Goal: Transaction & Acquisition: Obtain resource

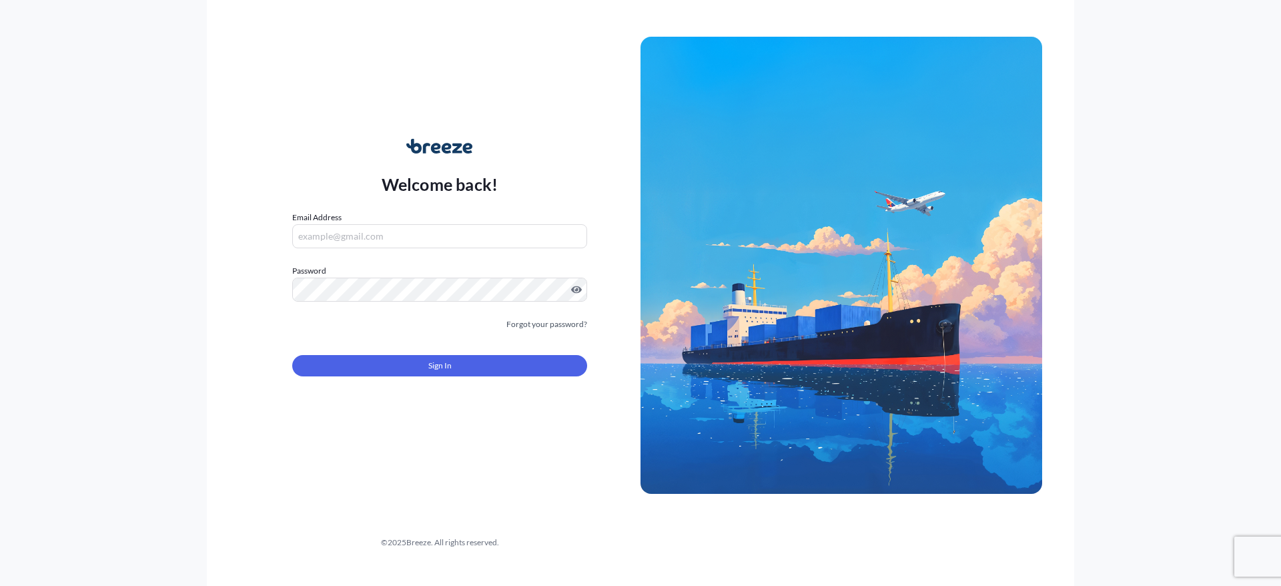
type input "[PERSON_NAME][EMAIL_ADDRESS][PERSON_NAME][DOMAIN_NAME]"
click at [478, 377] on form "Email Address [EMAIL_ADDRESS][DOMAIN_NAME] Password Must include: Upper & lower…" at bounding box center [439, 301] width 295 height 181
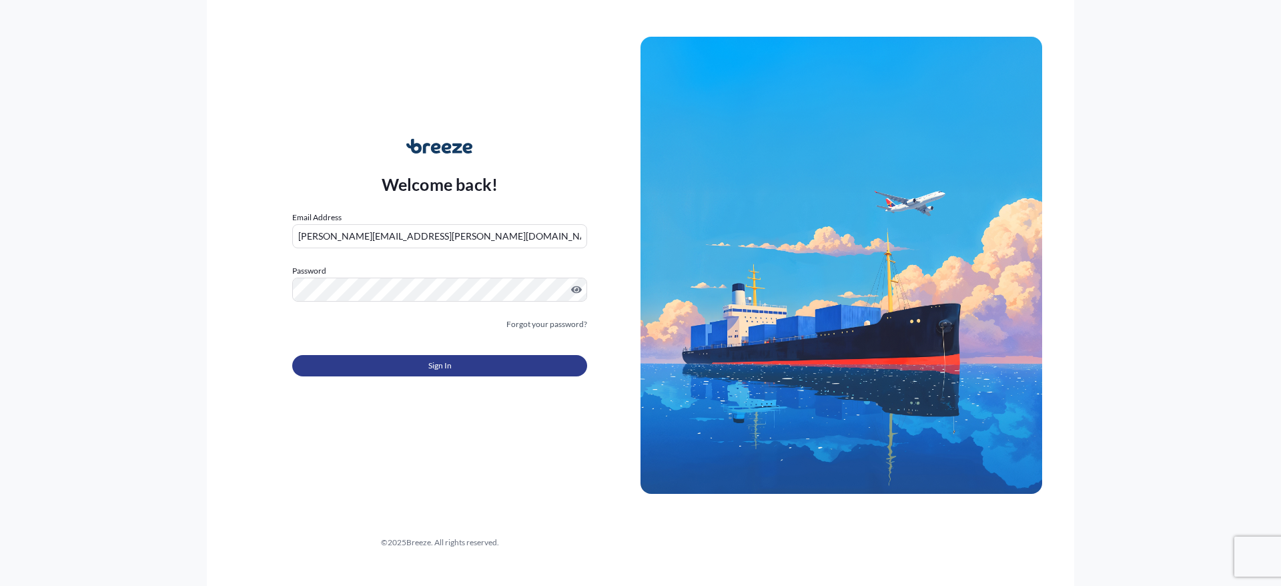
click at [472, 365] on button "Sign In" at bounding box center [439, 365] width 295 height 21
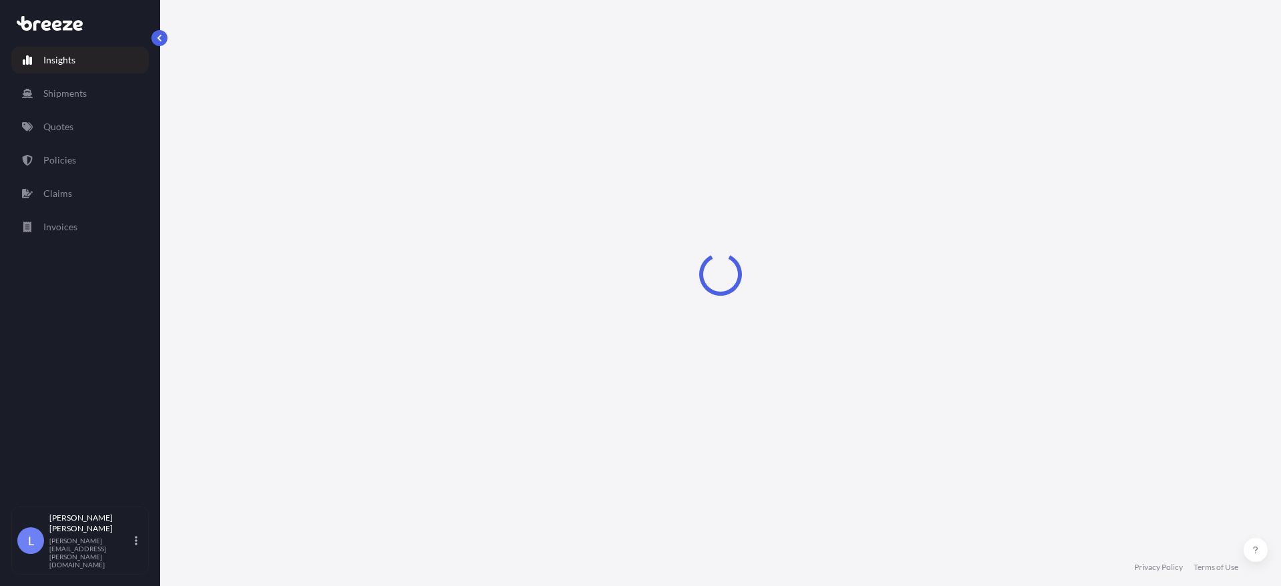
select select "2025"
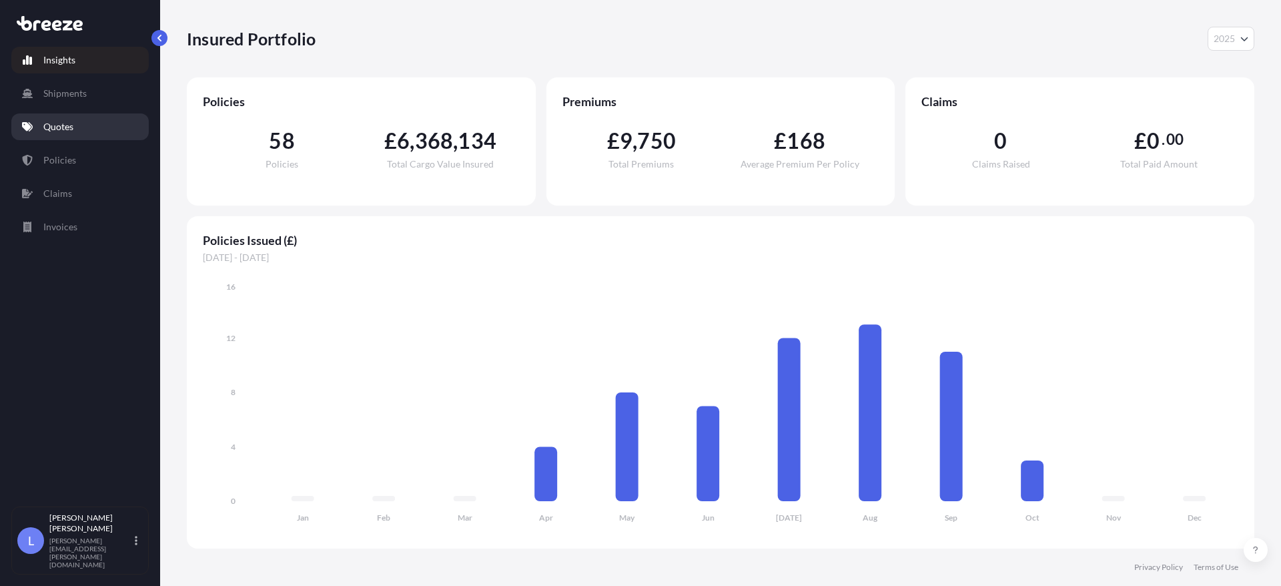
click at [63, 125] on p "Quotes" at bounding box center [58, 126] width 30 height 13
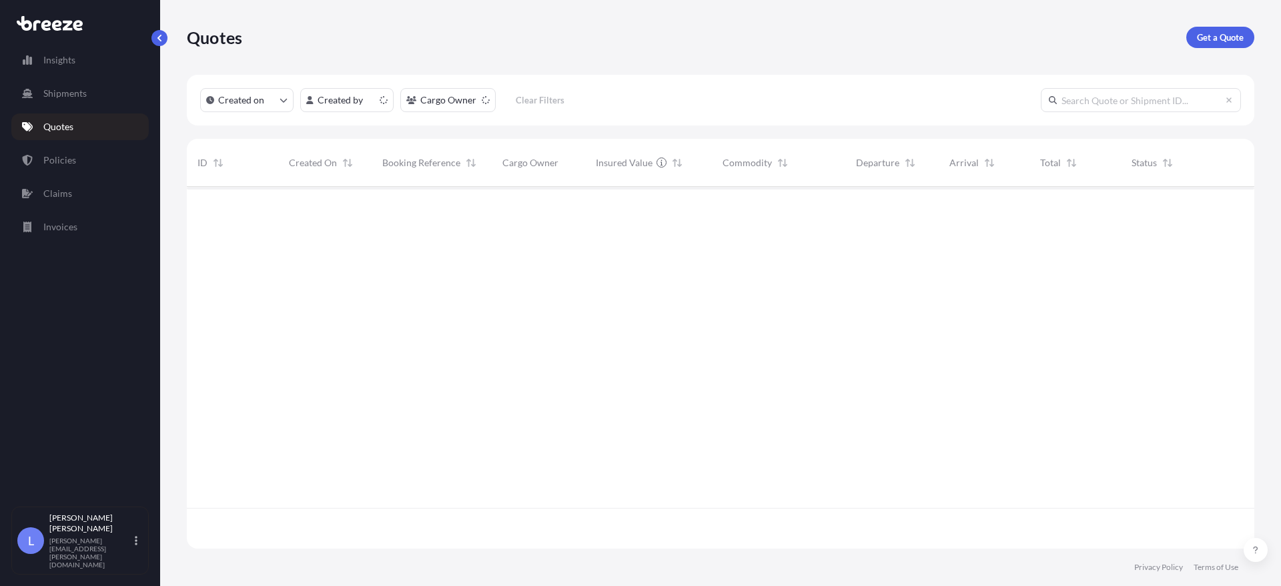
scroll to position [359, 1057]
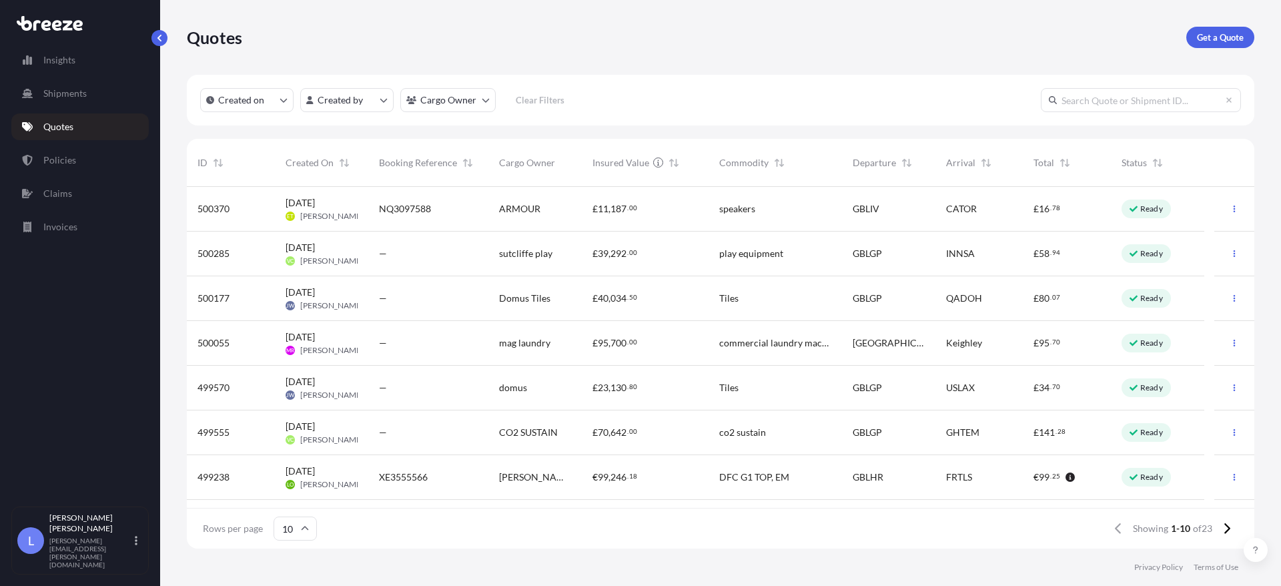
click at [550, 478] on span "[PERSON_NAME] Space UK Ltd" at bounding box center [535, 476] width 72 height 13
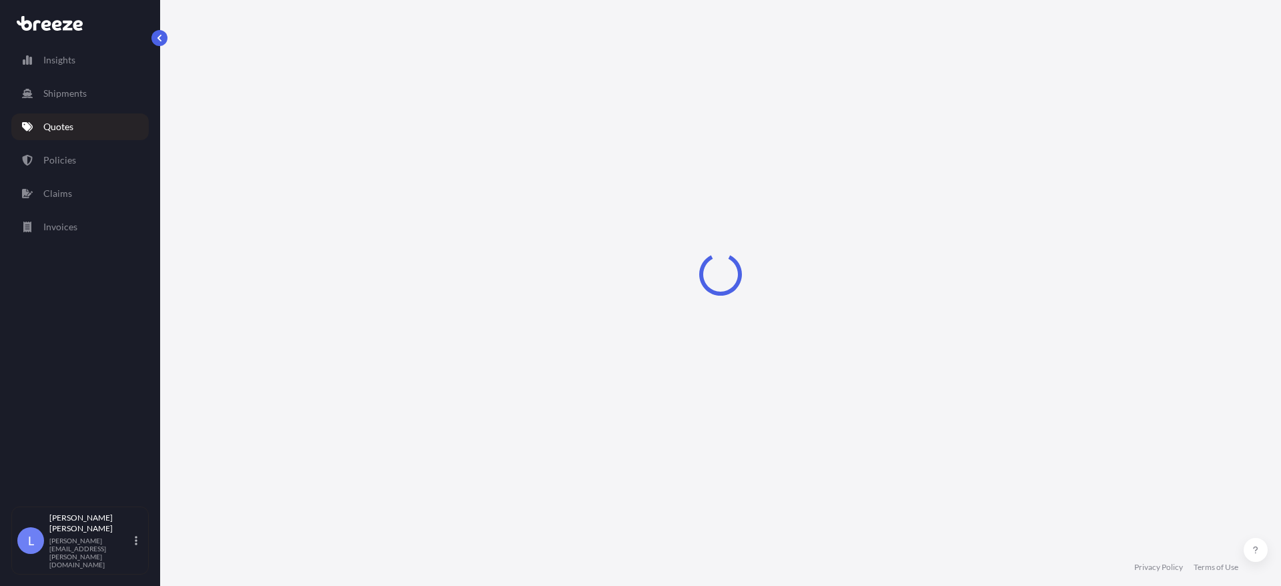
select select "Road"
select select "Air"
select select "1"
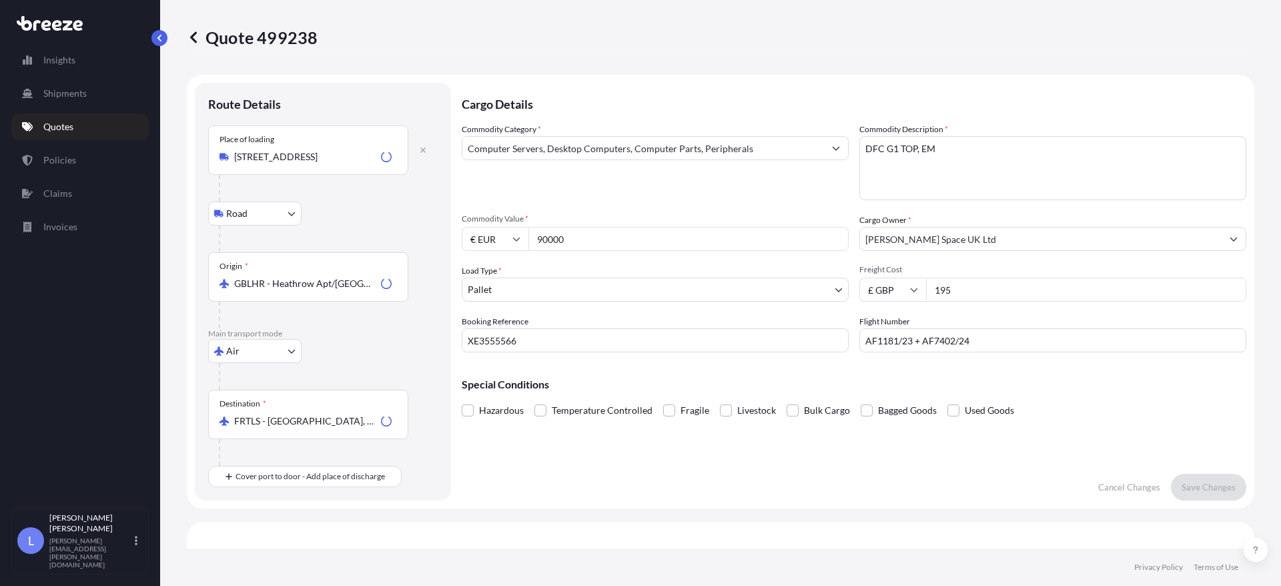
scroll to position [455, 0]
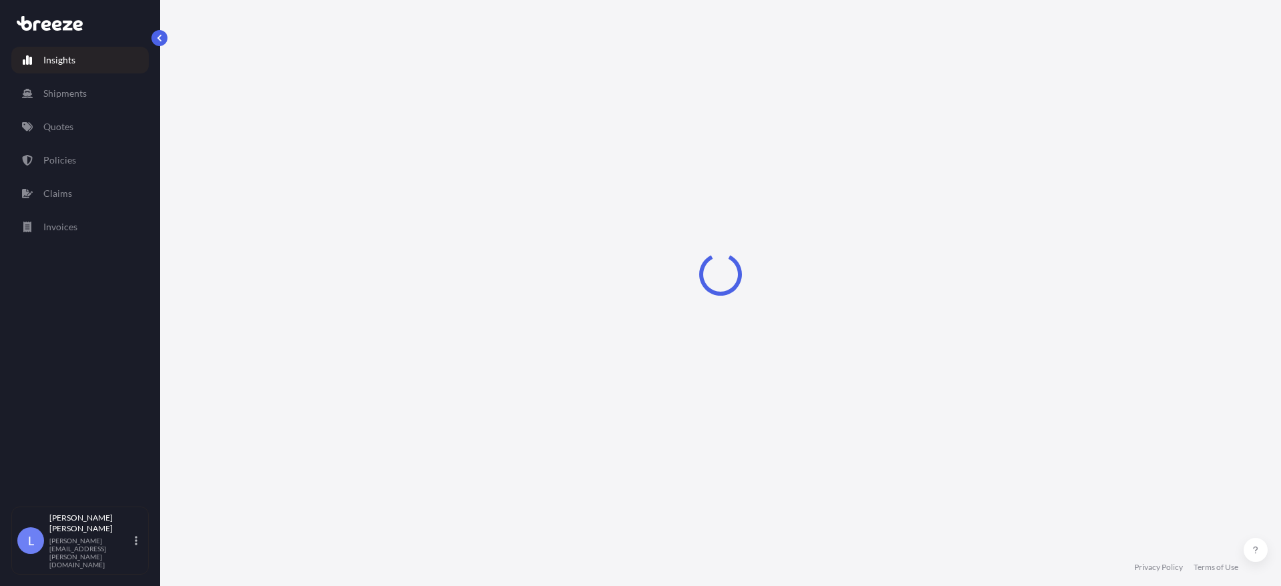
select select "2025"
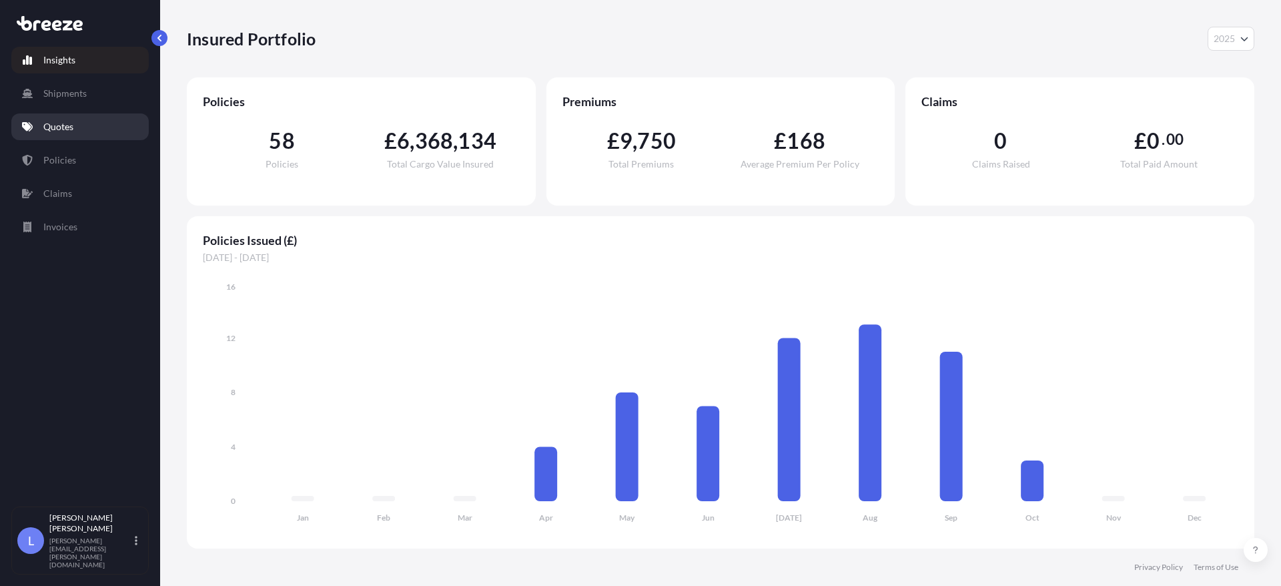
click at [60, 130] on p "Quotes" at bounding box center [58, 126] width 30 height 13
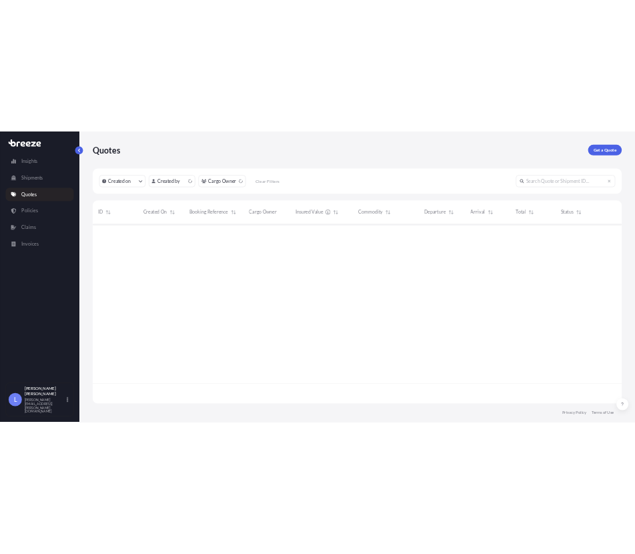
scroll to position [359, 1057]
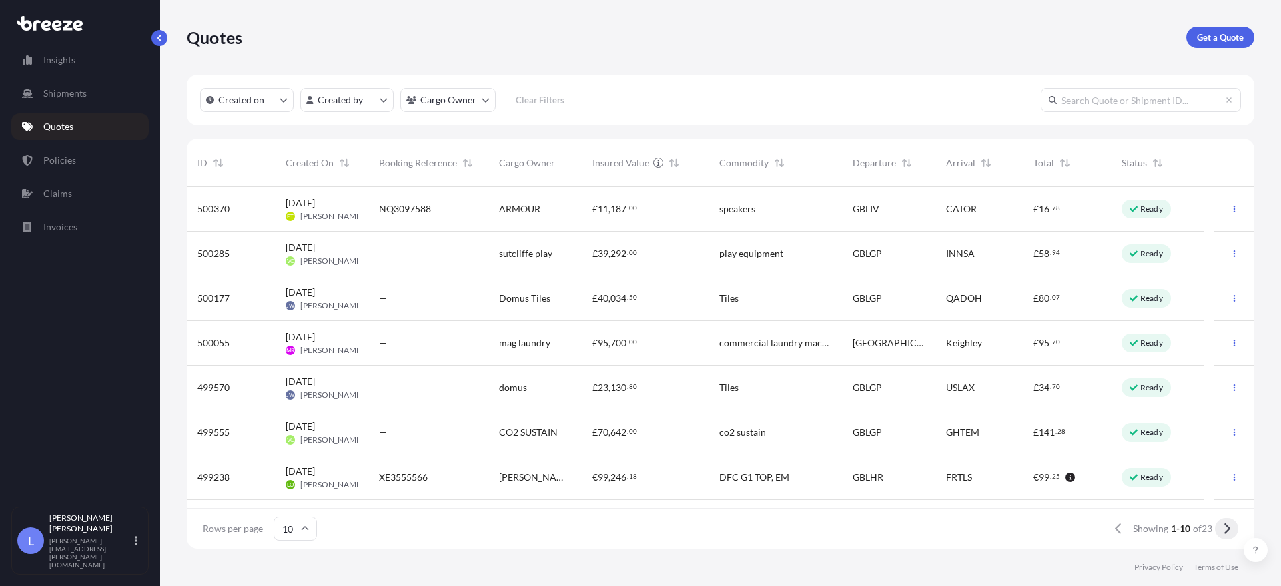
click at [1221, 529] on button at bounding box center [1226, 528] width 23 height 21
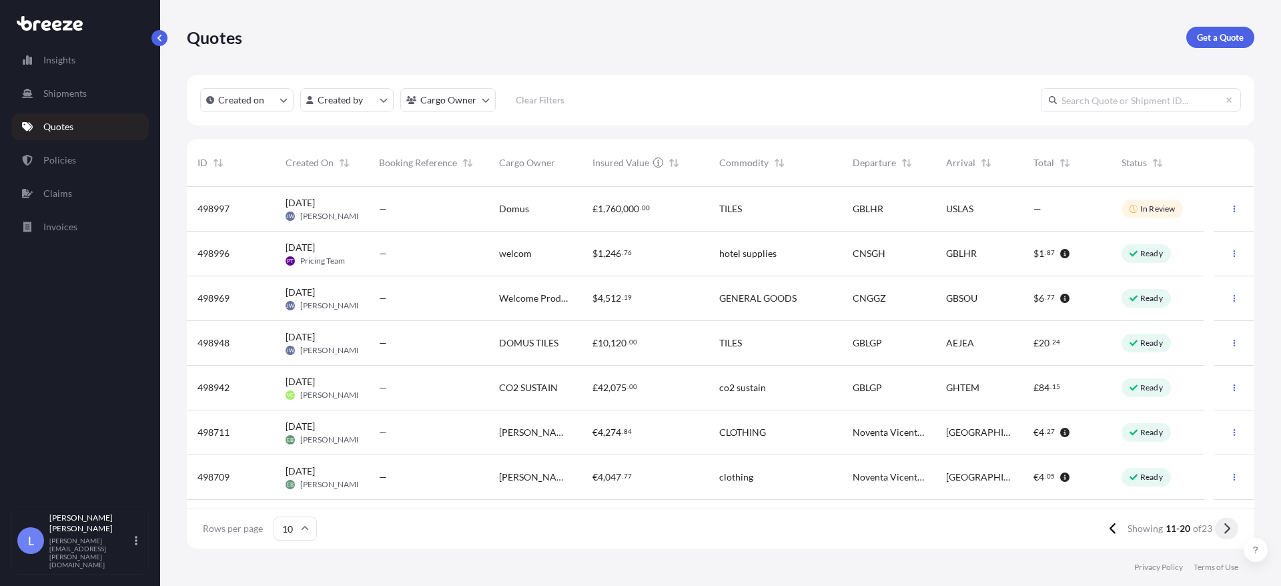
click at [1226, 530] on icon at bounding box center [1226, 528] width 7 height 12
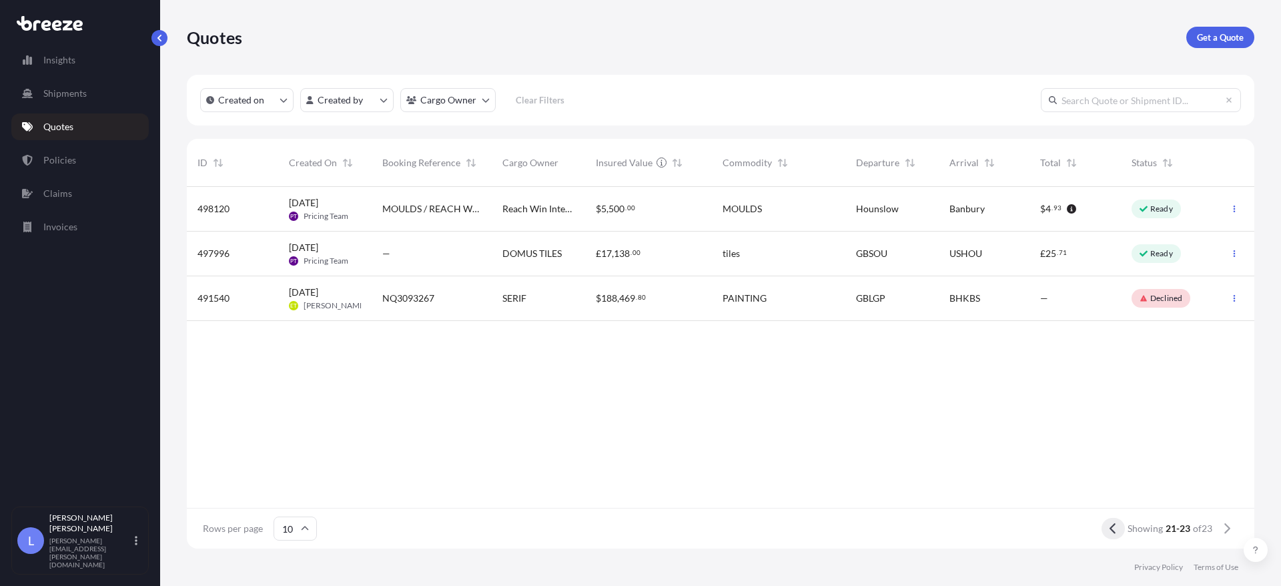
click at [1112, 522] on icon at bounding box center [1112, 528] width 7 height 12
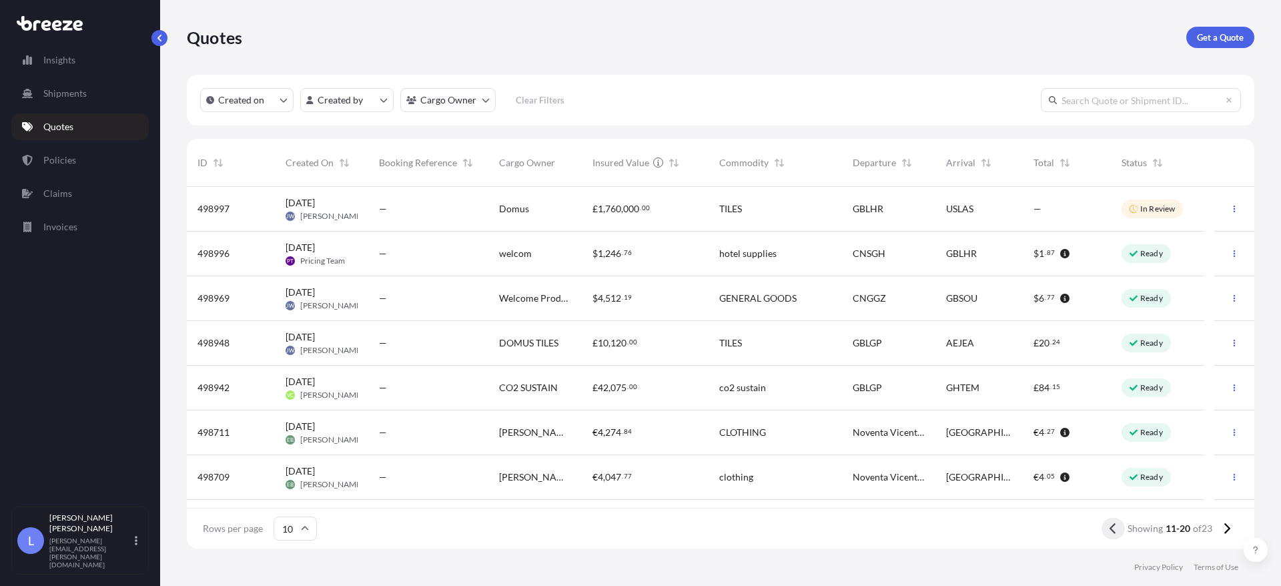
click at [1109, 530] on icon at bounding box center [1112, 528] width 7 height 12
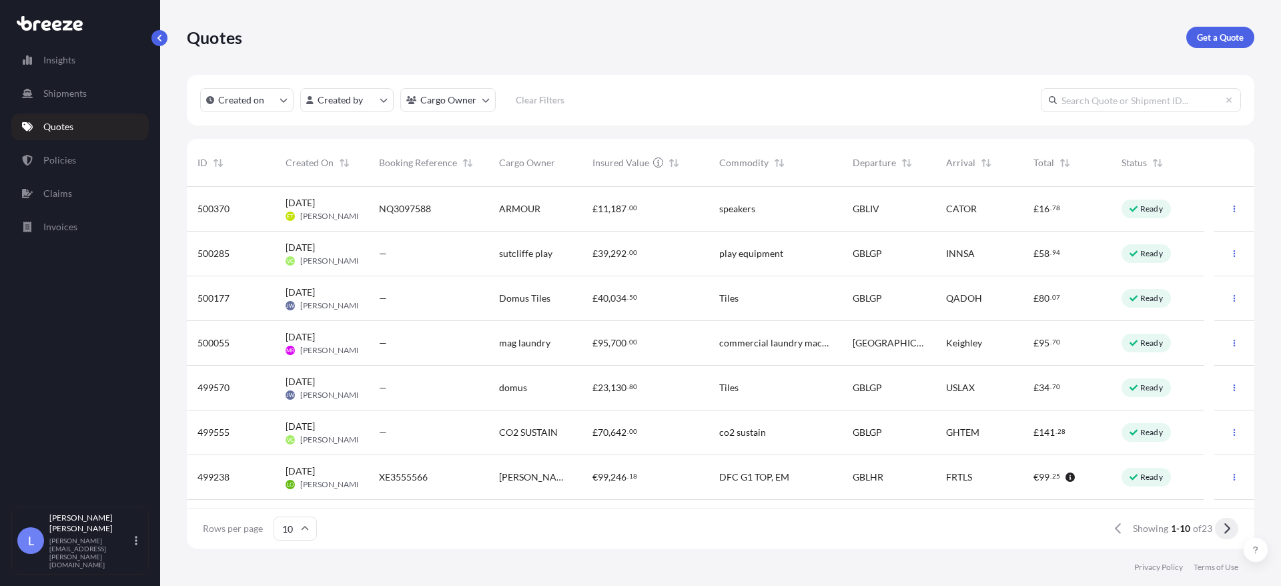
click at [1230, 534] on button at bounding box center [1226, 528] width 23 height 21
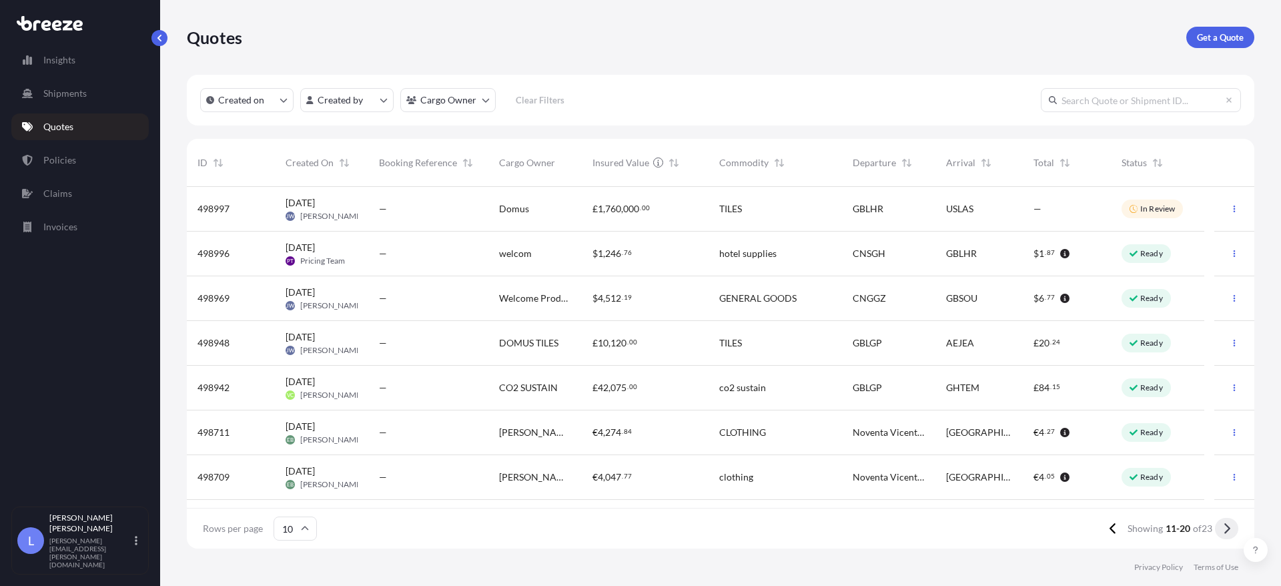
click at [1227, 528] on icon at bounding box center [1226, 528] width 7 height 12
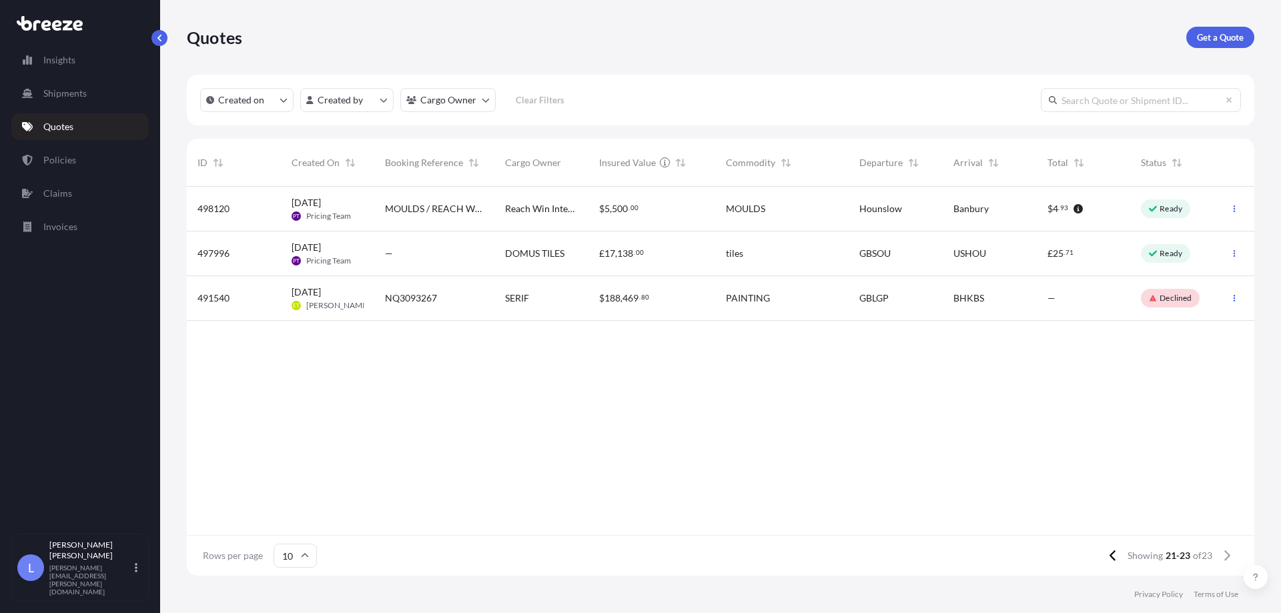
scroll to position [386, 1057]
click at [1220, 41] on p "Get a Quote" at bounding box center [1220, 37] width 47 height 13
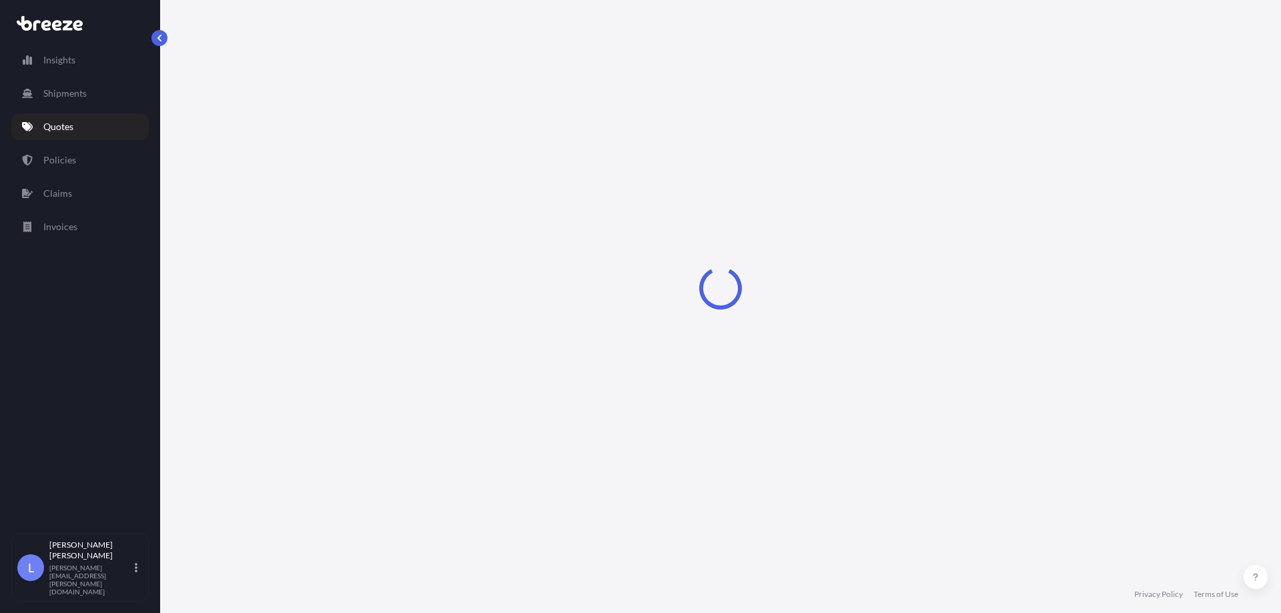
select select "Sea"
select select "1"
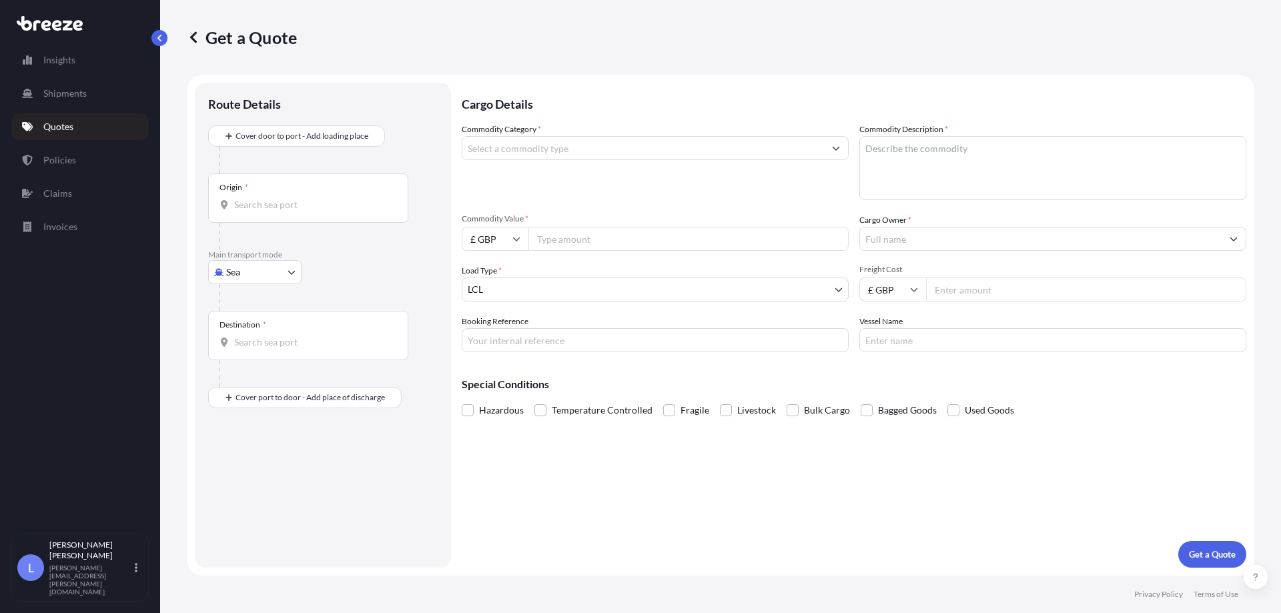
click at [840, 155] on button "Show suggestions" at bounding box center [836, 148] width 24 height 24
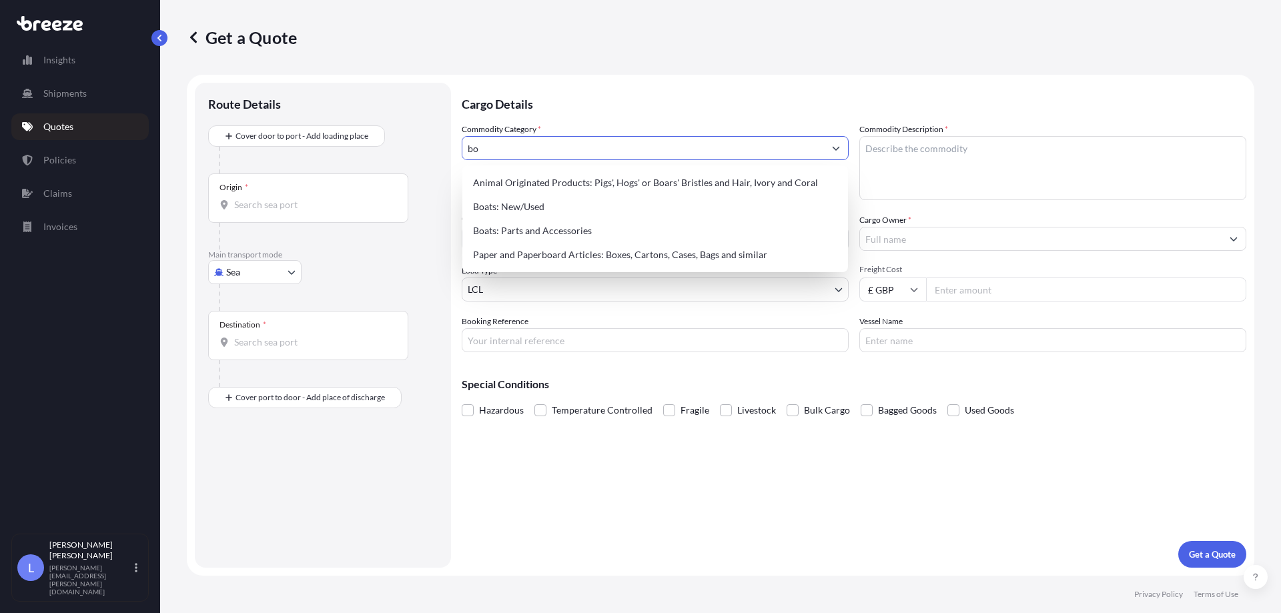
type input "b"
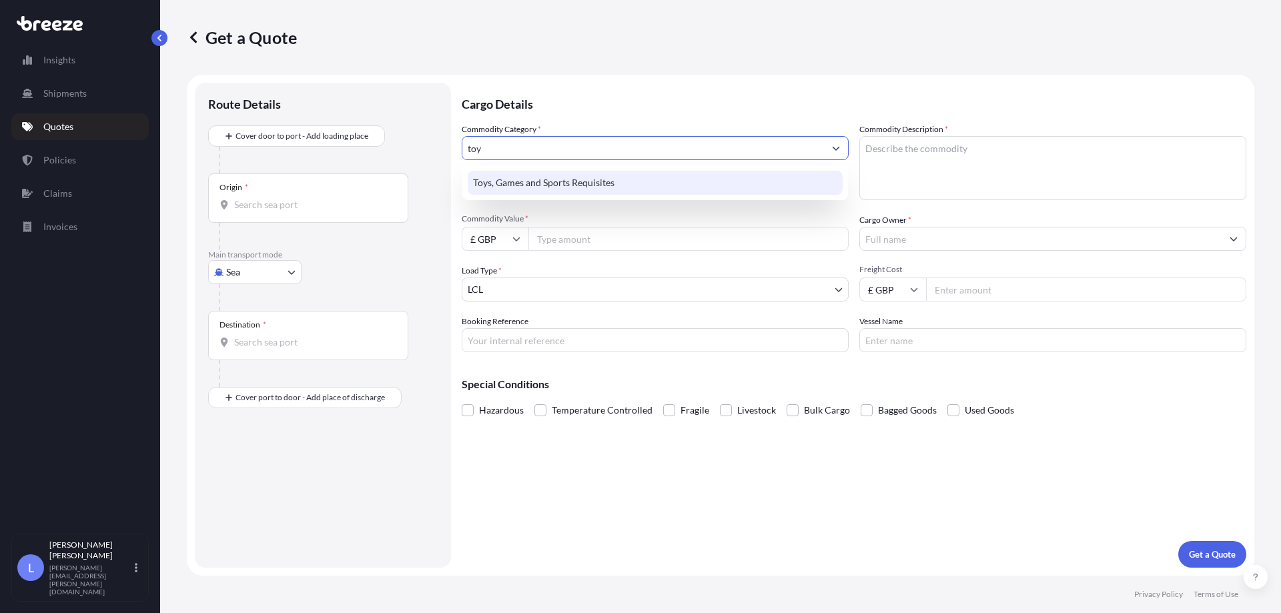
click at [590, 185] on div "Toys, Games and Sports Requisites" at bounding box center [655, 183] width 375 height 24
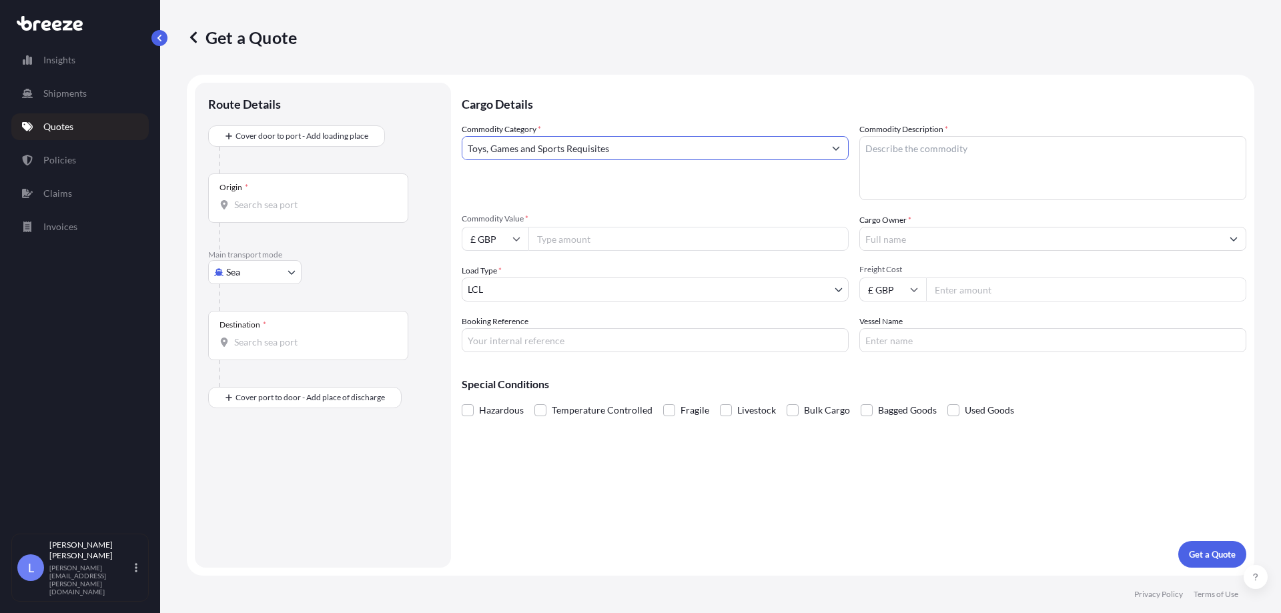
type input "Toys, Games and Sports Requisites"
click at [931, 164] on textarea "Commodity Description *" at bounding box center [1052, 168] width 387 height 64
type textarea "Board Games"
click at [636, 232] on input "Commodity Value *" at bounding box center [688, 239] width 320 height 24
click at [506, 238] on input "£ GBP" at bounding box center [495, 239] width 67 height 24
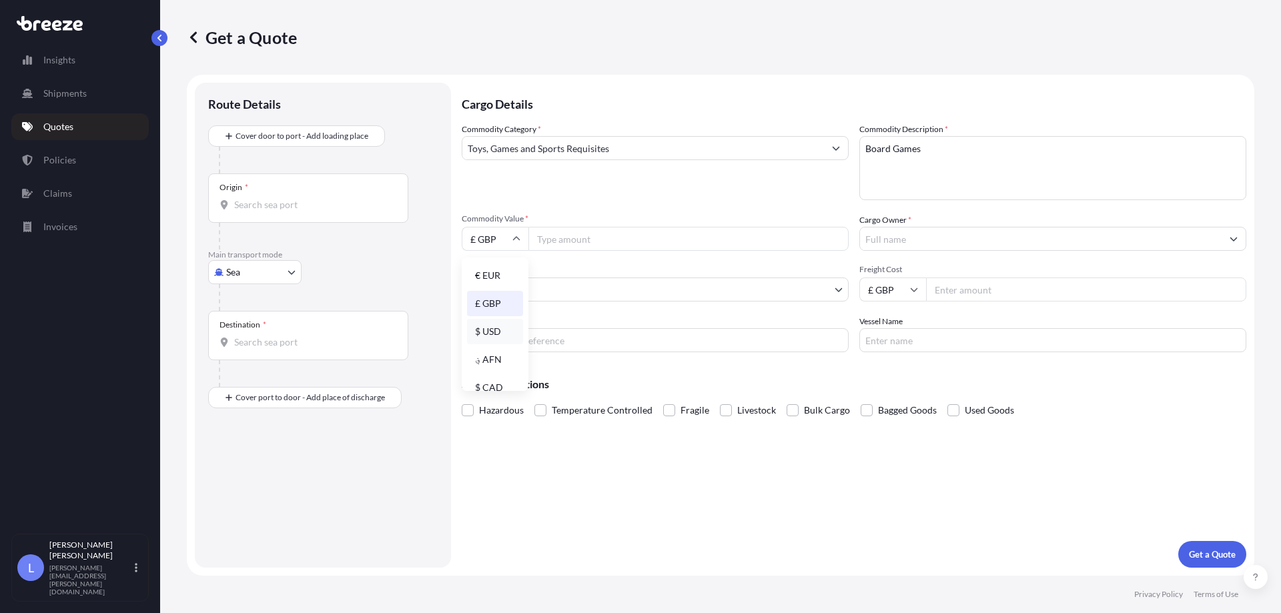
click at [499, 331] on div "$ USD" at bounding box center [495, 331] width 56 height 25
type input "$ USD"
click at [555, 236] on input "Commodity Value *" at bounding box center [688, 239] width 320 height 24
type input "3506.71"
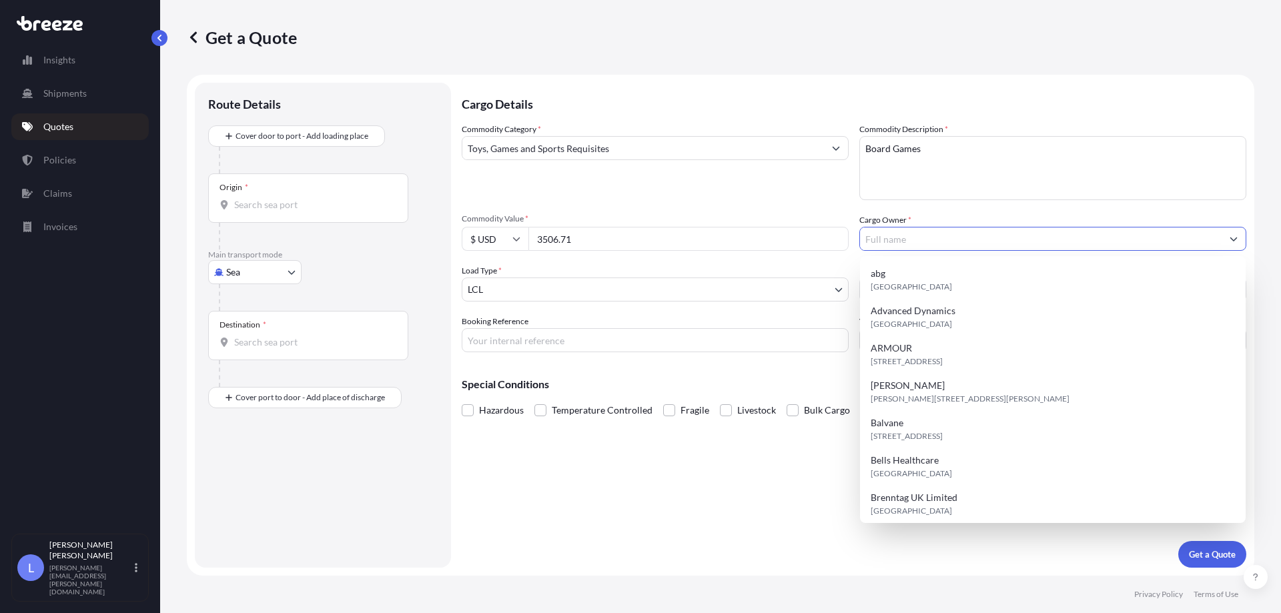
click at [886, 238] on input "Cargo Owner *" at bounding box center [1041, 239] width 362 height 24
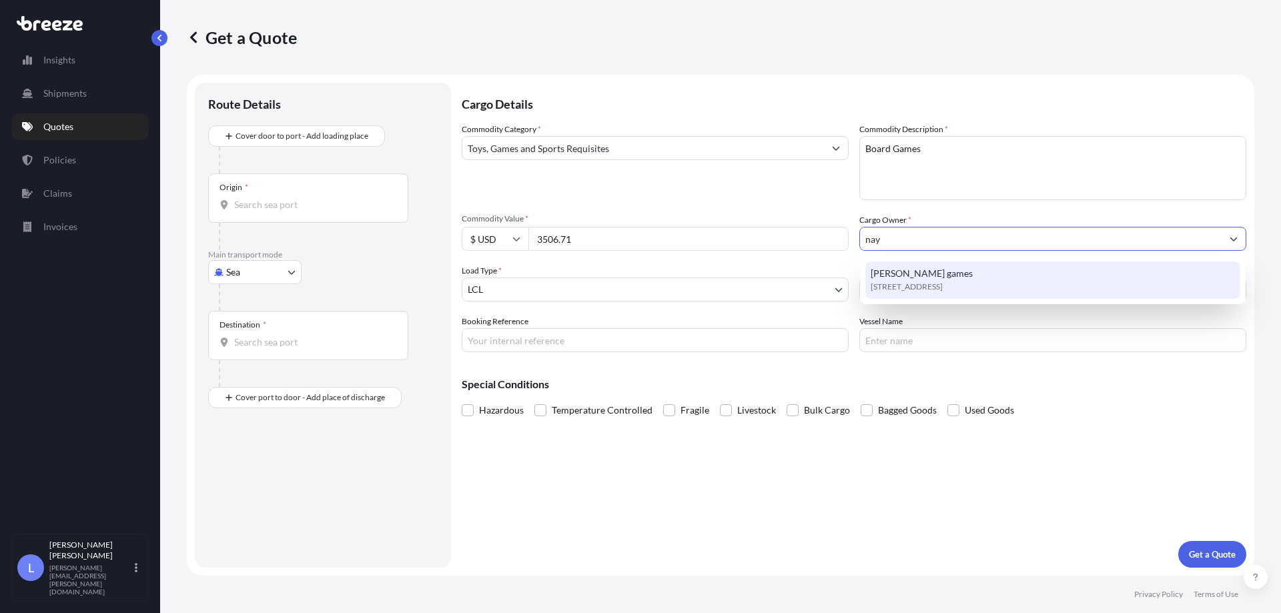
click at [899, 277] on span "naylor games" at bounding box center [921, 273] width 102 height 13
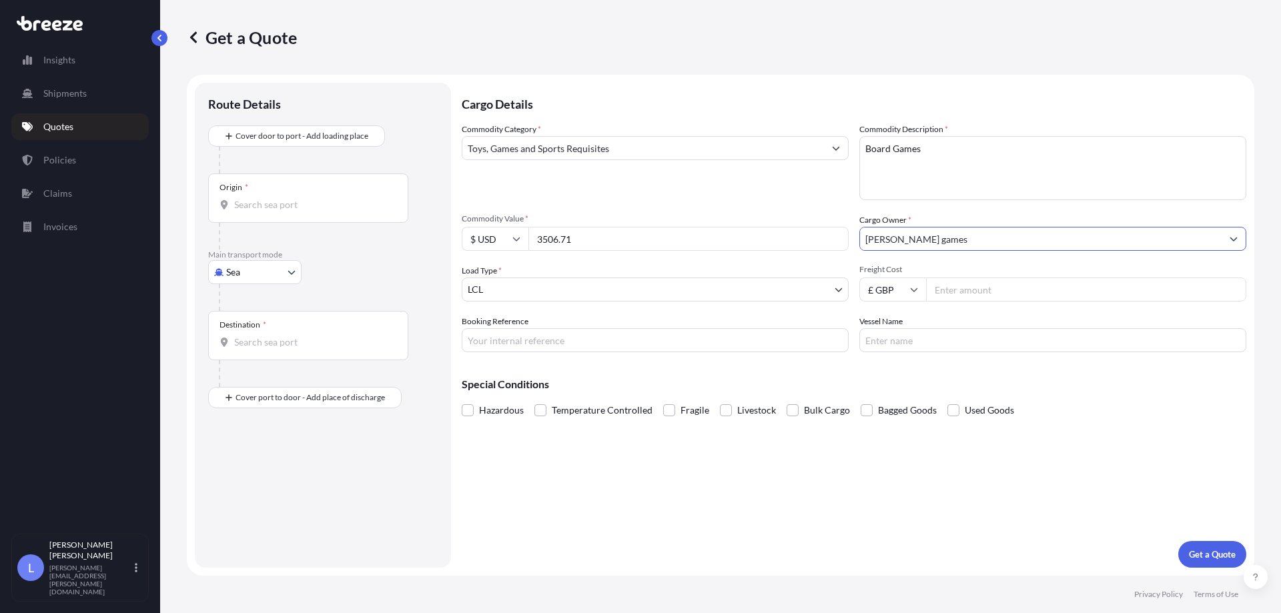
type input "naylor games"
click at [998, 299] on input "Freight Cost" at bounding box center [1086, 289] width 320 height 24
type input "340"
click at [619, 342] on input "Booking Reference" at bounding box center [655, 340] width 387 height 24
type input "SI3556063"
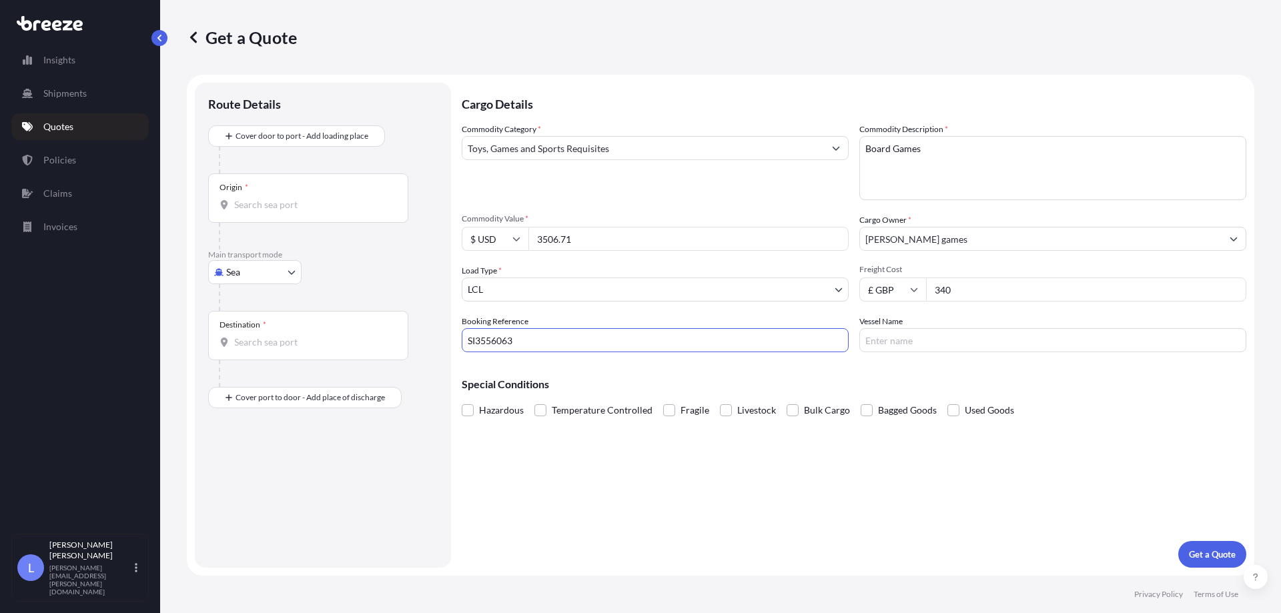
click at [905, 342] on input "Vessel Name" at bounding box center [1052, 340] width 387 height 24
type input "EVER GENTLE"
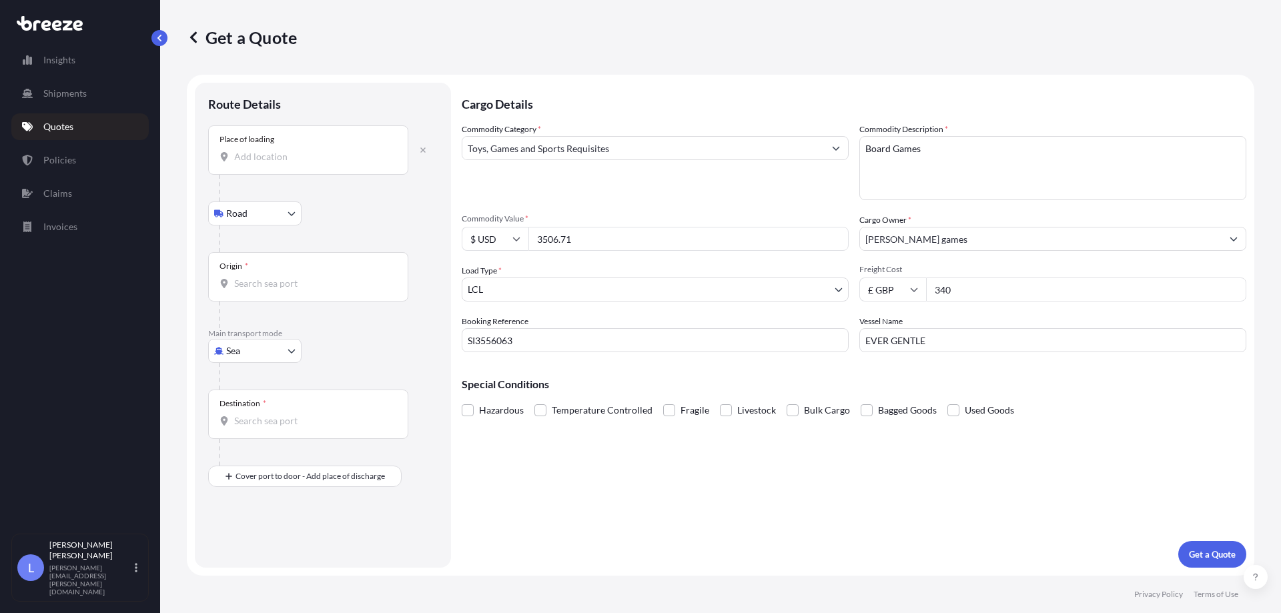
click at [296, 158] on input "Place of loading" at bounding box center [312, 156] width 157 height 13
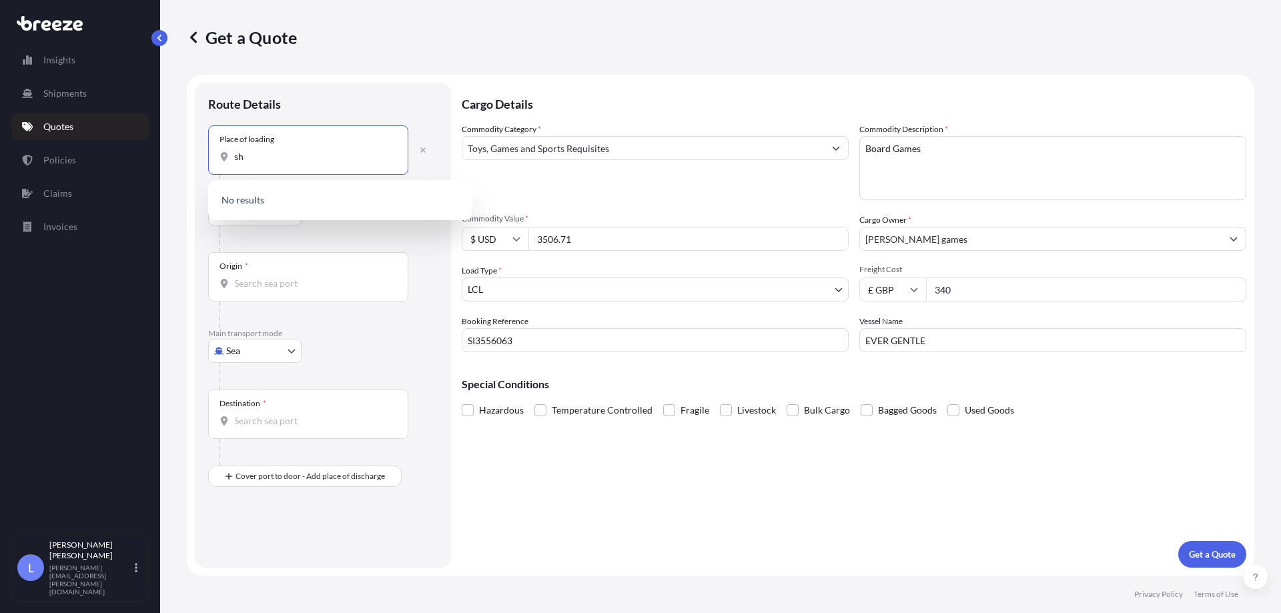
type input "s"
type input "long"
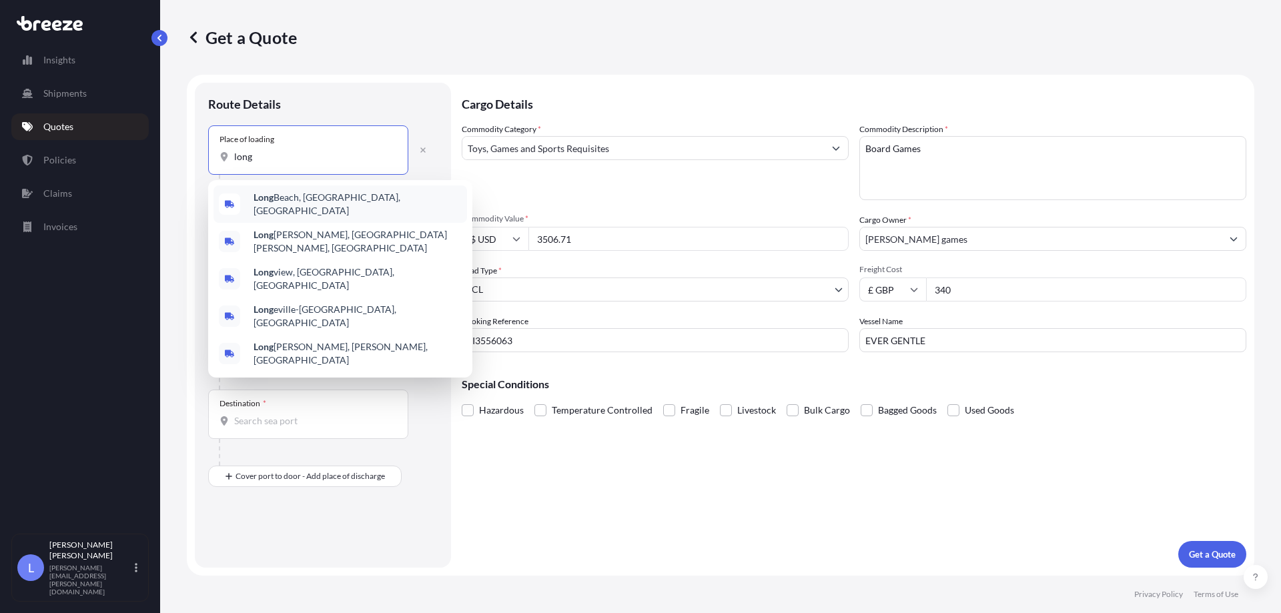
drag, startPoint x: 279, startPoint y: 157, endPoint x: 190, endPoint y: 157, distance: 89.4
click at [190, 157] on form "Route Details Place of loading long Road Road Rail Origin * Main transport mode…" at bounding box center [720, 325] width 1067 height 501
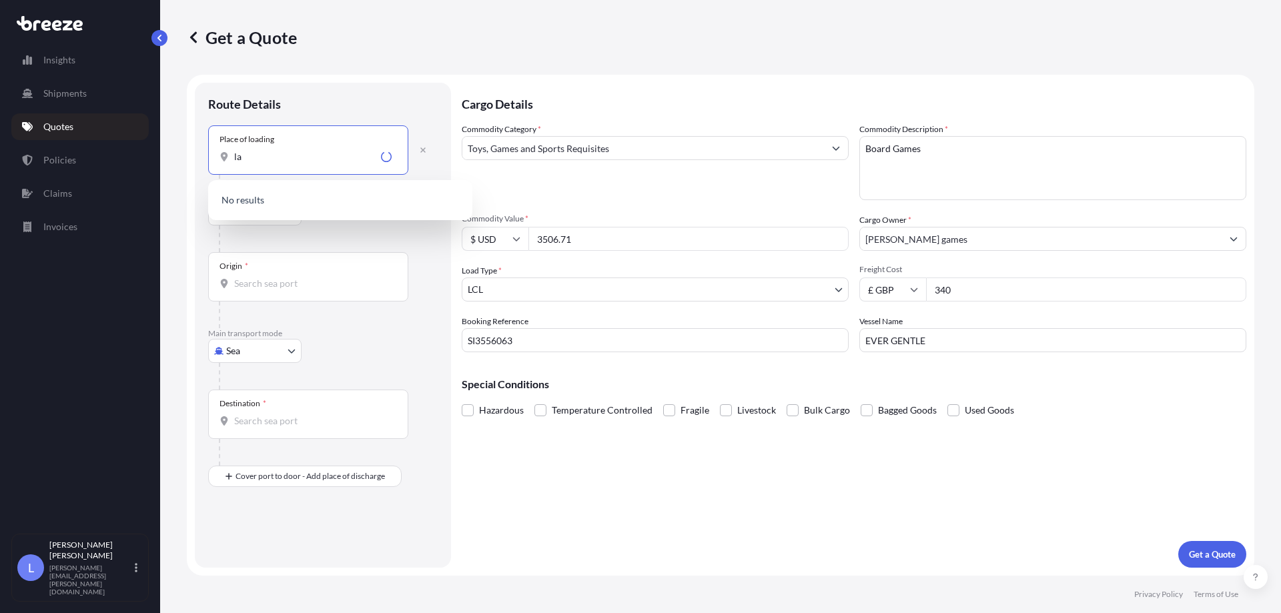
type input "l"
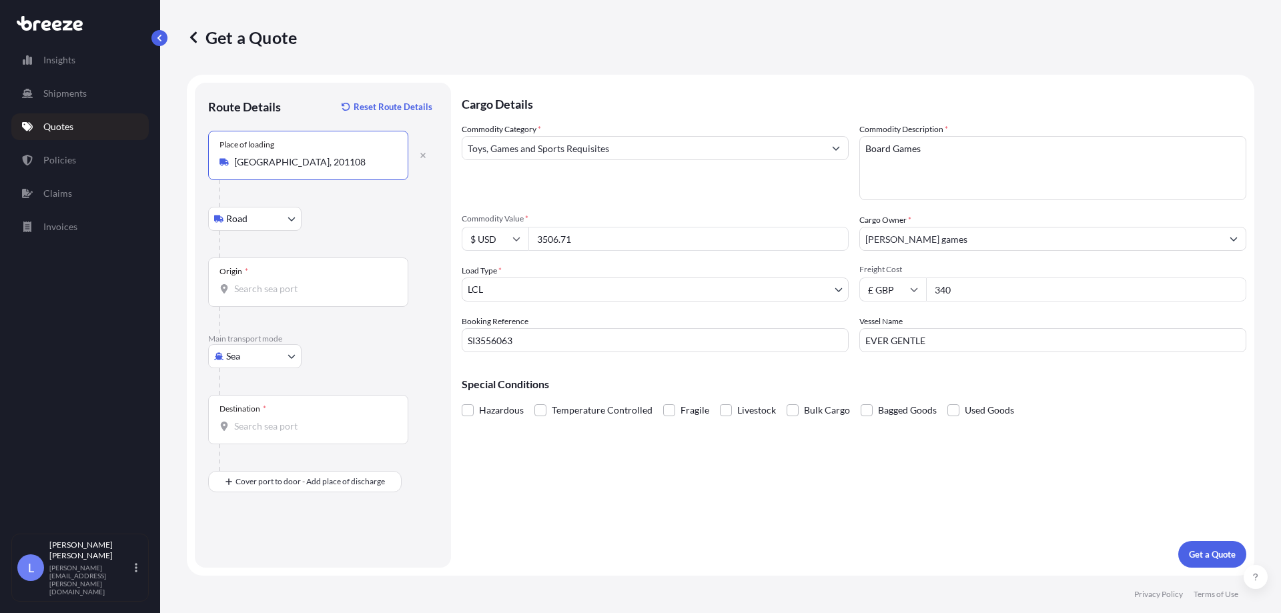
type input "China, 201108"
click at [277, 296] on div "Origin *" at bounding box center [308, 281] width 200 height 49
click at [277, 296] on input "Origin *" at bounding box center [312, 288] width 157 height 13
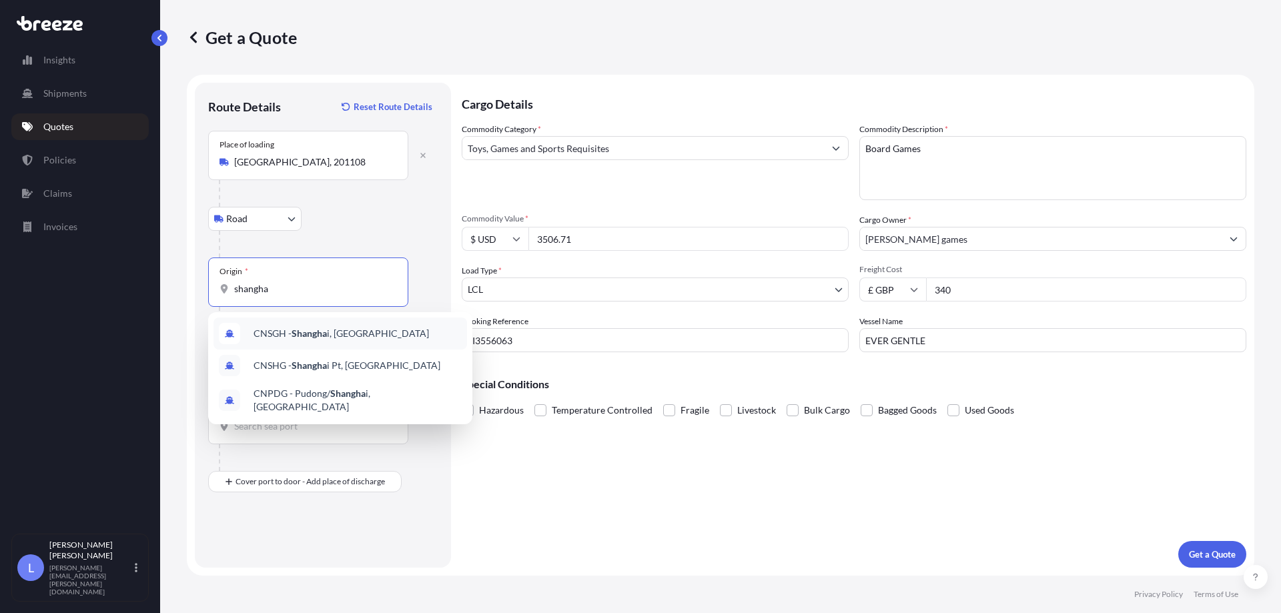
click at [344, 336] on span "CNSGH - Shangha i, China" at bounding box center [340, 333] width 175 height 13
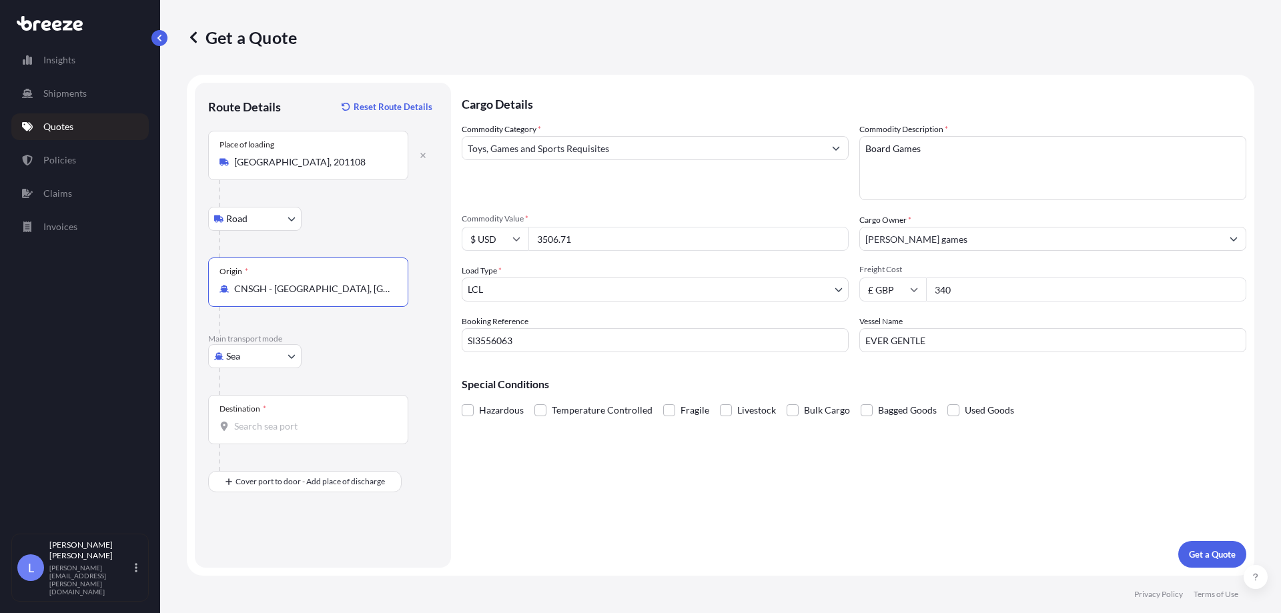
type input "CNSGH - Shanghai, China"
click at [279, 428] on input "Destination *" at bounding box center [312, 426] width 157 height 13
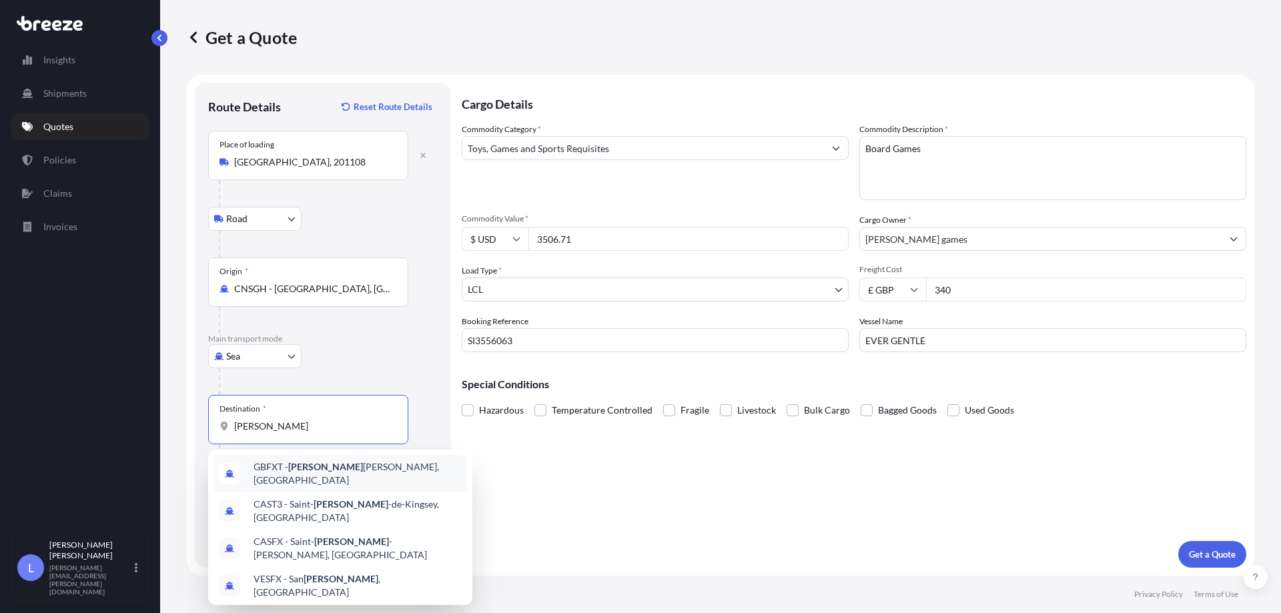
click at [316, 467] on span "GBFXT - Felix stowe, United Kingdom" at bounding box center [357, 473] width 208 height 27
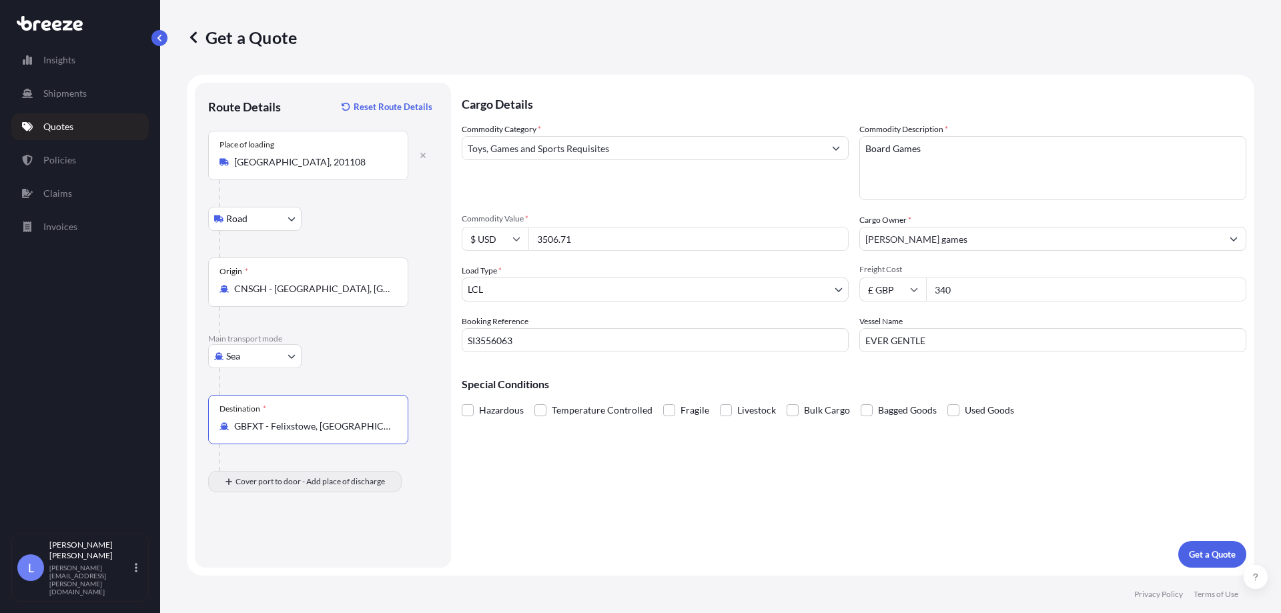
type input "GBFXT - Felixstowe, United Kingdom"
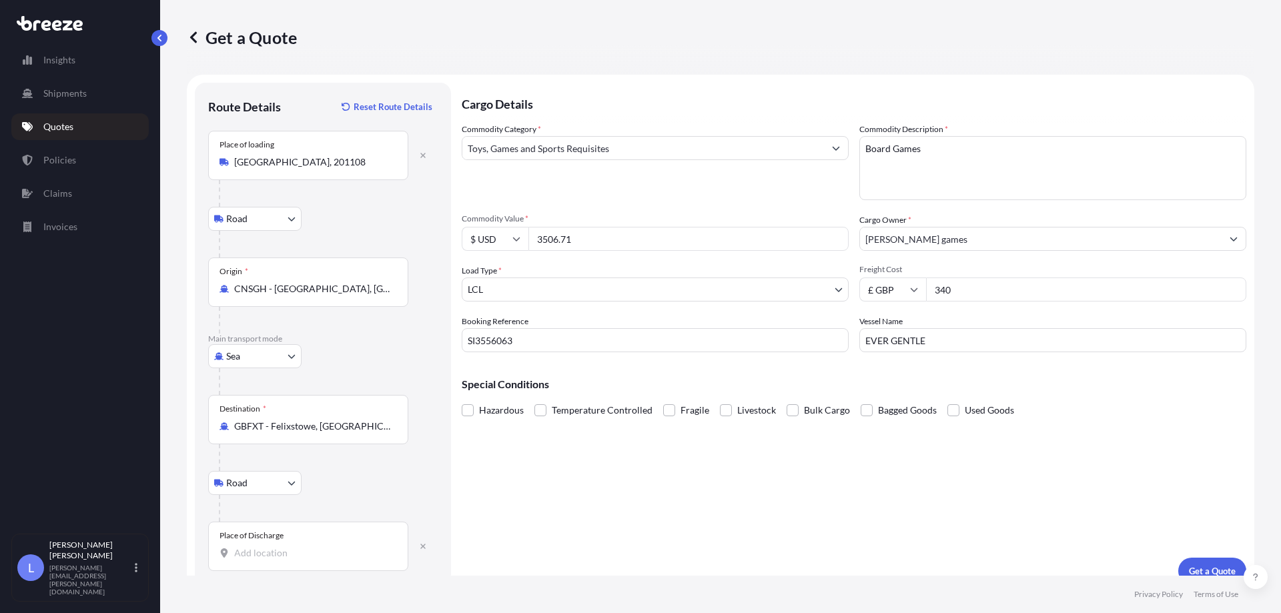
click at [304, 544] on div "Place of Discharge" at bounding box center [308, 546] width 200 height 49
click at [304, 546] on input "Place of Discharge" at bounding box center [312, 552] width 157 height 13
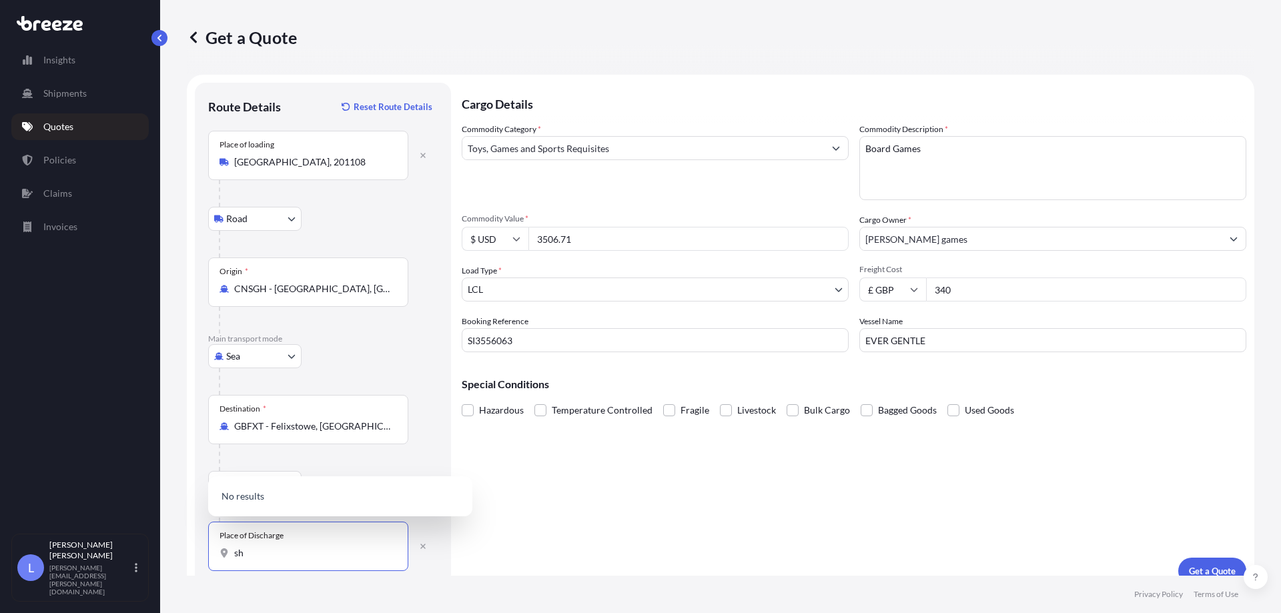
type input "s"
click at [324, 506] on div "Shipdham, Thetford IP25 7SD , UK" at bounding box center [339, 485] width 253 height 51
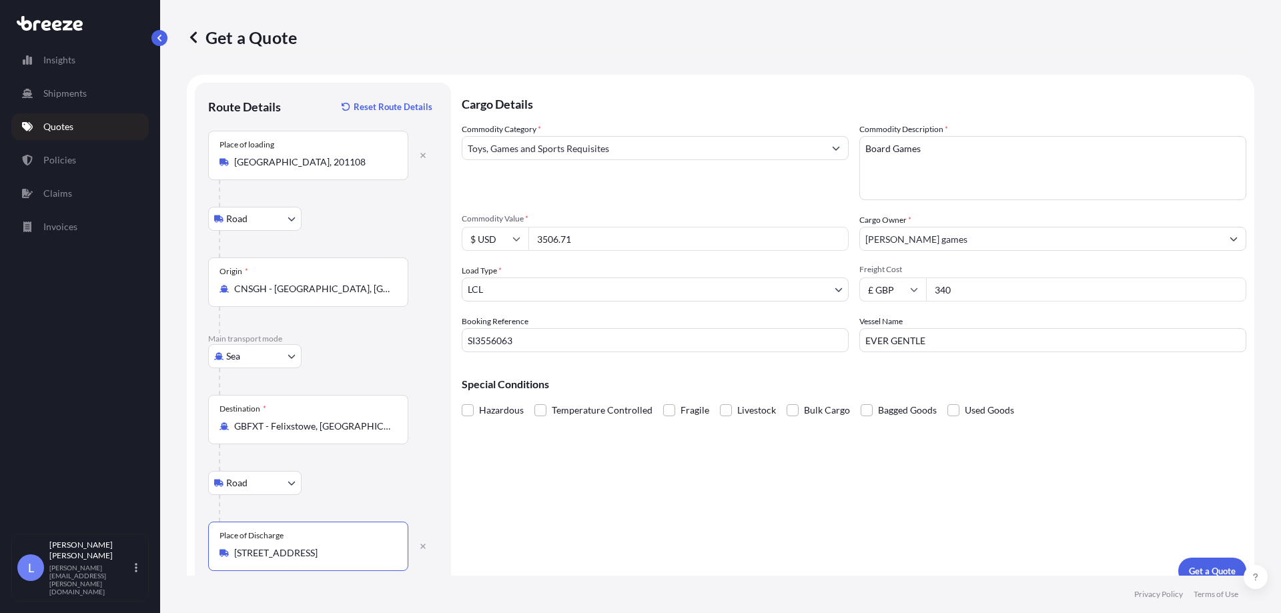
scroll to position [17, 0]
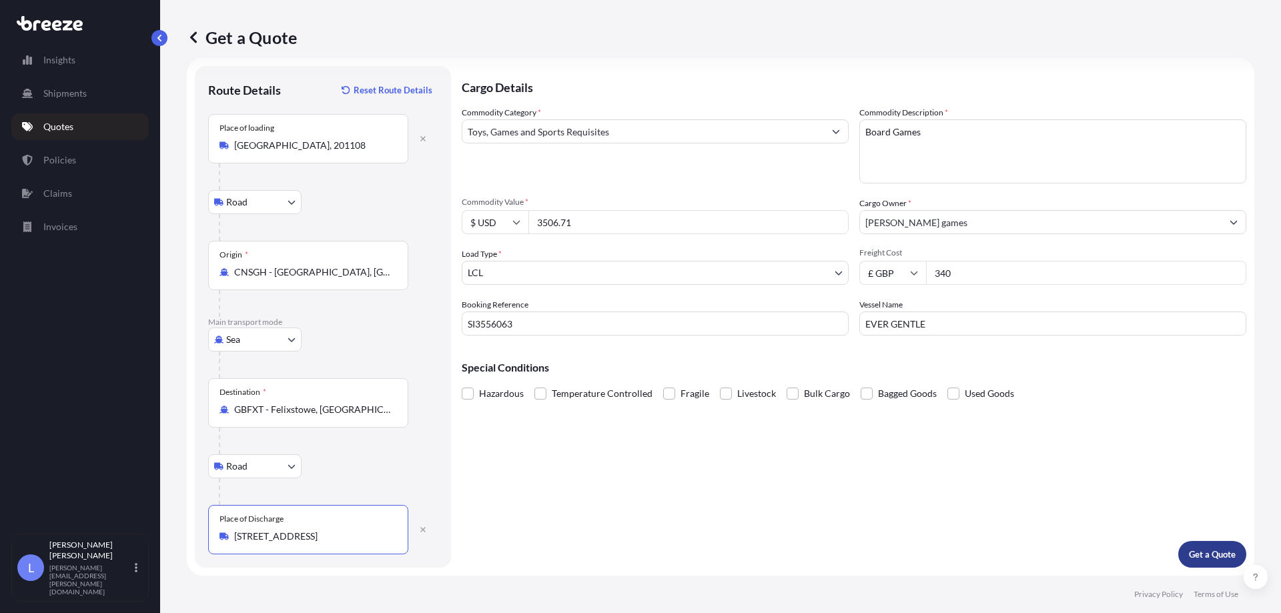
type input "Shipdham, Thetford IP25 7SD, UK"
click at [1191, 553] on p "Get a Quote" at bounding box center [1212, 554] width 47 height 13
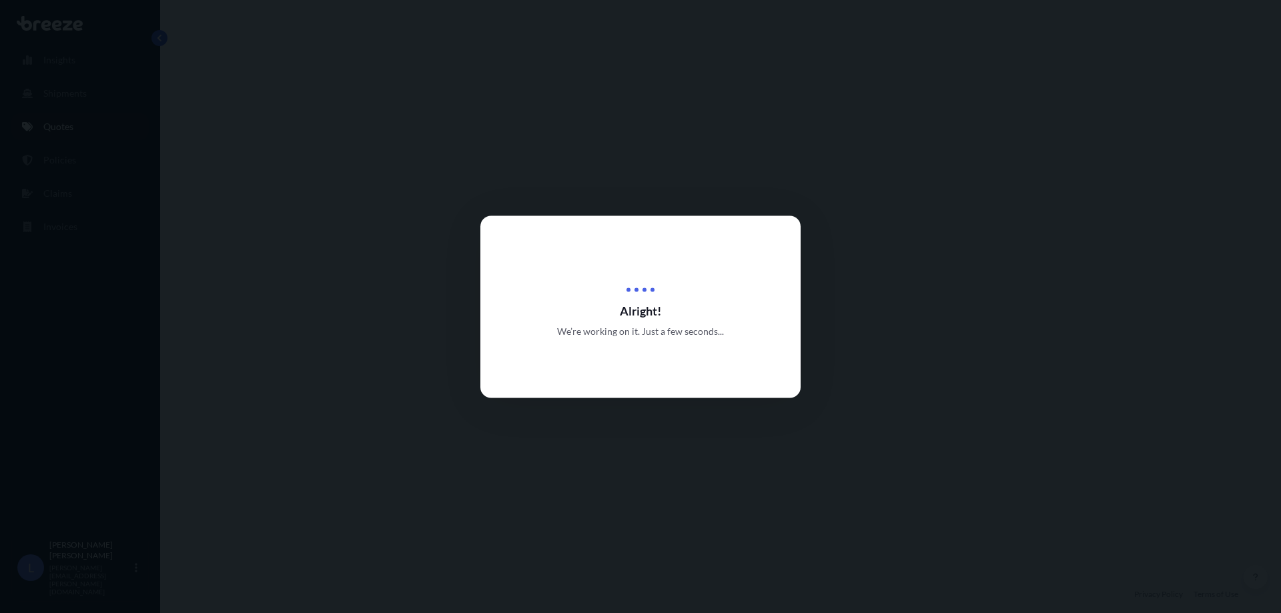
select select "Road"
select select "Sea"
select select "Road"
select select "1"
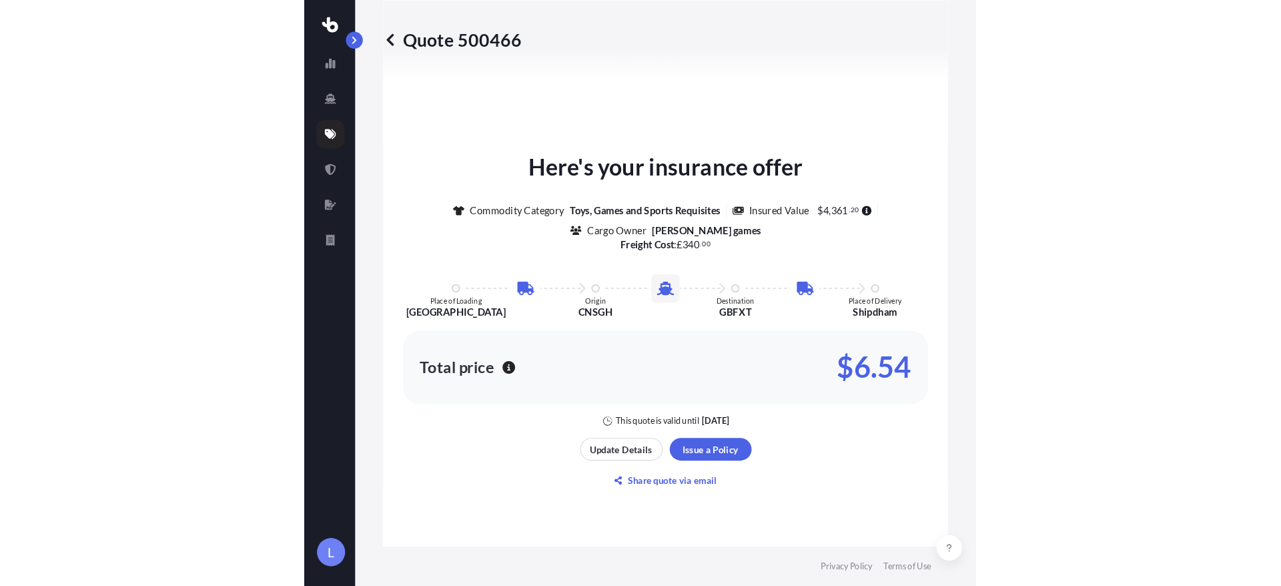
scroll to position [734, 0]
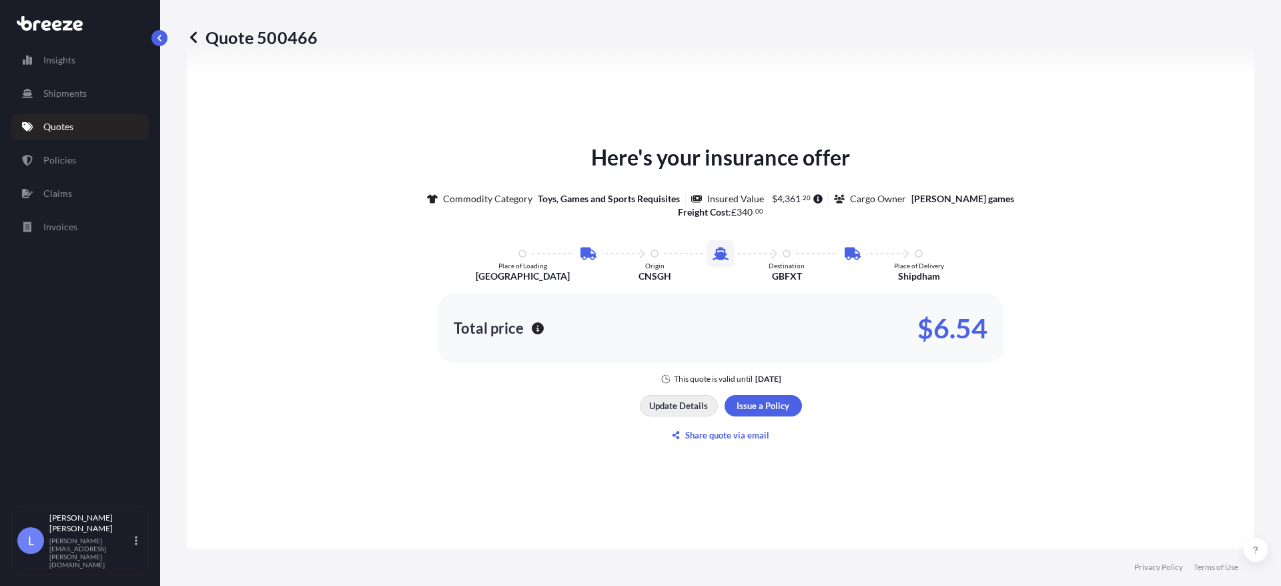
click at [683, 400] on p "Update Details" at bounding box center [678, 405] width 59 height 13
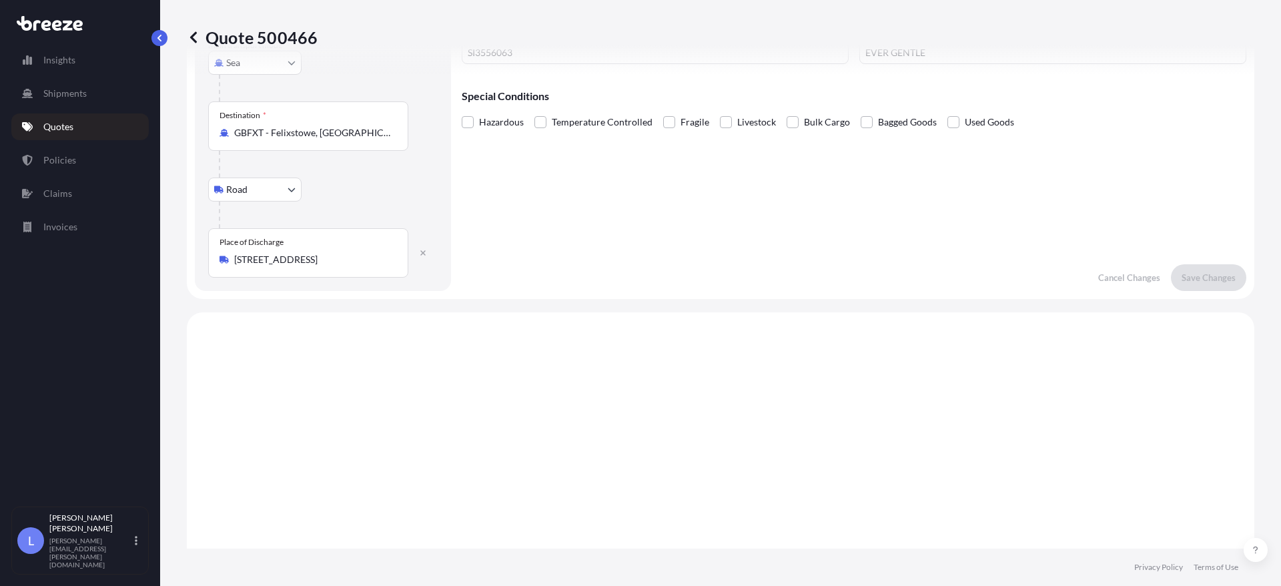
scroll to position [0, 0]
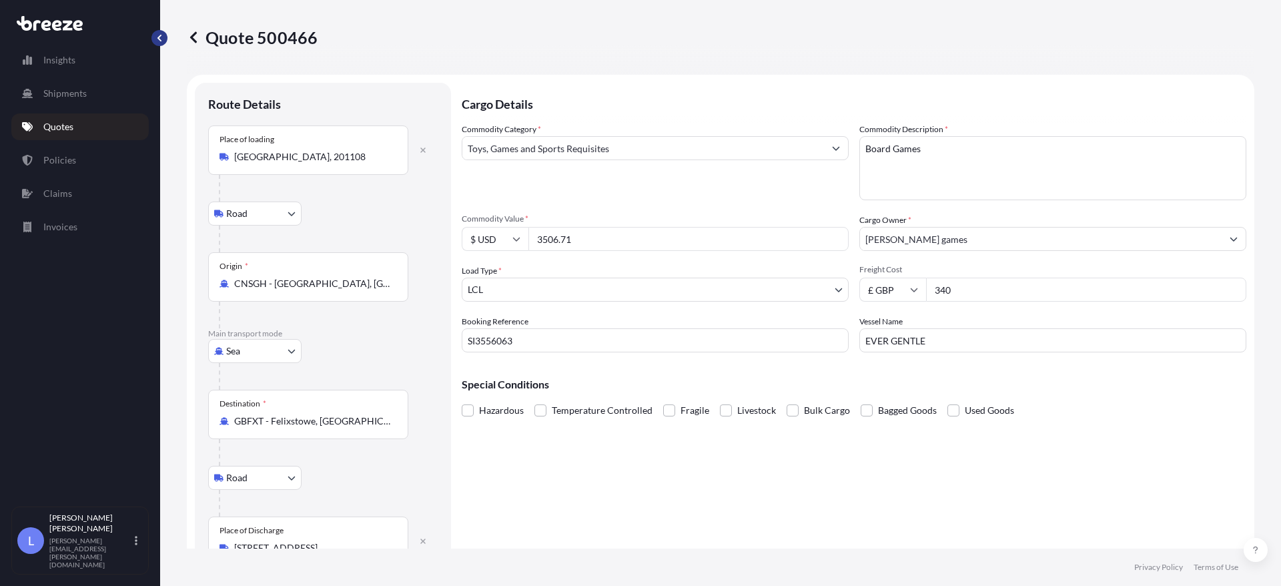
click at [155, 35] on button "button" at bounding box center [159, 38] width 16 height 16
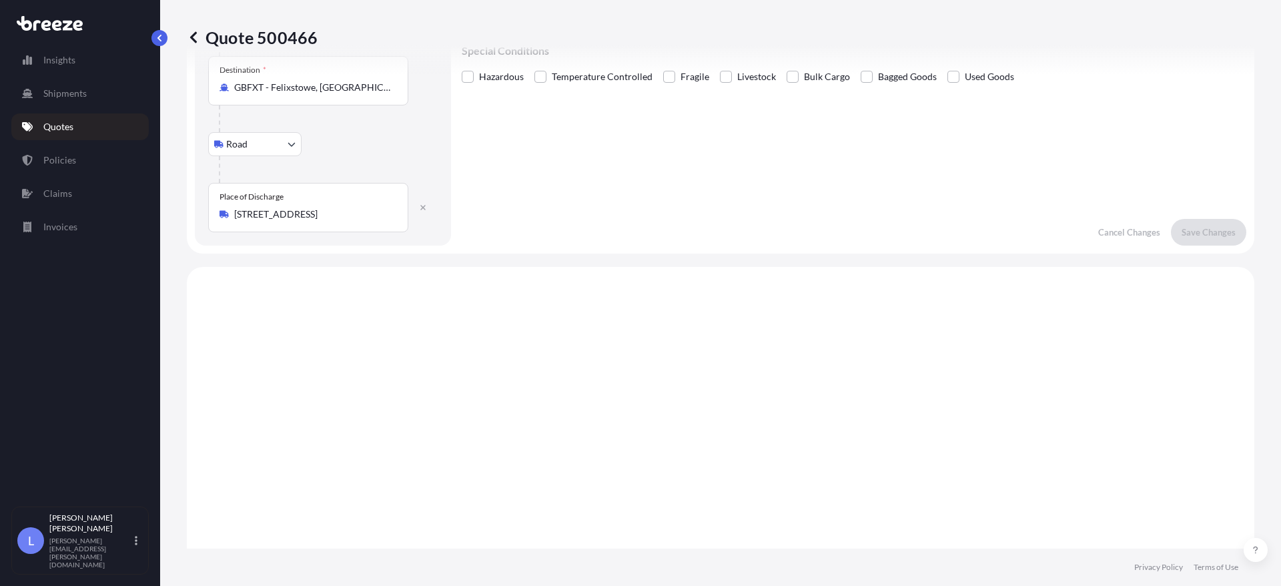
scroll to position [67, 0]
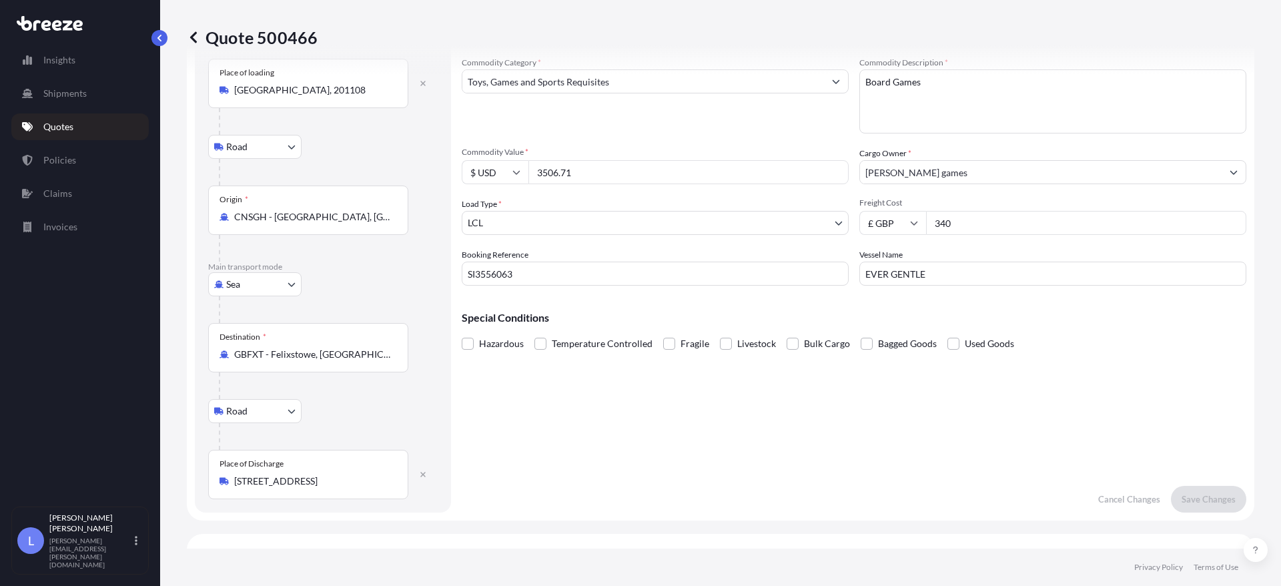
click at [617, 223] on body "Insights Shipments Quotes Policies Claims Invoices L Louis Irving louis.irving@…" at bounding box center [640, 293] width 1281 height 586
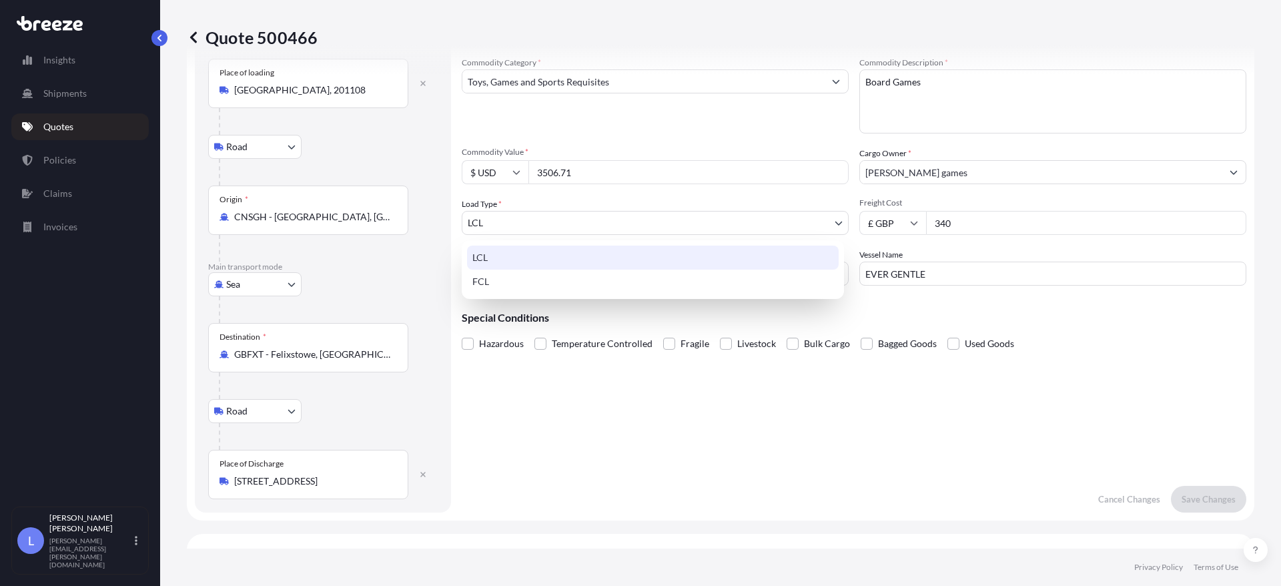
click at [510, 253] on div "LCL" at bounding box center [653, 257] width 372 height 24
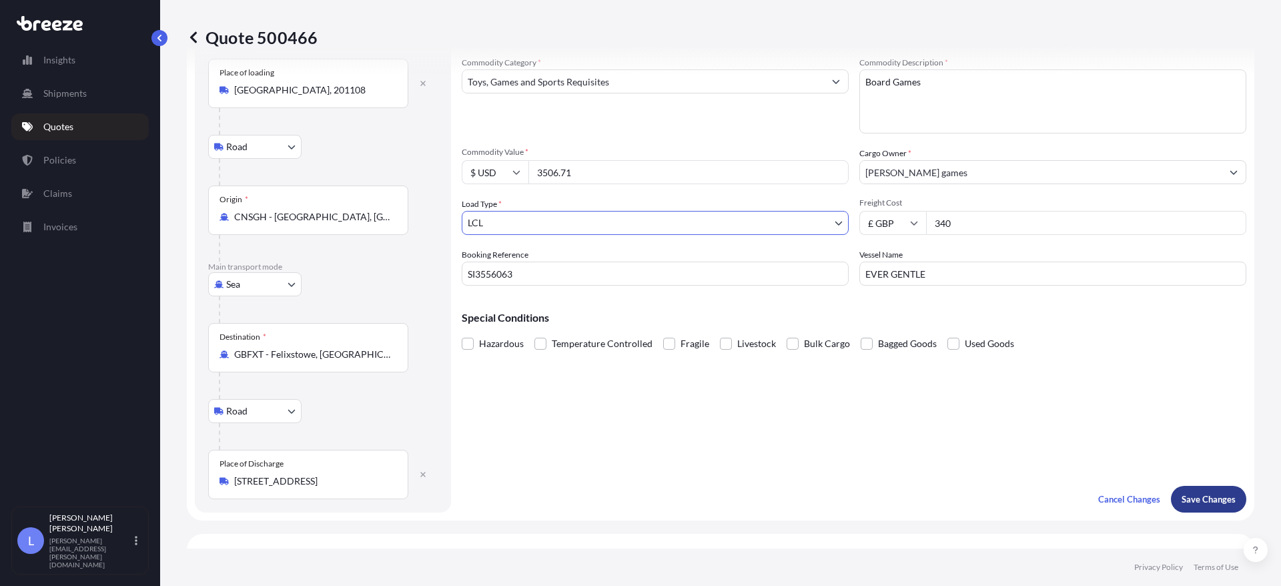
click at [1205, 493] on p "Save Changes" at bounding box center [1208, 498] width 54 height 13
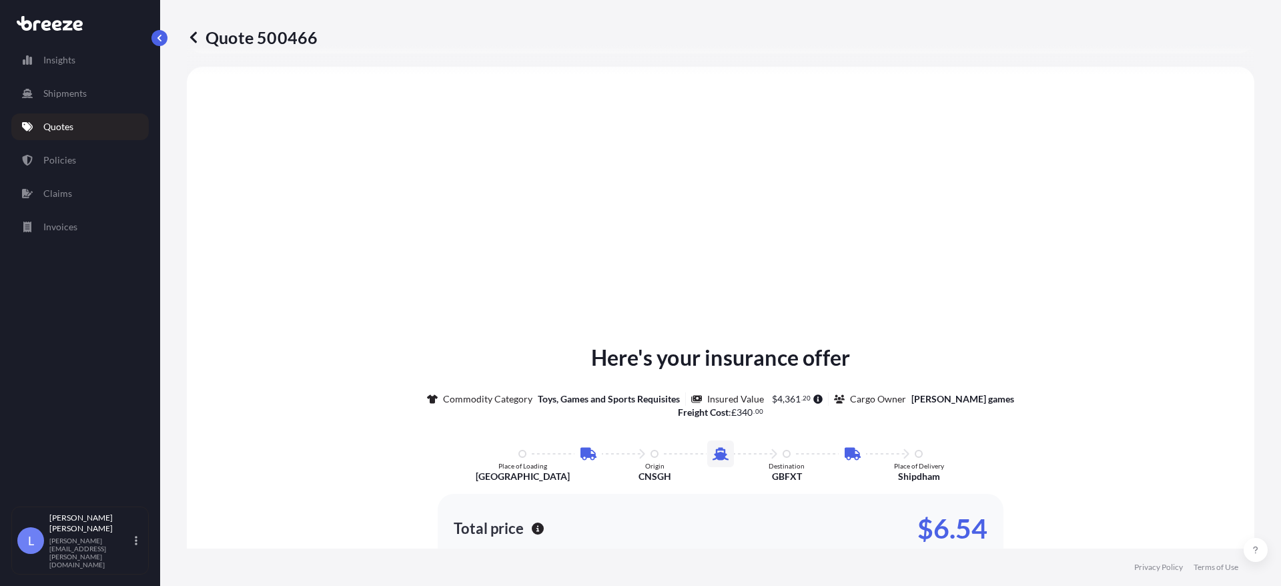
scroll to position [800, 0]
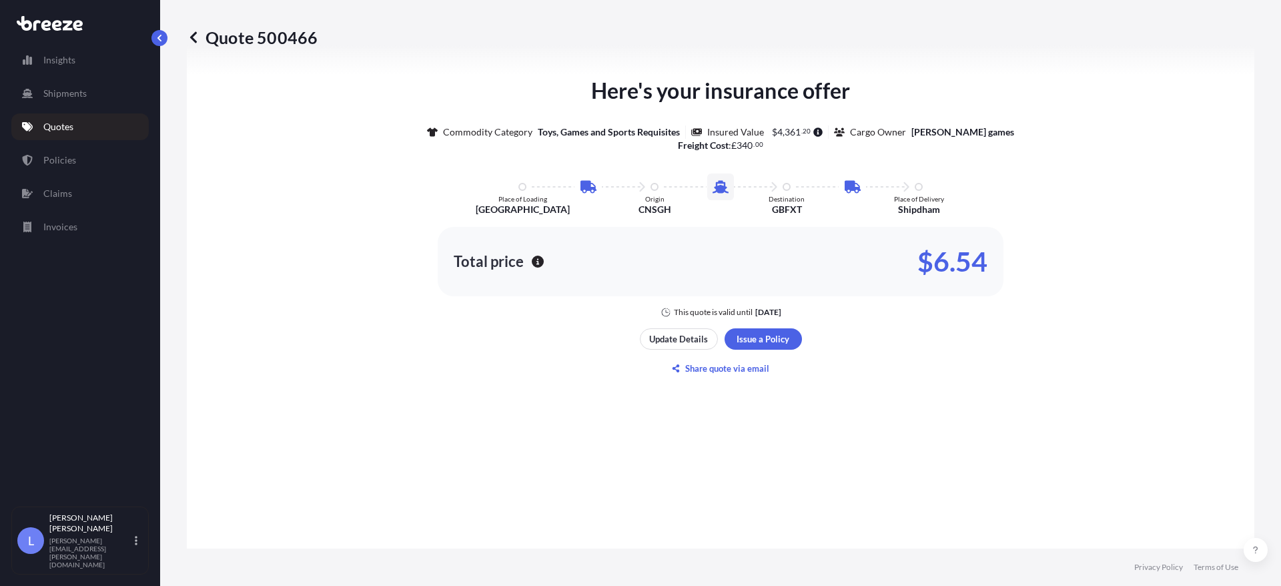
select select "Road"
select select "Sea"
select select "Road"
select select "1"
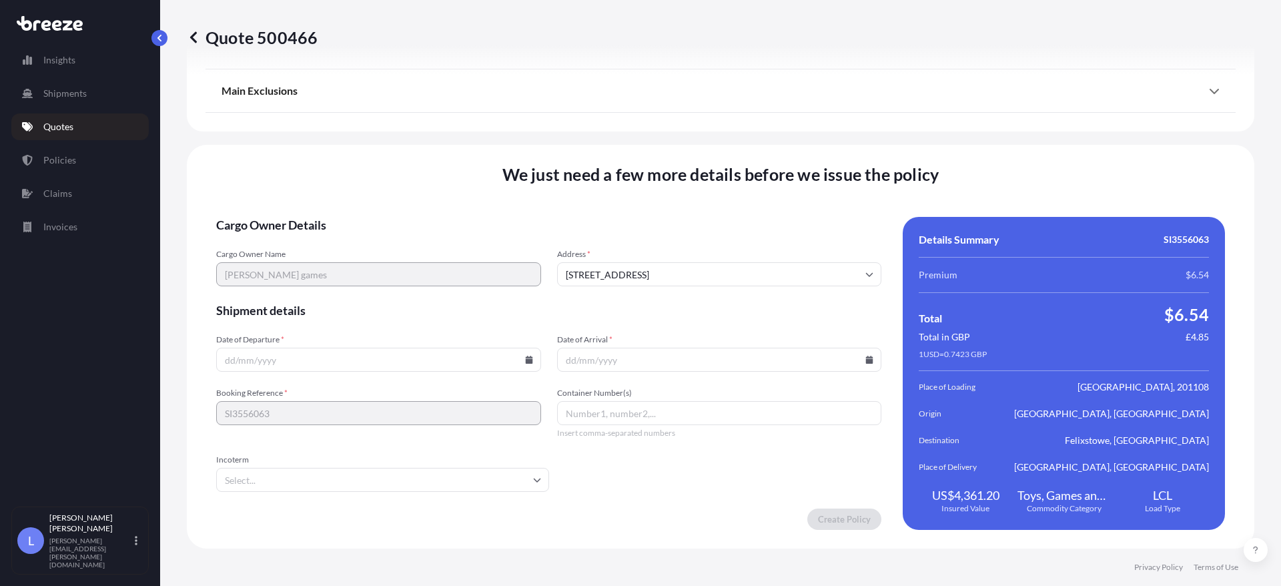
click at [478, 363] on input "Date of Departure *" at bounding box center [378, 360] width 325 height 24
type input "29/09/2025"
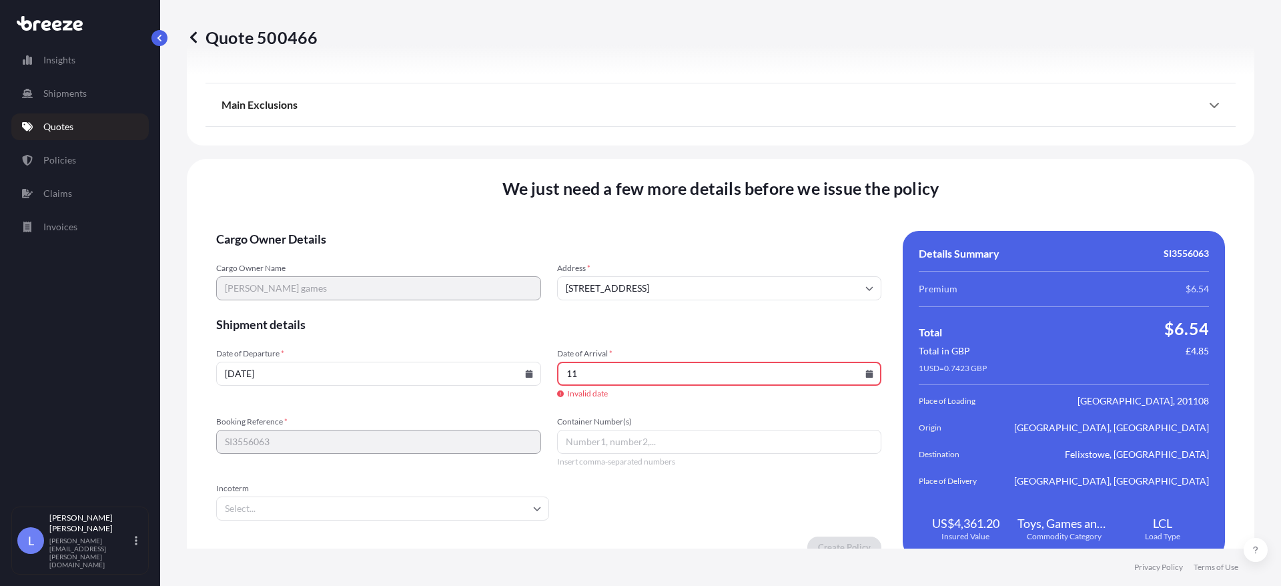
type input "1"
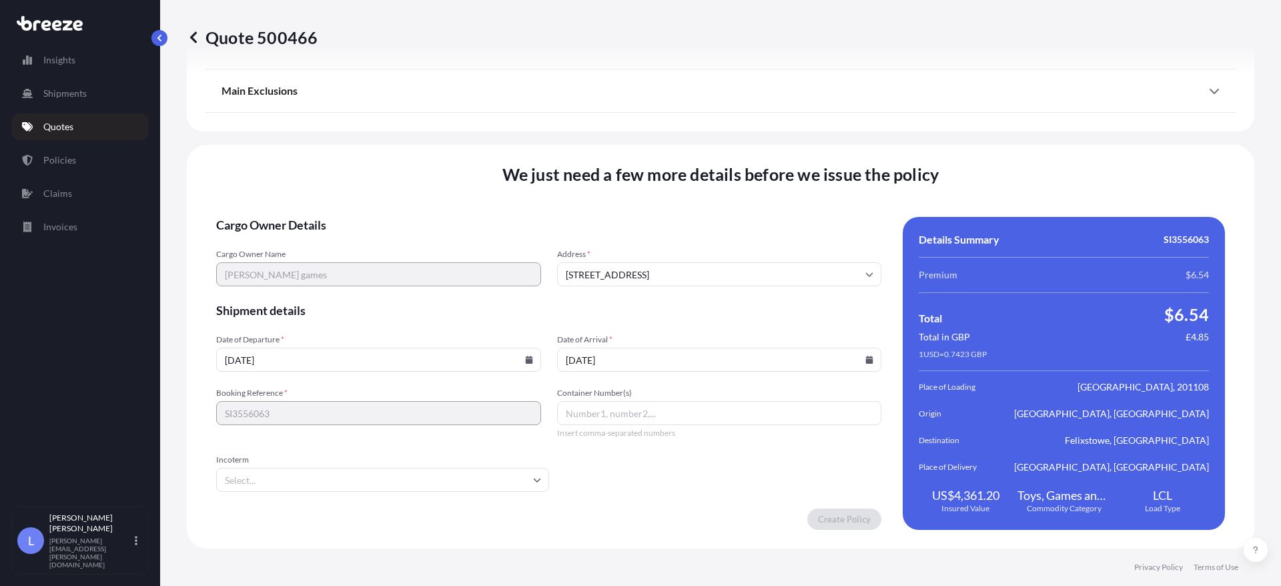
type input "20/11/2025"
click at [348, 478] on input "Incoterm" at bounding box center [382, 480] width 333 height 24
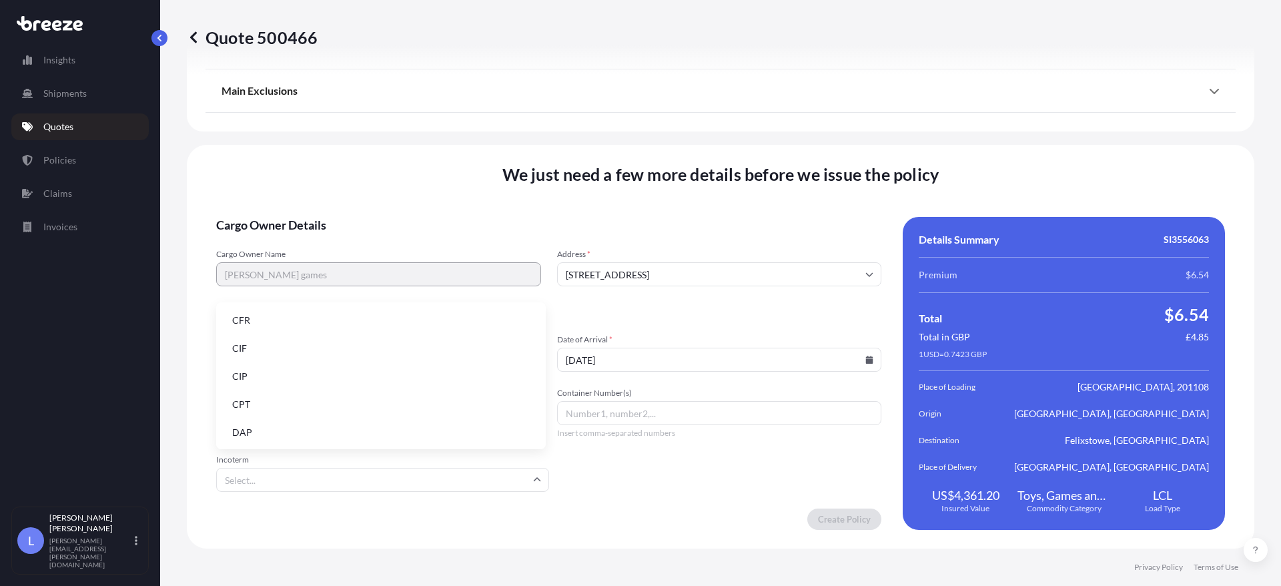
scroll to position [169, 0]
click at [261, 349] on li "EXW" at bounding box center [380, 346] width 319 height 25
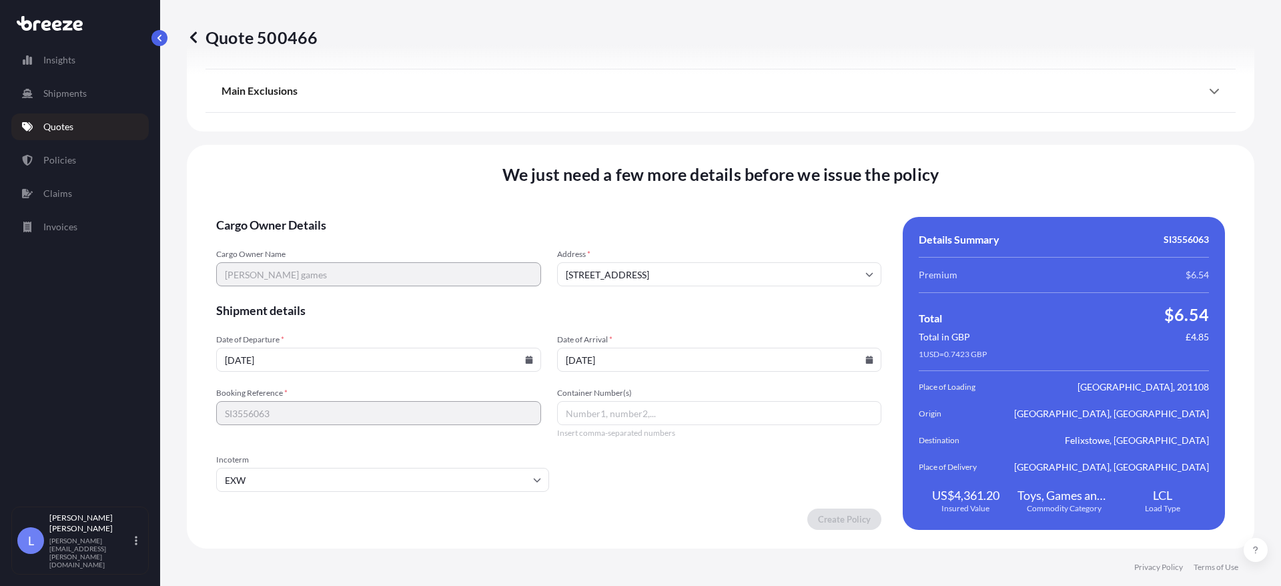
click at [585, 408] on input "Container Number(s)" at bounding box center [719, 413] width 325 height 24
click at [442, 349] on input "29/09/2025" at bounding box center [378, 360] width 325 height 24
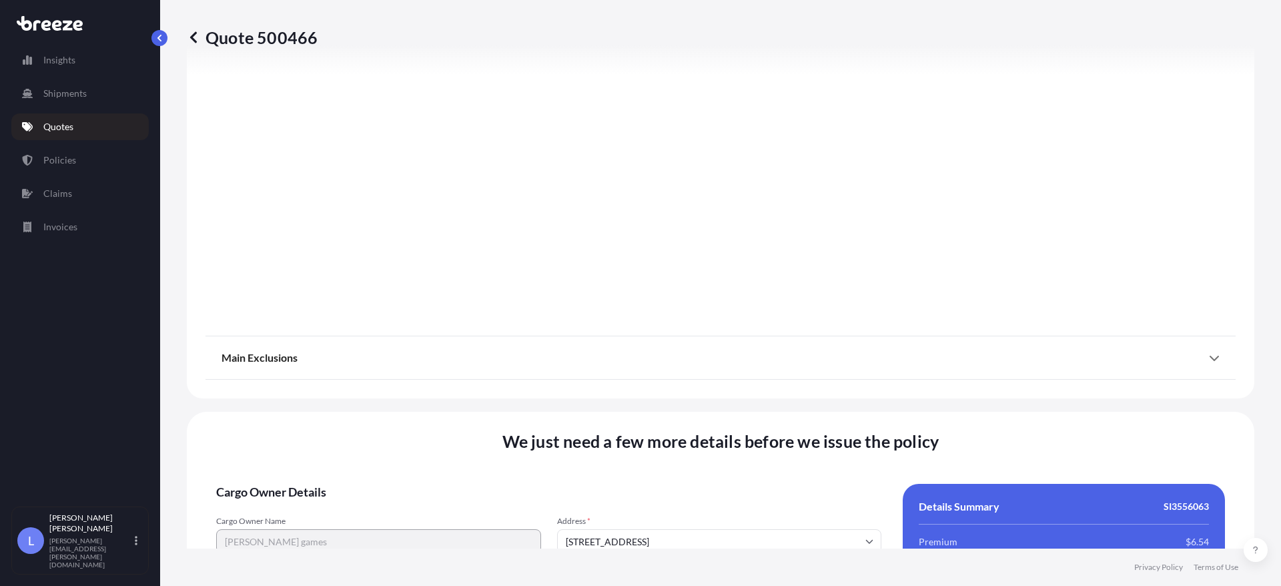
scroll to position [1464, 0]
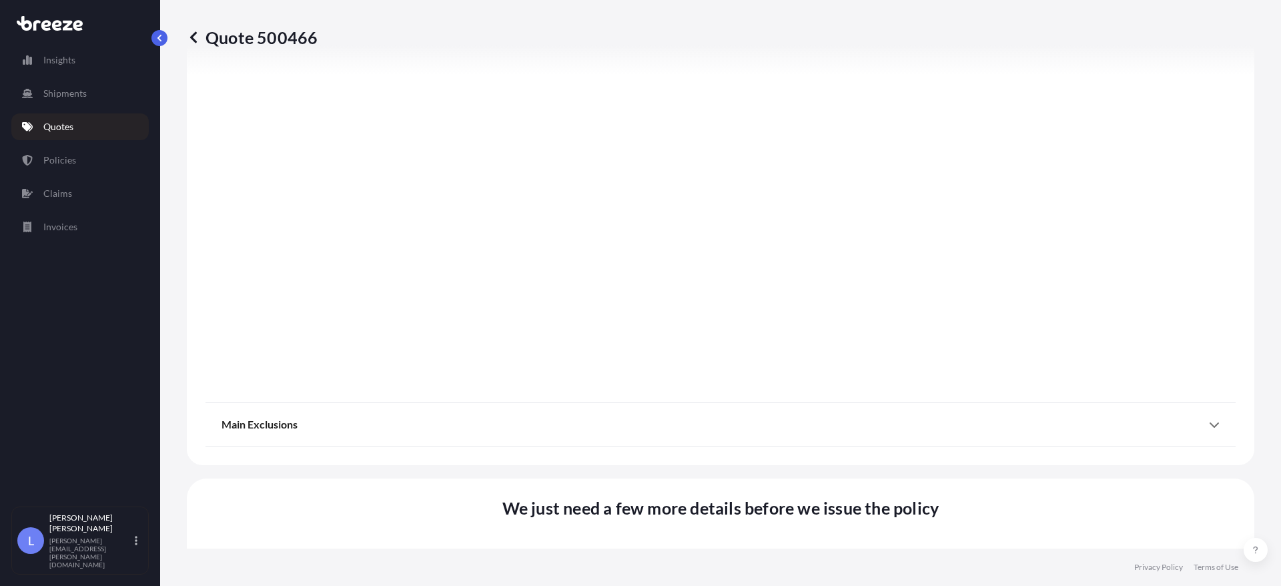
click at [289, 418] on span "Main Exclusions" at bounding box center [259, 424] width 76 height 13
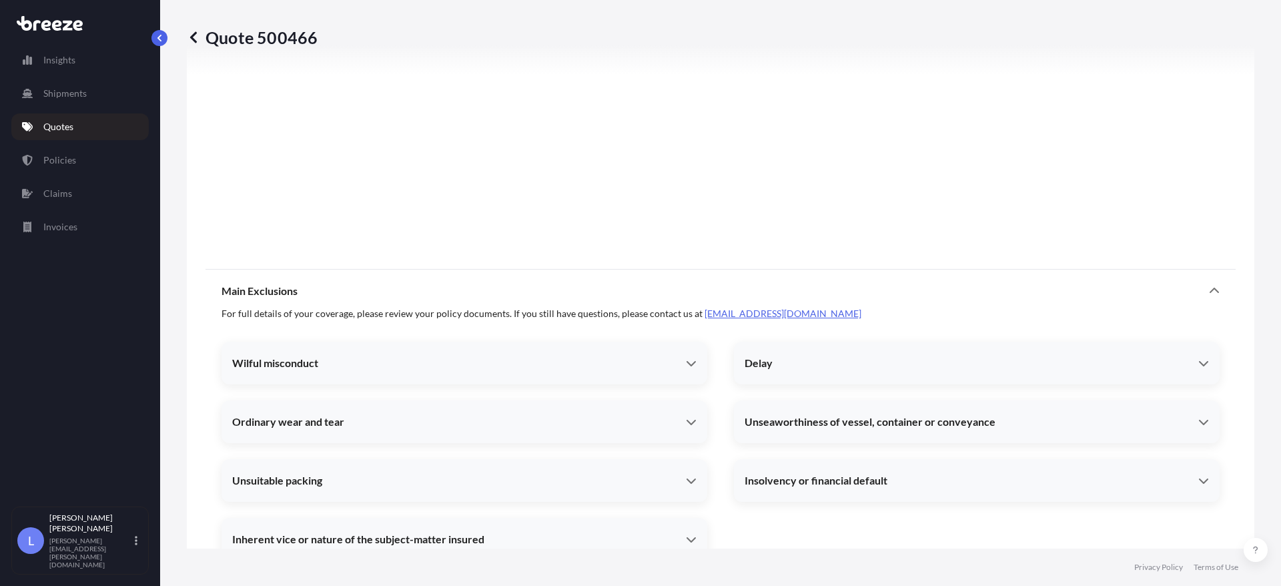
scroll to position [1797, 0]
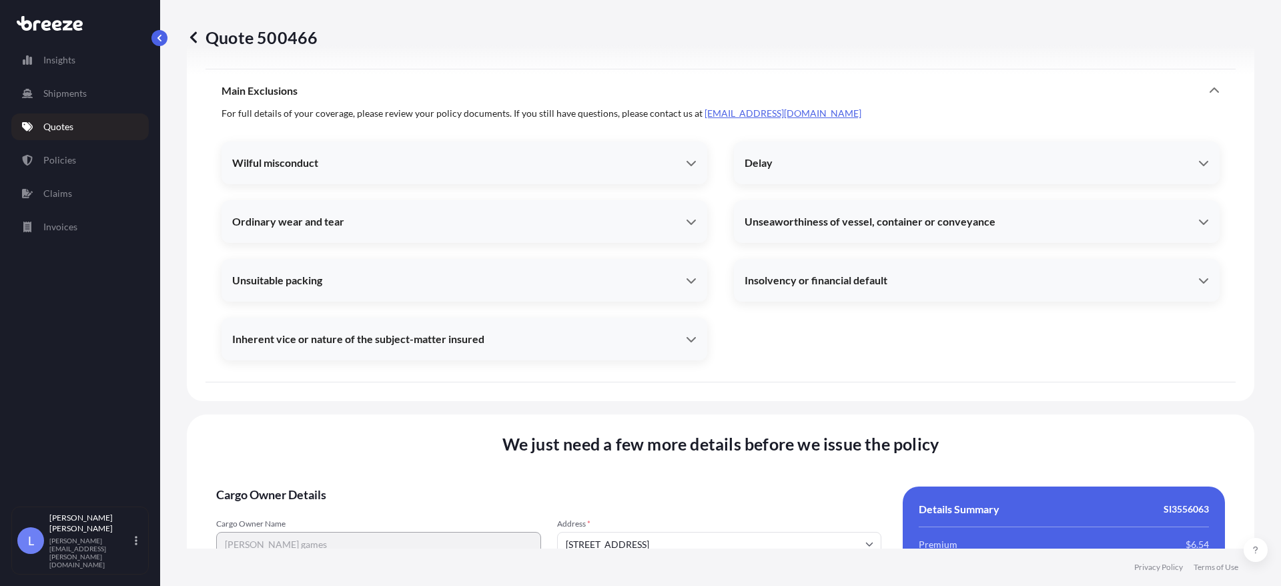
click at [689, 165] on icon at bounding box center [691, 162] width 11 height 11
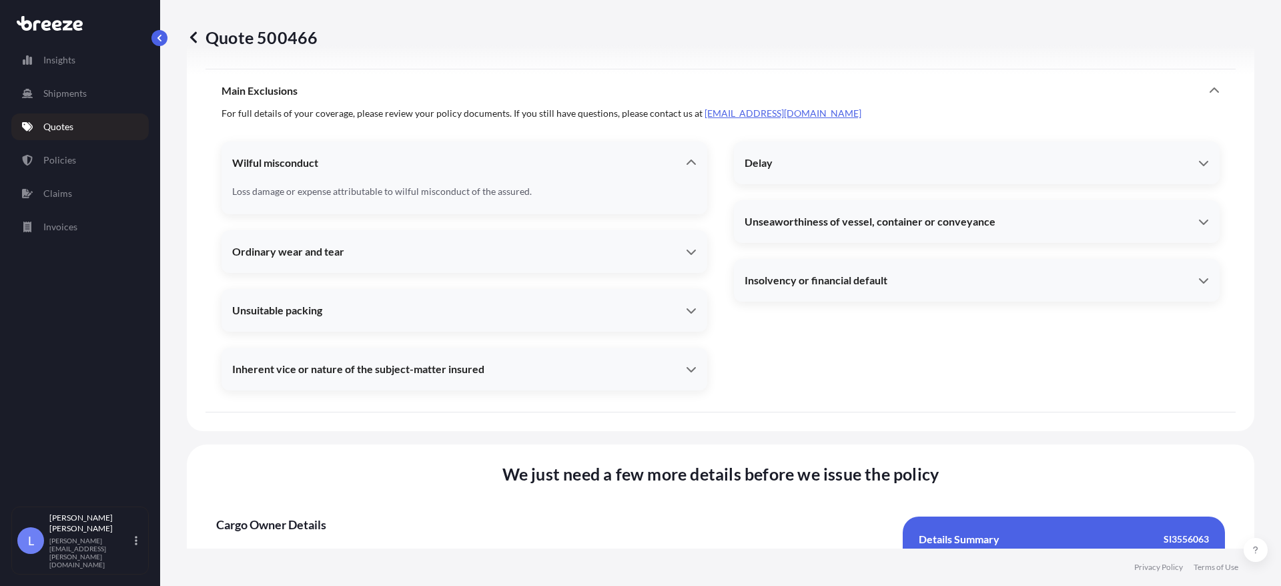
click at [688, 165] on icon at bounding box center [691, 162] width 11 height 11
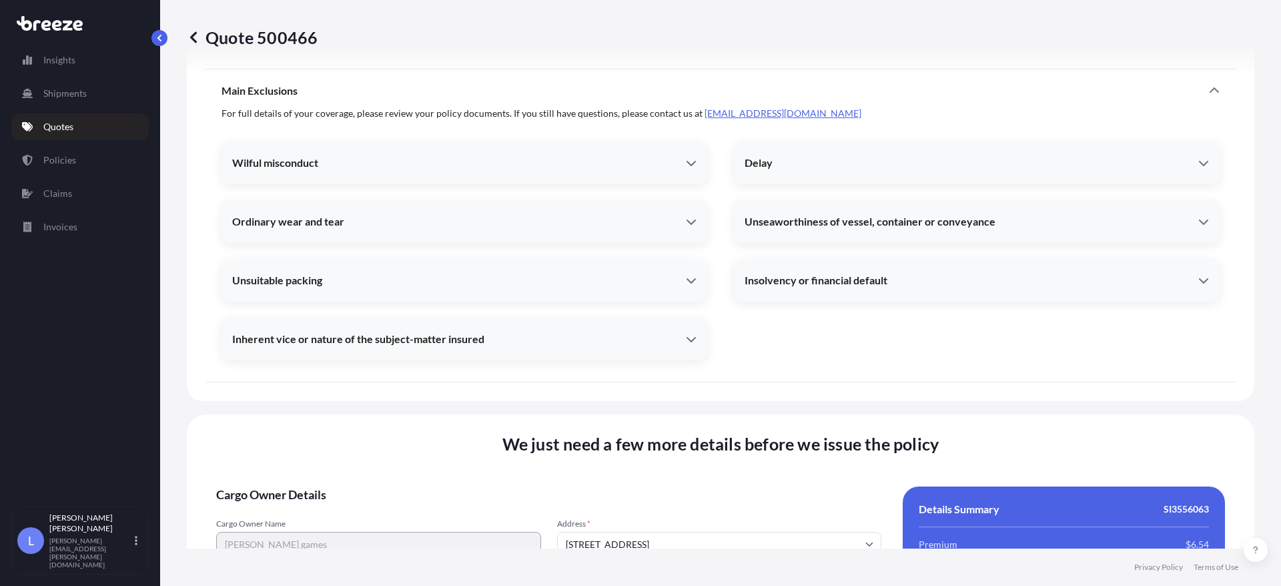
click at [692, 215] on div "Ordinary wear and tear" at bounding box center [464, 221] width 486 height 32
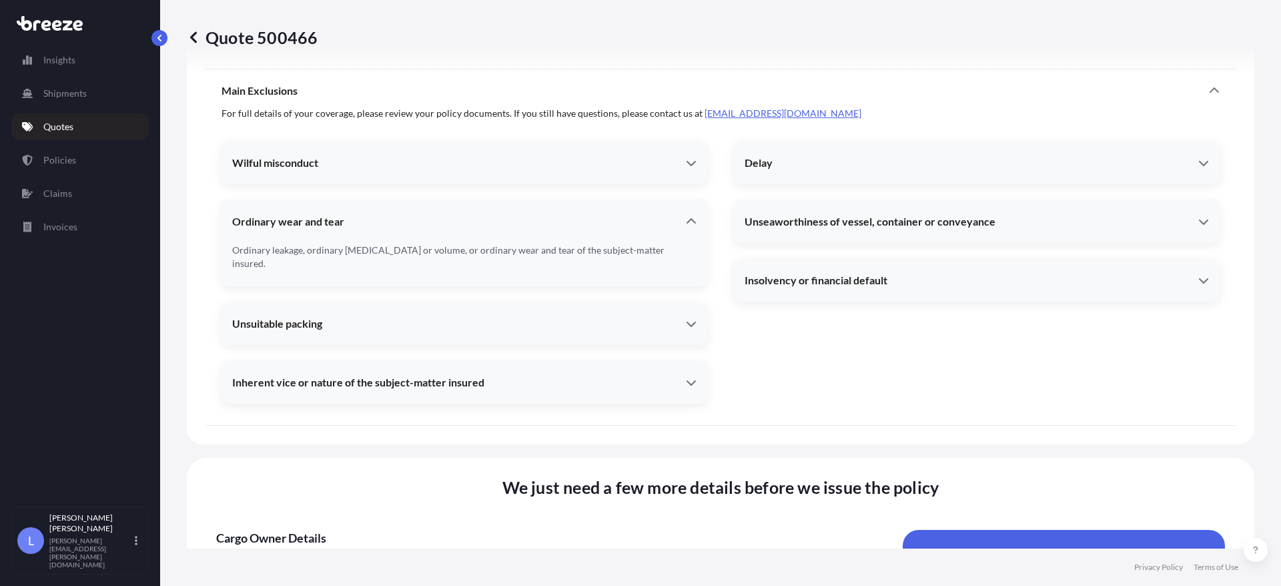
click at [689, 222] on icon at bounding box center [690, 220] width 9 height 5
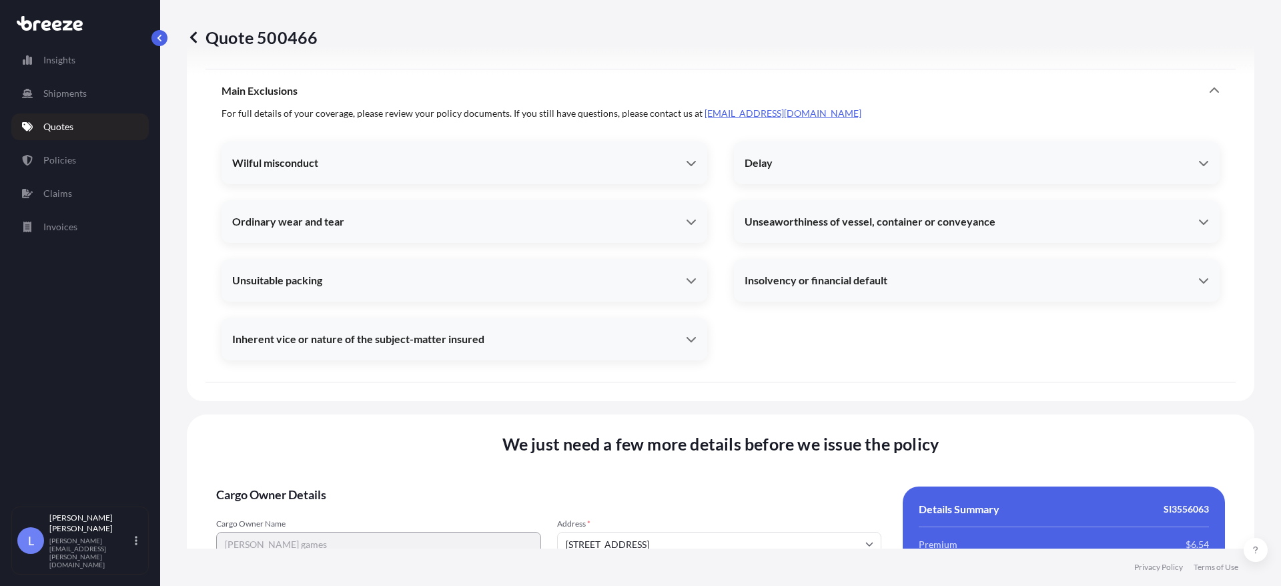
click at [689, 286] on div "Unsuitable packing" at bounding box center [464, 280] width 486 height 32
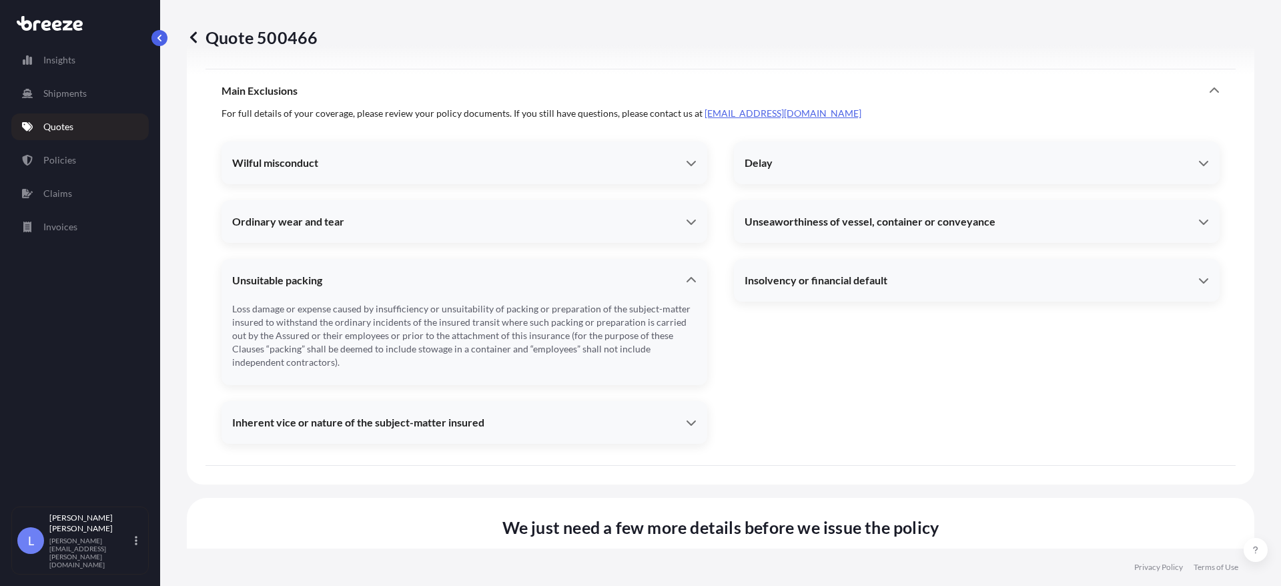
click at [689, 286] on div "Unsuitable packing" at bounding box center [464, 280] width 486 height 32
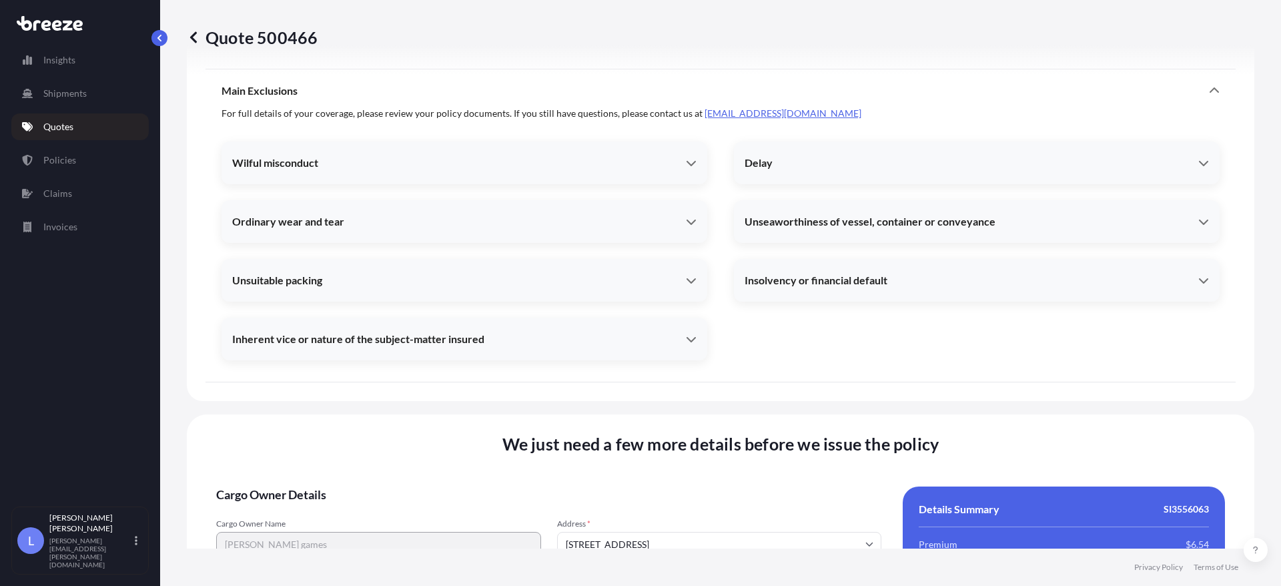
click at [690, 339] on icon at bounding box center [691, 339] width 11 height 11
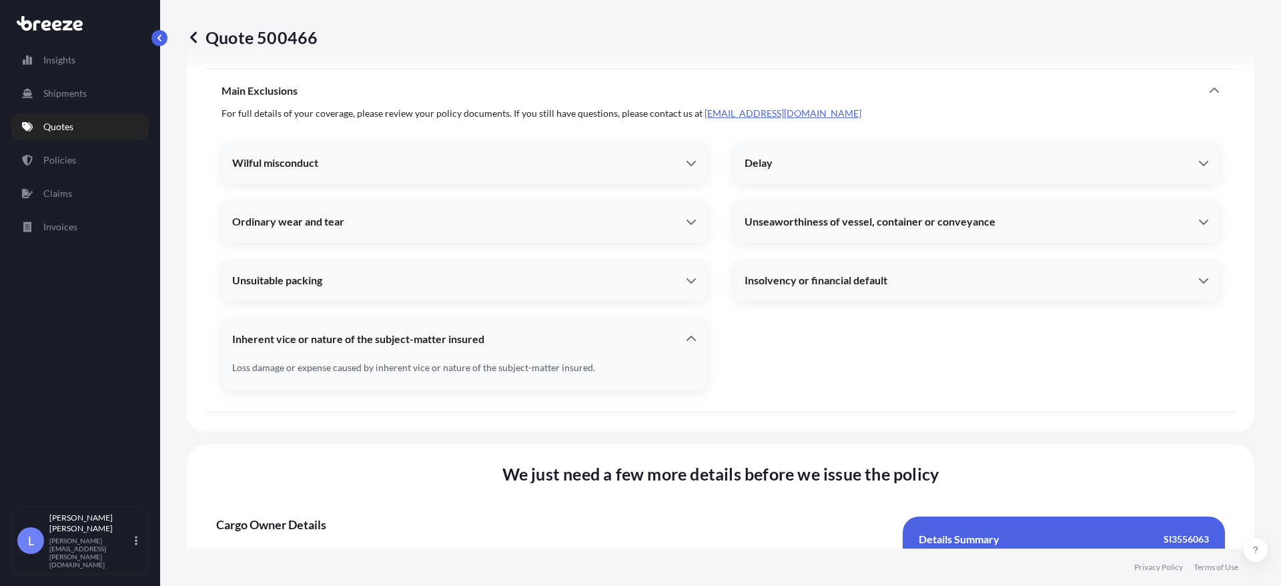
click at [690, 339] on icon at bounding box center [690, 338] width 9 height 5
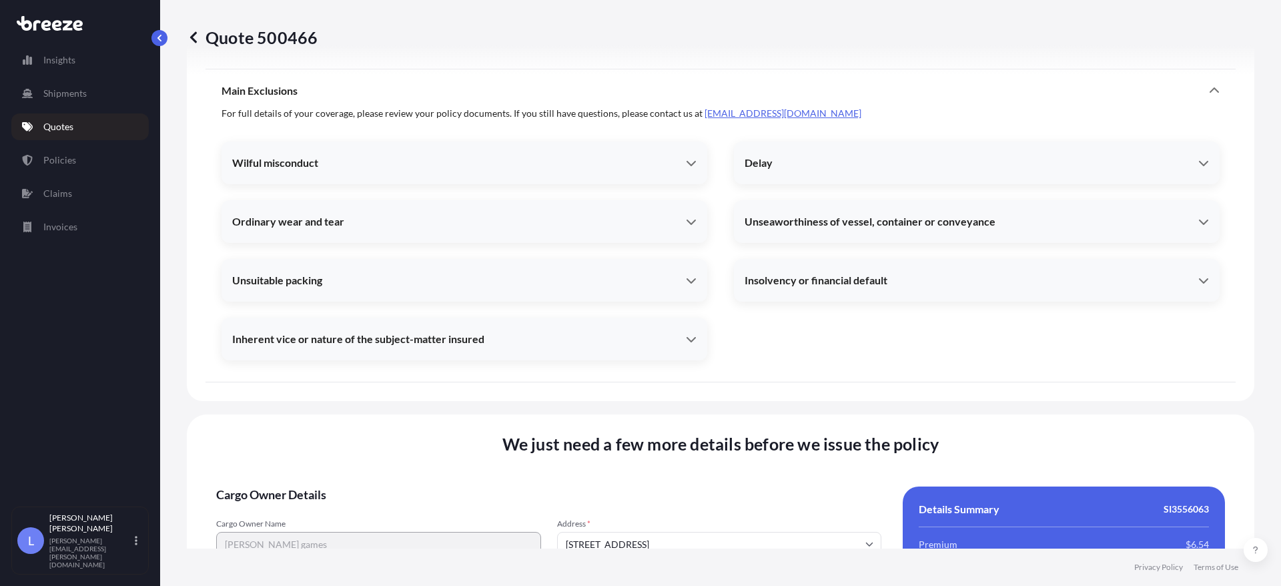
click at [1167, 163] on div "Delay" at bounding box center [971, 162] width 454 height 13
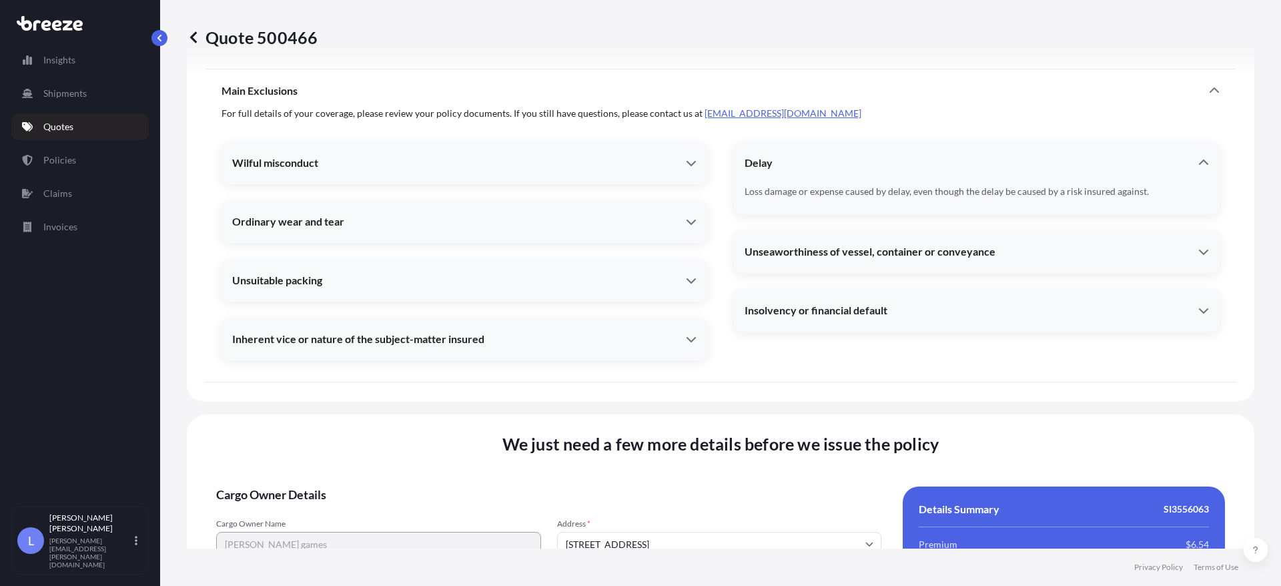
click at [1183, 163] on div "Delay" at bounding box center [971, 162] width 454 height 13
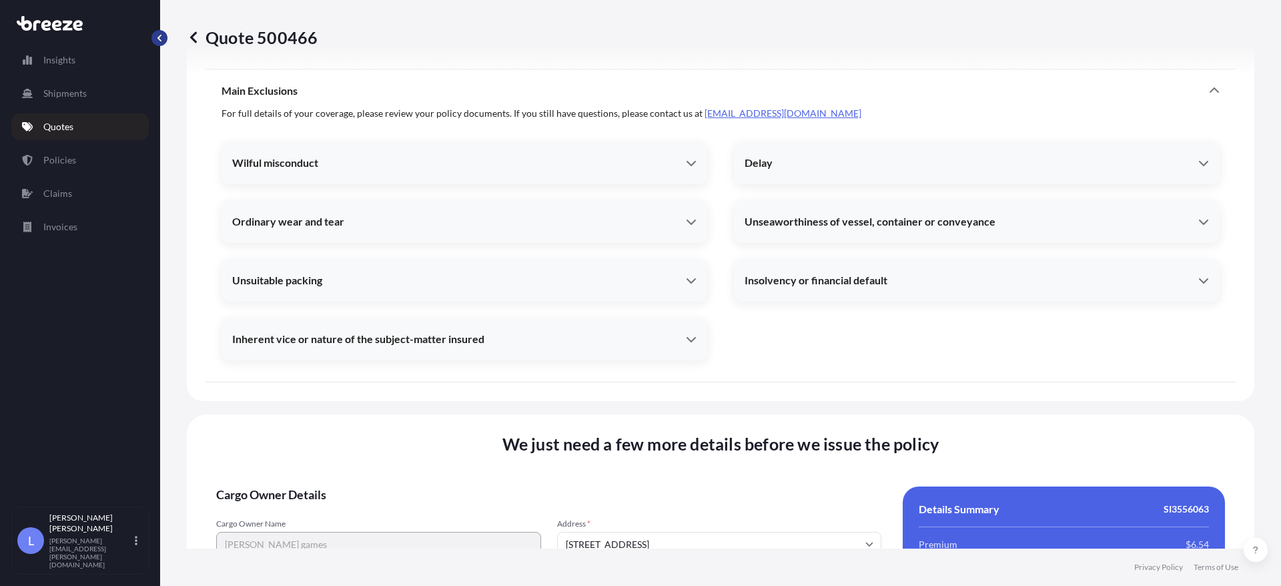
click at [153, 43] on button "button" at bounding box center [159, 38] width 16 height 16
click at [197, 37] on icon at bounding box center [193, 37] width 13 height 13
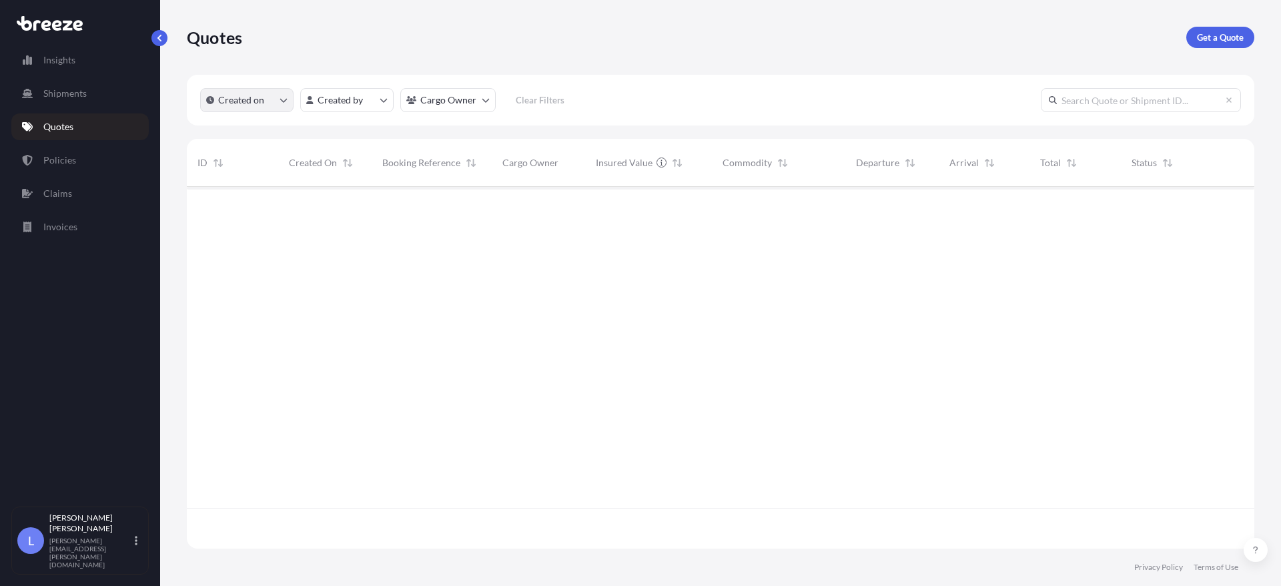
scroll to position [359, 1057]
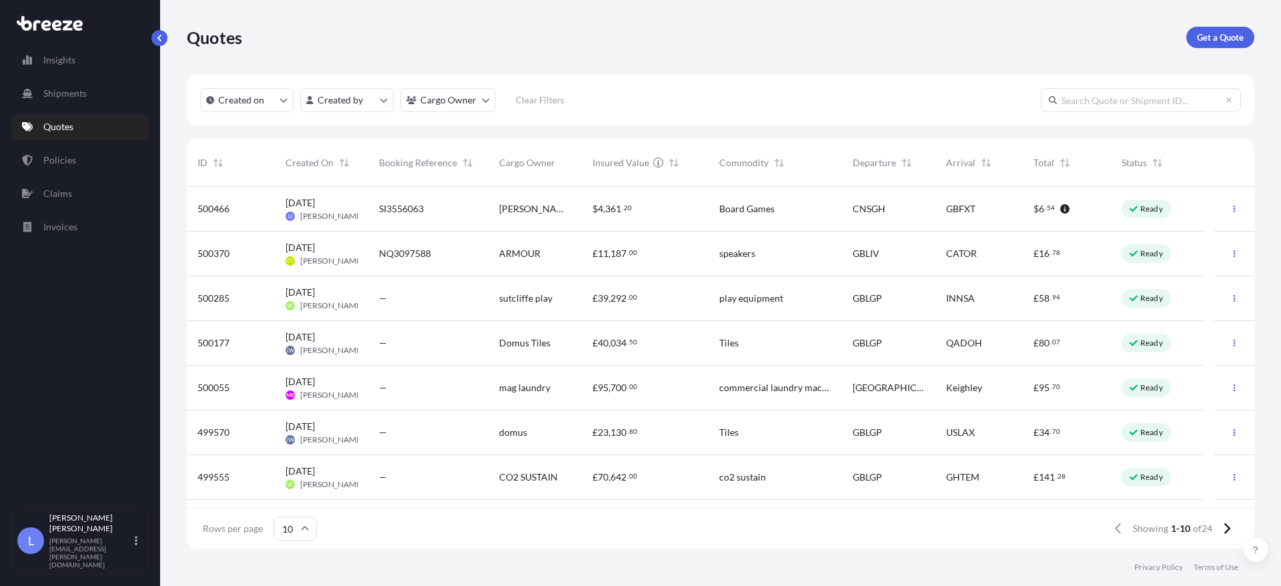
click at [698, 208] on div "$ 4 , 361 . 20" at bounding box center [645, 209] width 127 height 45
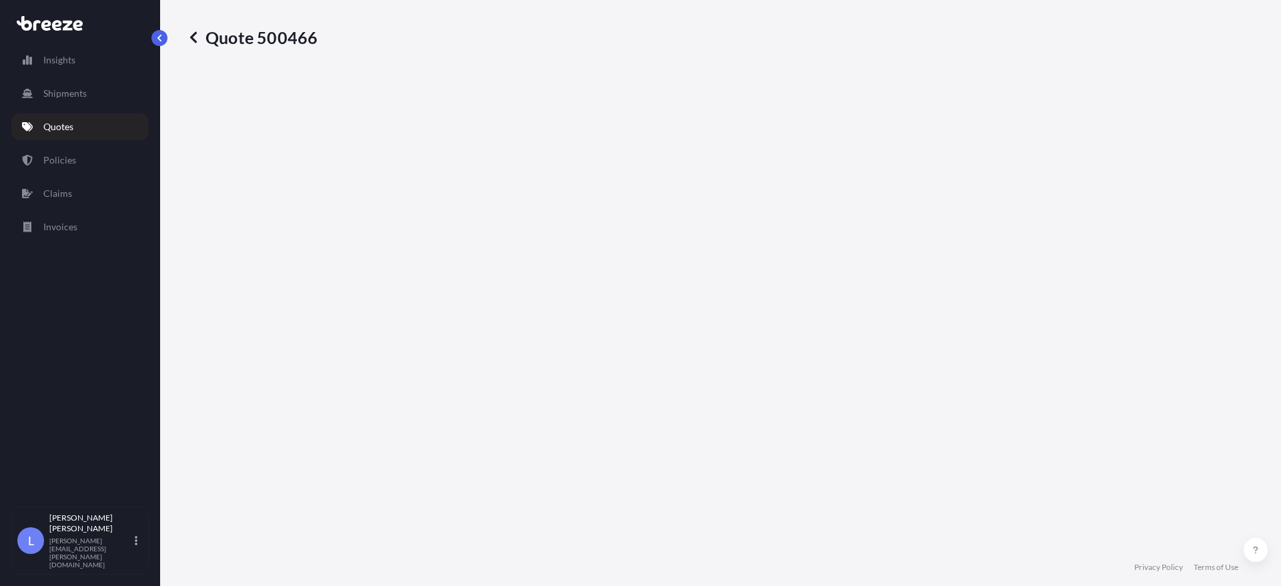
select select "Road"
select select "Sea"
select select "Road"
select select "1"
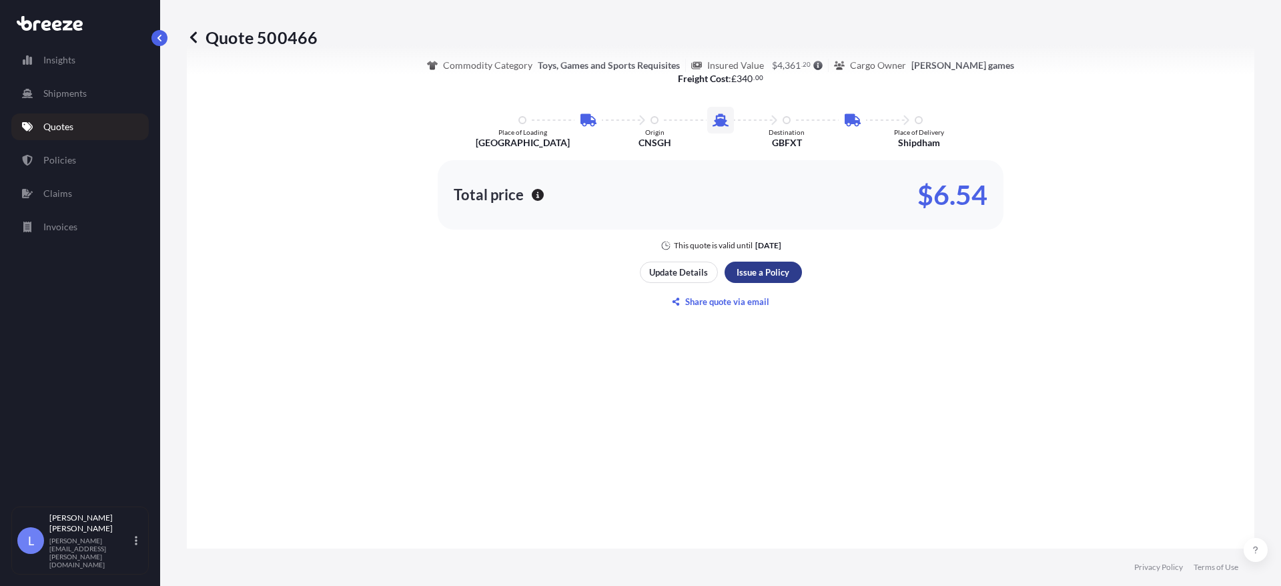
scroll to position [1797, 0]
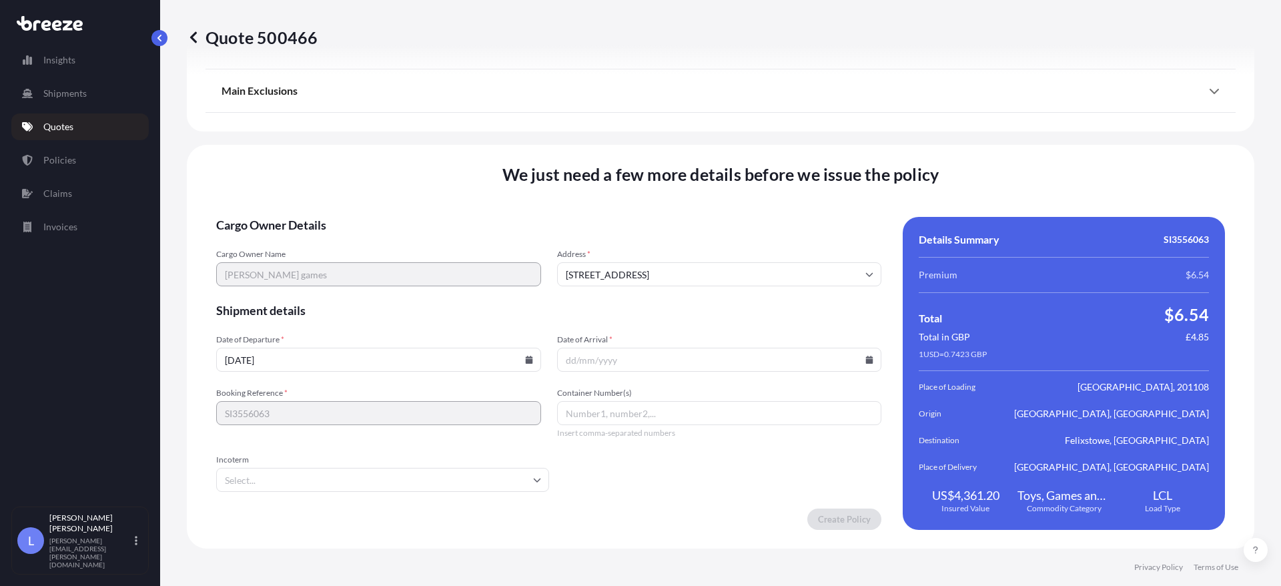
click at [525, 360] on icon at bounding box center [528, 360] width 7 height 8
click at [426, 135] on button at bounding box center [430, 134] width 21 height 21
click at [285, 287] on button "29" at bounding box center [283, 291] width 21 height 21
type input "29/09/2025"
click at [866, 358] on icon at bounding box center [869, 360] width 7 height 8
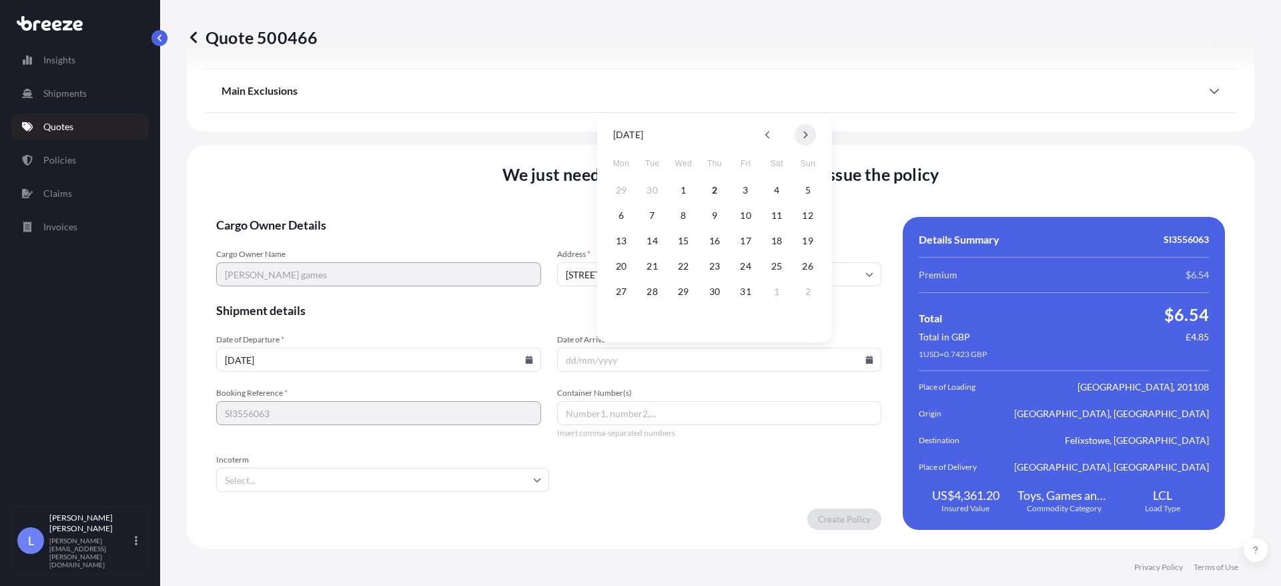
click at [808, 139] on button at bounding box center [804, 134] width 21 height 21
click at [712, 264] on button "20" at bounding box center [714, 265] width 21 height 21
type input "20/11/2025"
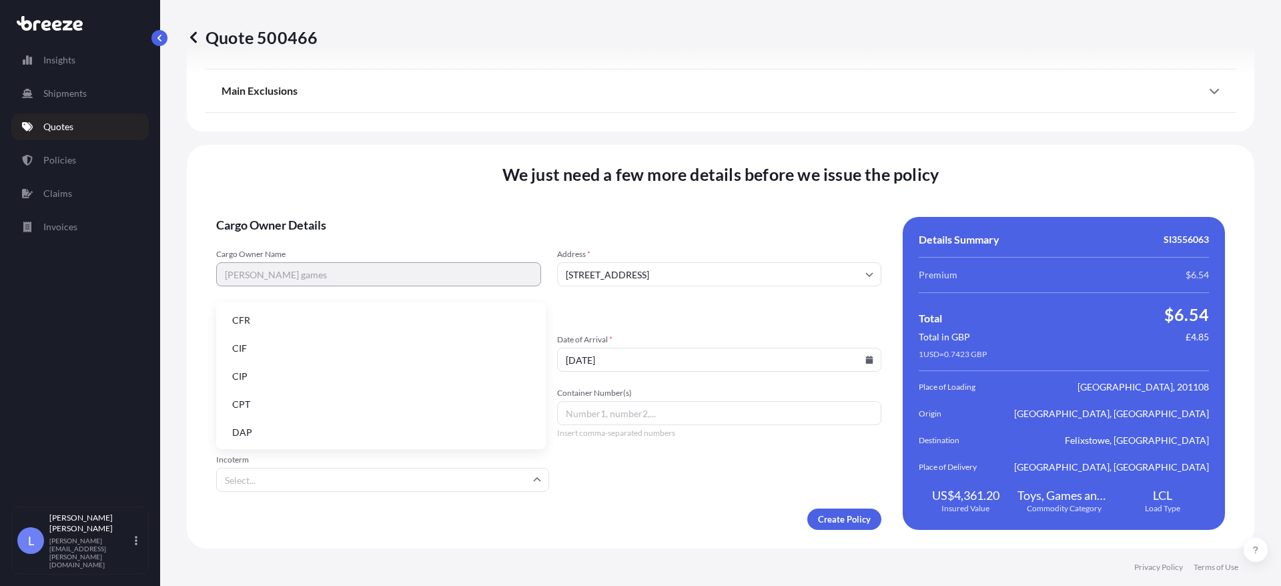
click at [492, 476] on input "Incoterm" at bounding box center [382, 480] width 333 height 24
click at [254, 345] on li "EXW" at bounding box center [380, 346] width 319 height 25
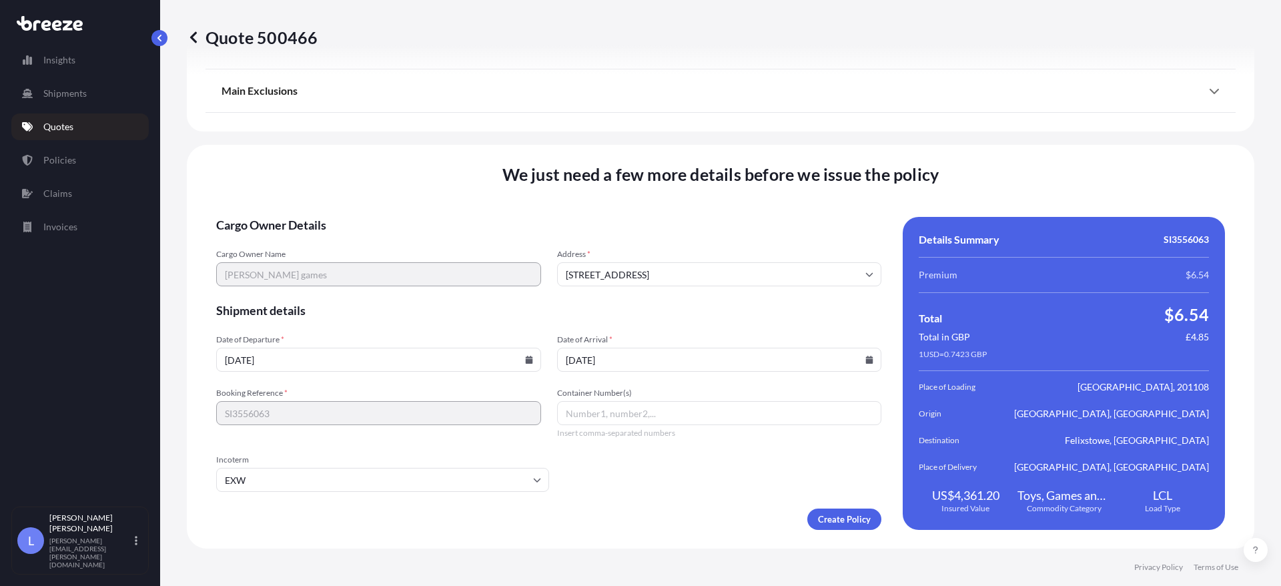
click at [695, 470] on form "Cargo Owner Details Cargo Owner Name naylor games Address * 111 Chevening Rd, L…" at bounding box center [548, 373] width 665 height 313
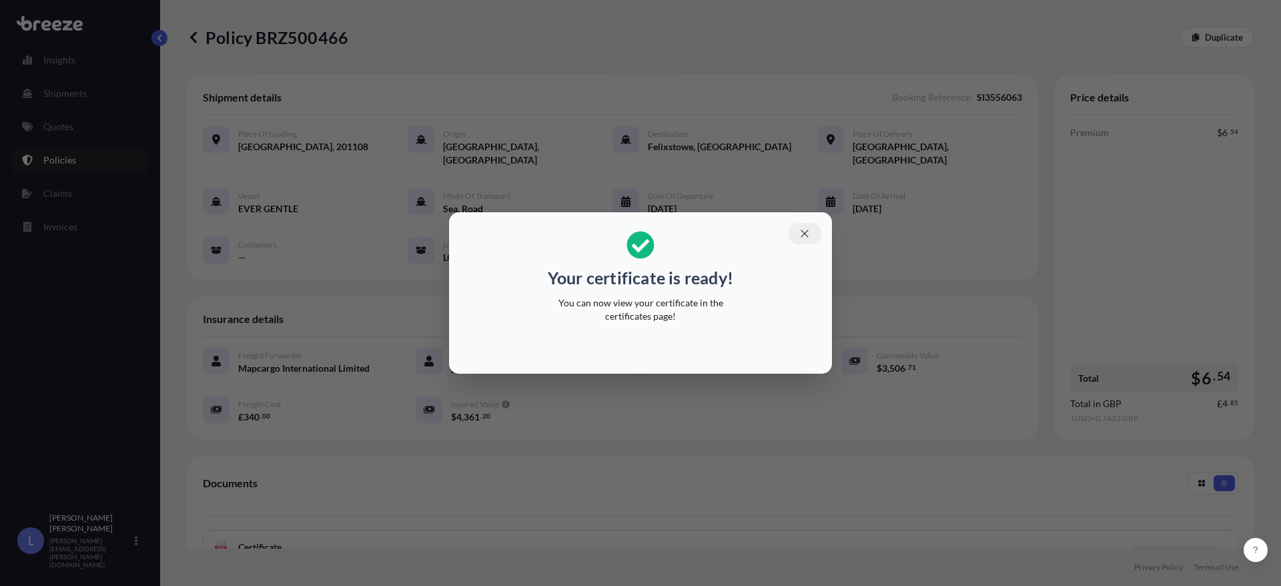
click at [802, 235] on icon "button" at bounding box center [804, 233] width 12 height 12
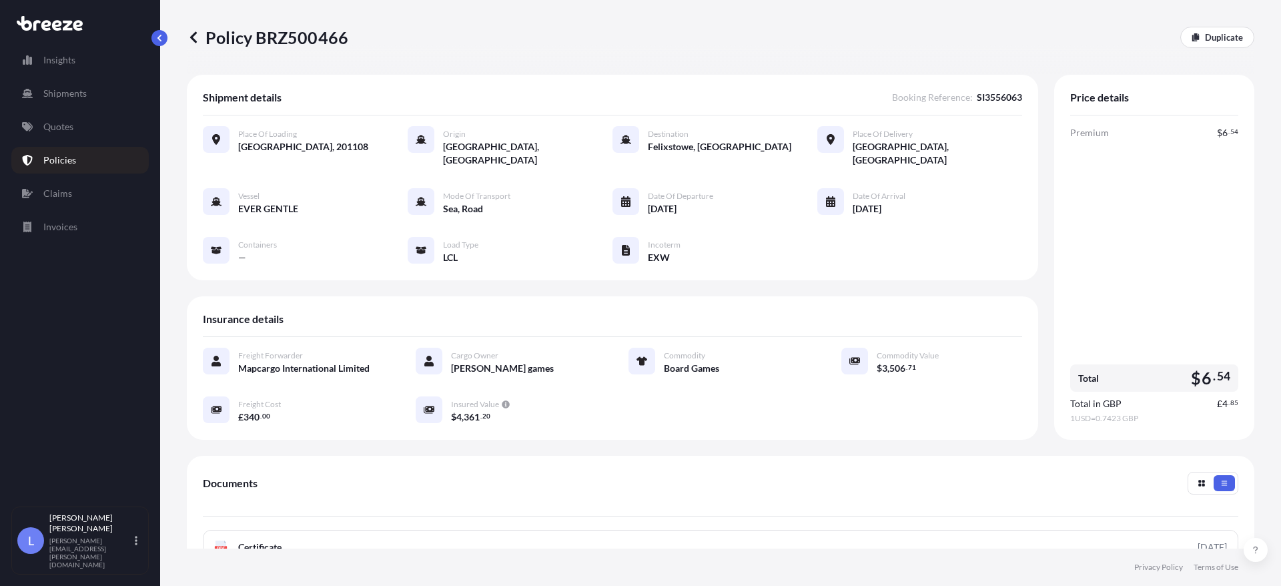
scroll to position [203, 0]
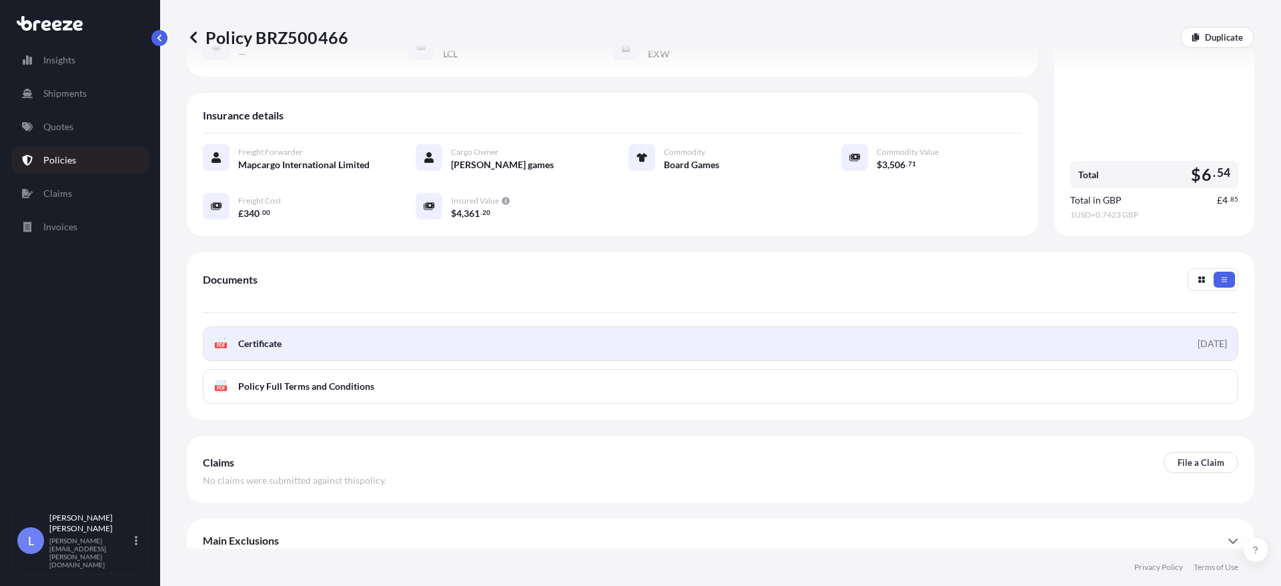
click at [1139, 328] on link "PDF Certificate 2025-10-02" at bounding box center [720, 343] width 1035 height 35
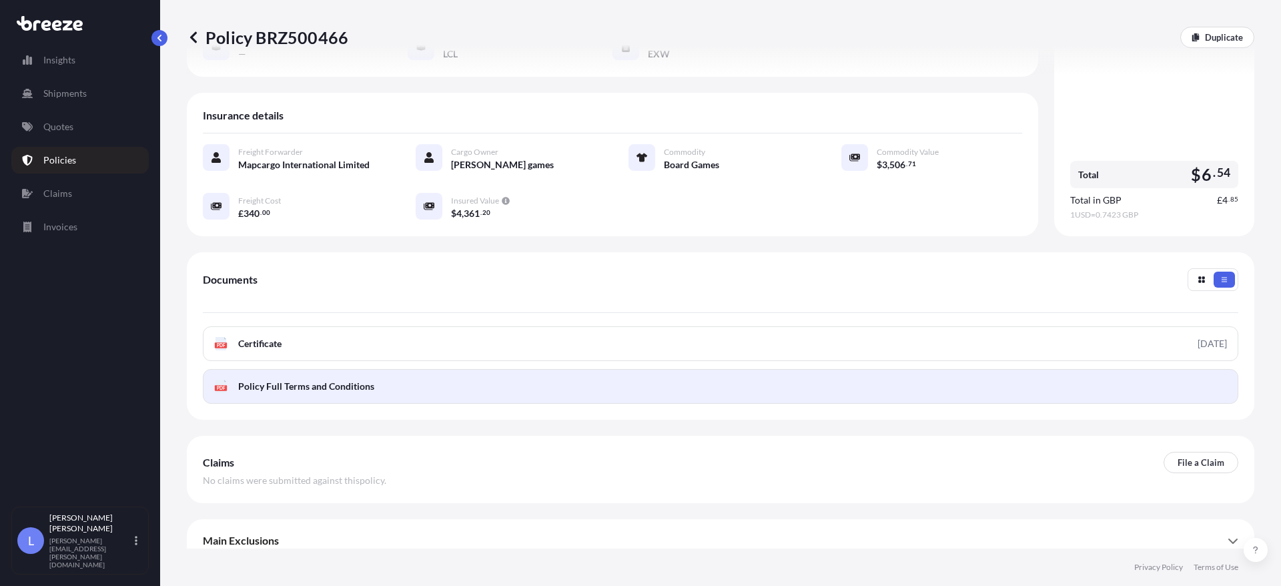
click at [355, 380] on span "Policy Full Terms and Conditions" at bounding box center [306, 386] width 136 height 13
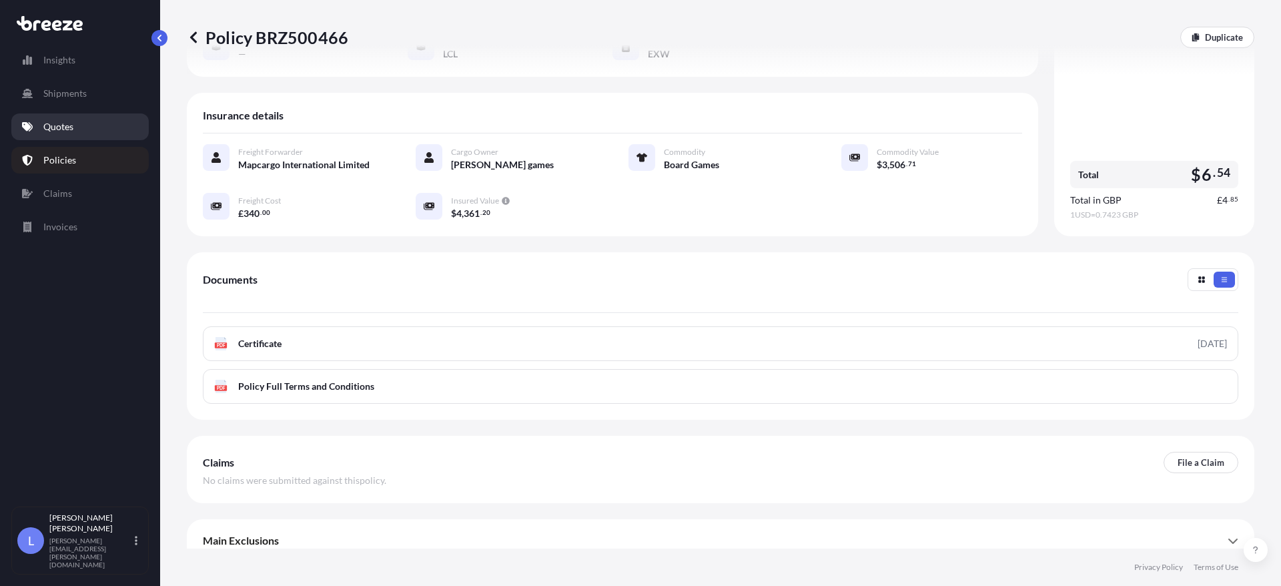
click at [64, 129] on p "Quotes" at bounding box center [58, 126] width 30 height 13
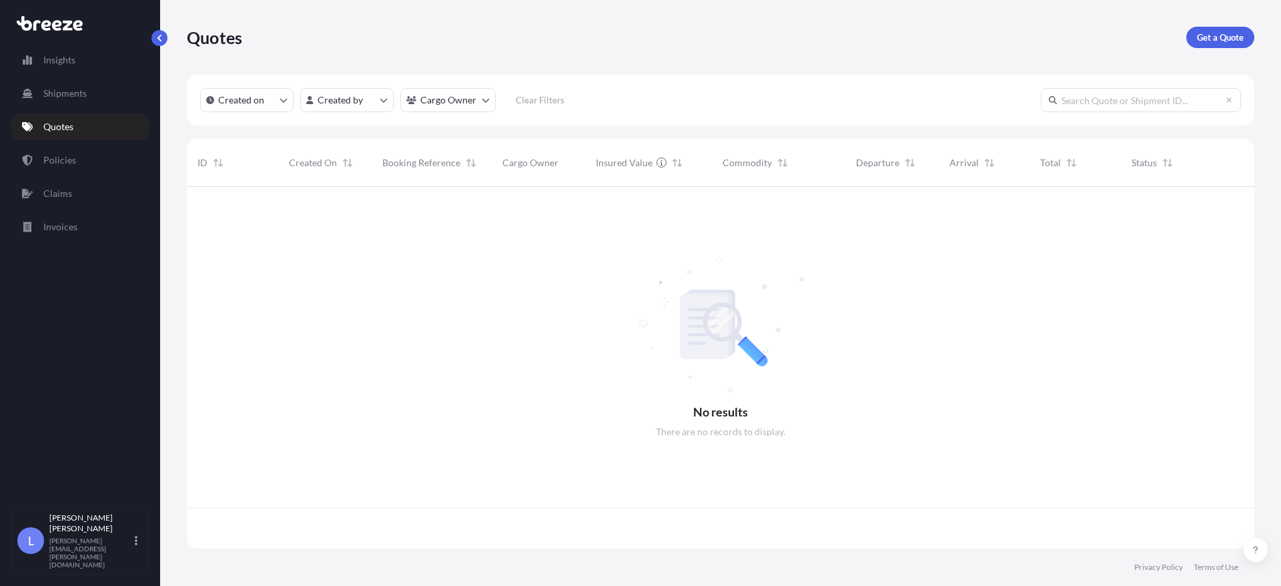
scroll to position [359, 1057]
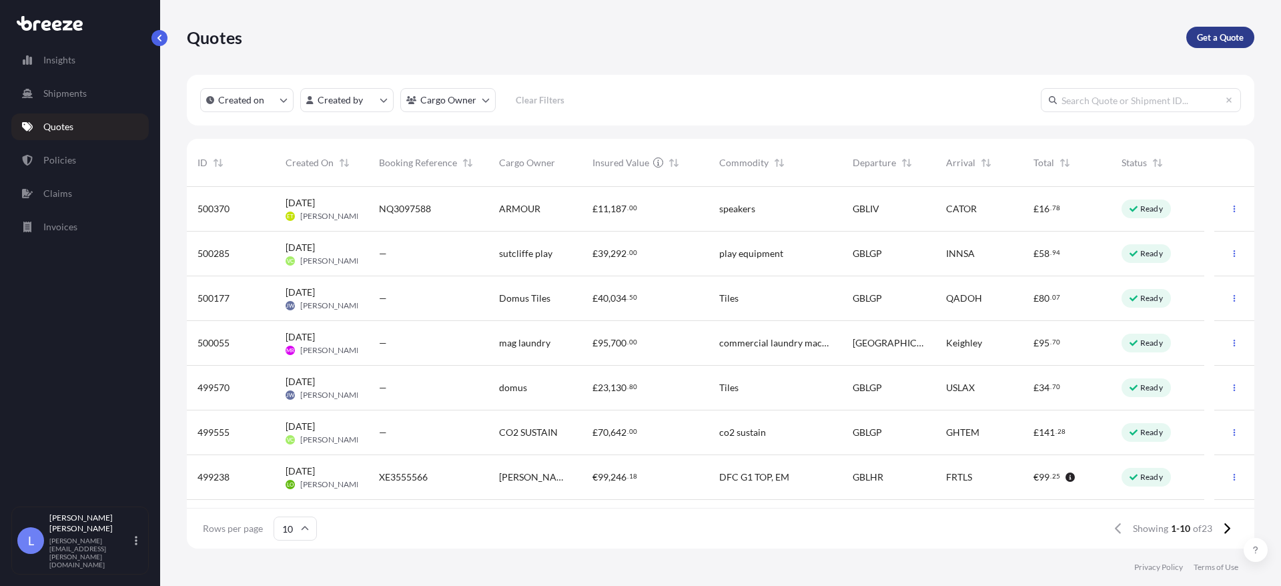
click at [1229, 35] on p "Get a Quote" at bounding box center [1220, 37] width 47 height 13
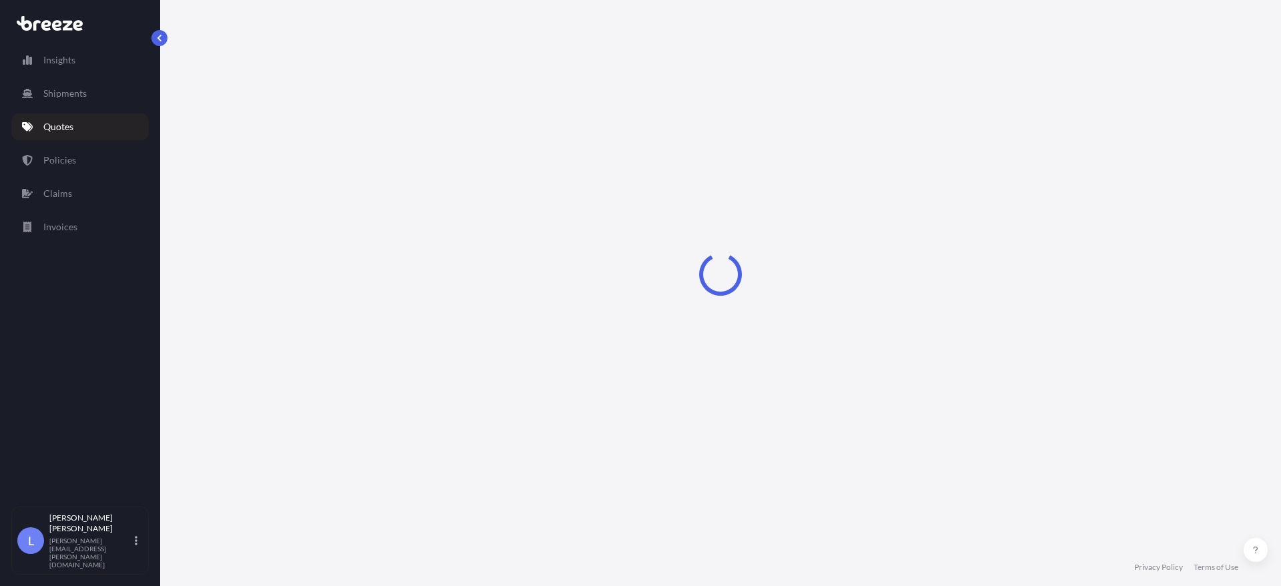
select select "Sea"
select select "1"
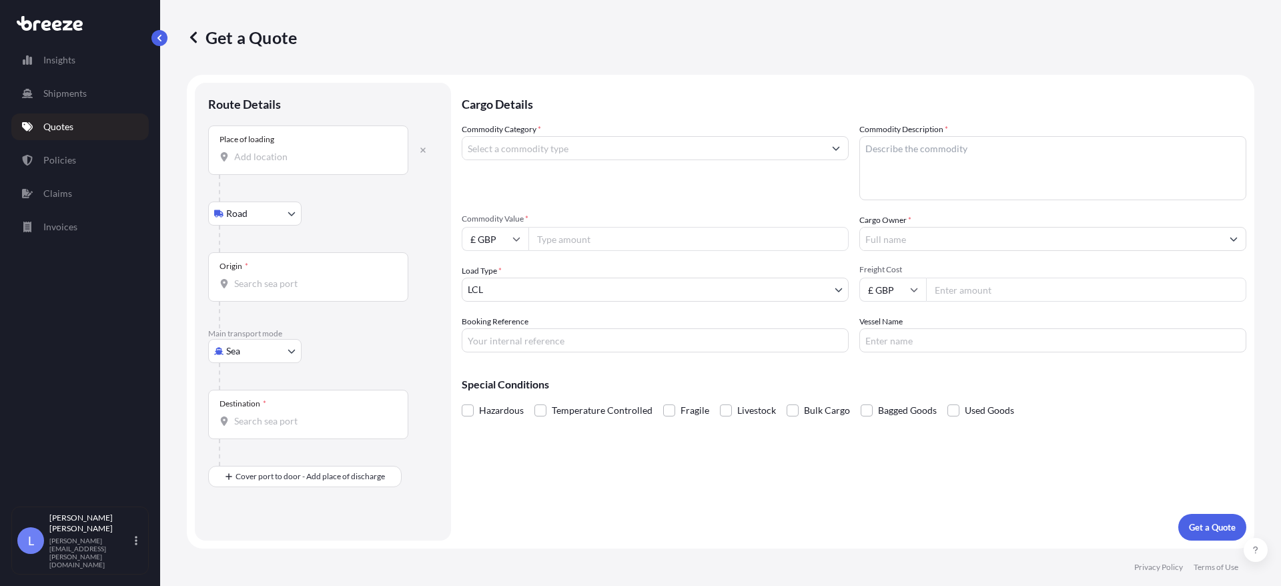
click at [287, 168] on div "Place of loading" at bounding box center [308, 149] width 200 height 49
click at [287, 163] on input "Place of loading" at bounding box center [312, 156] width 157 height 13
click at [324, 201] on div "China, 518106" at bounding box center [339, 201] width 253 height 32
type input "China, 518106"
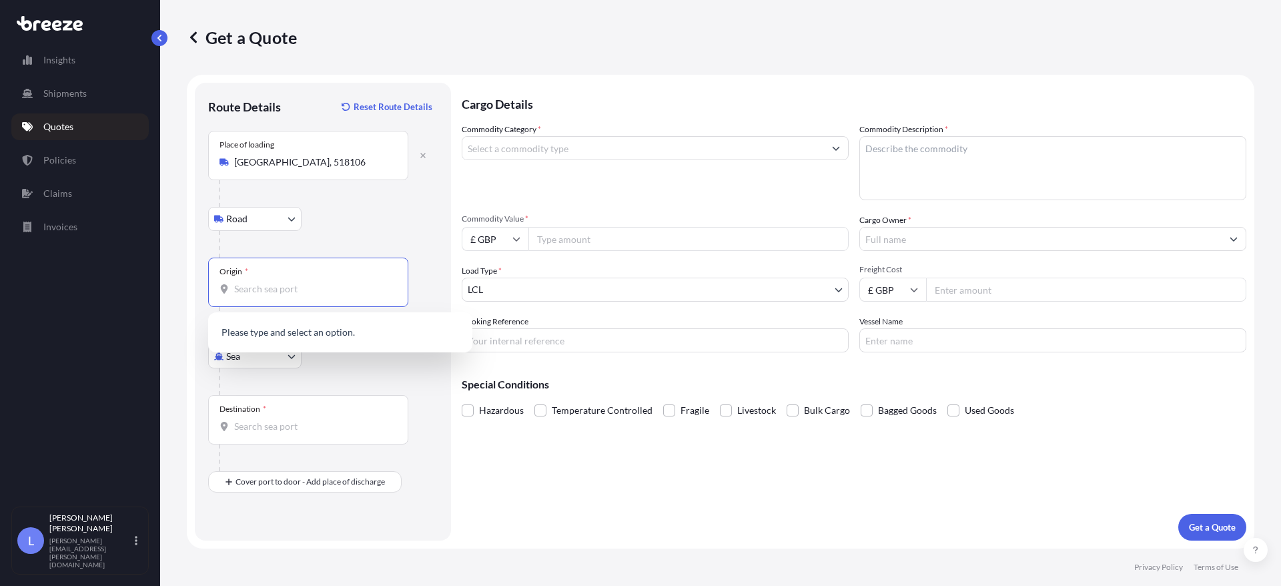
click at [289, 285] on input "Origin *" at bounding box center [312, 288] width 157 height 13
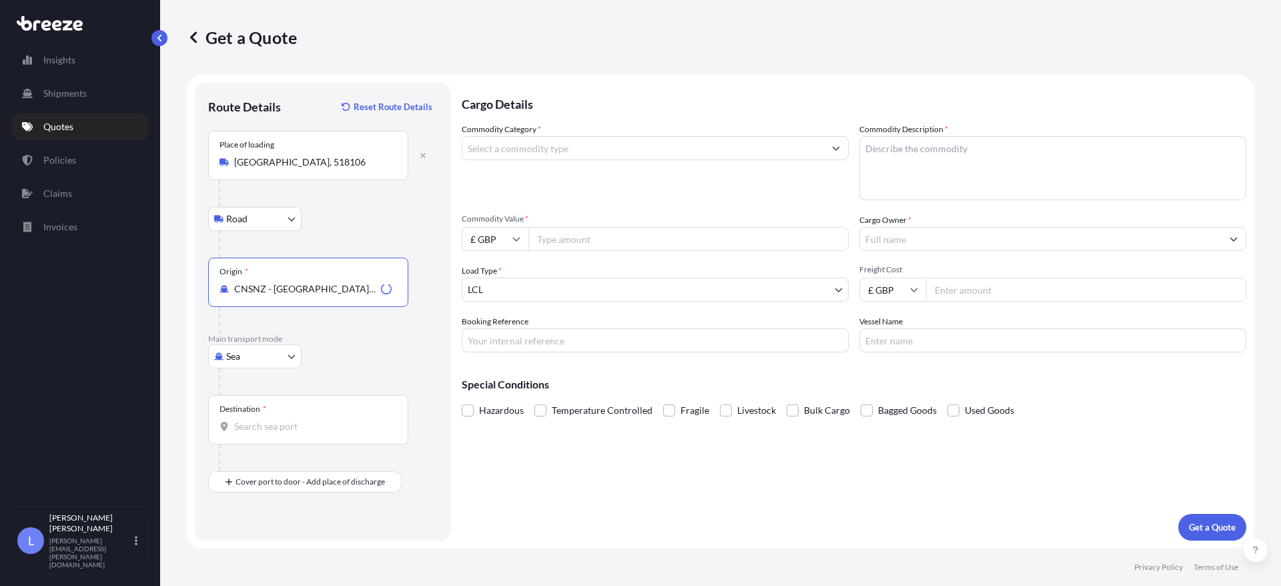
type input "CNSNZ - Shenzhen, China"
click at [282, 420] on input "Destination *" at bounding box center [312, 426] width 157 height 13
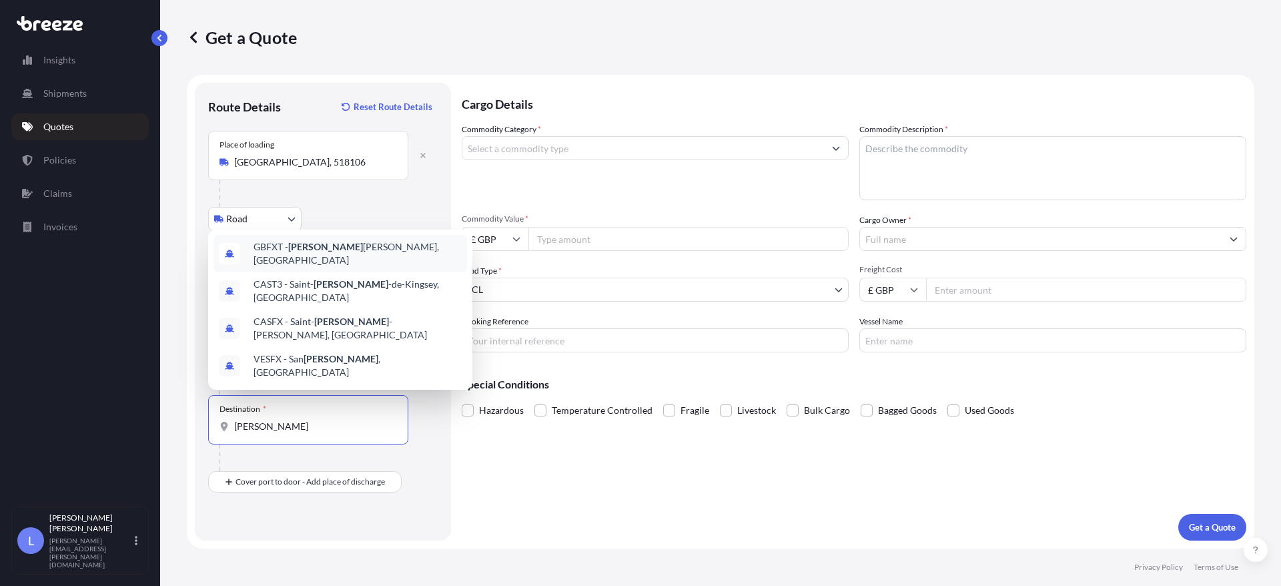
click at [293, 272] on div "GBFXT - Felix stowe, United Kingdom" at bounding box center [339, 253] width 253 height 37
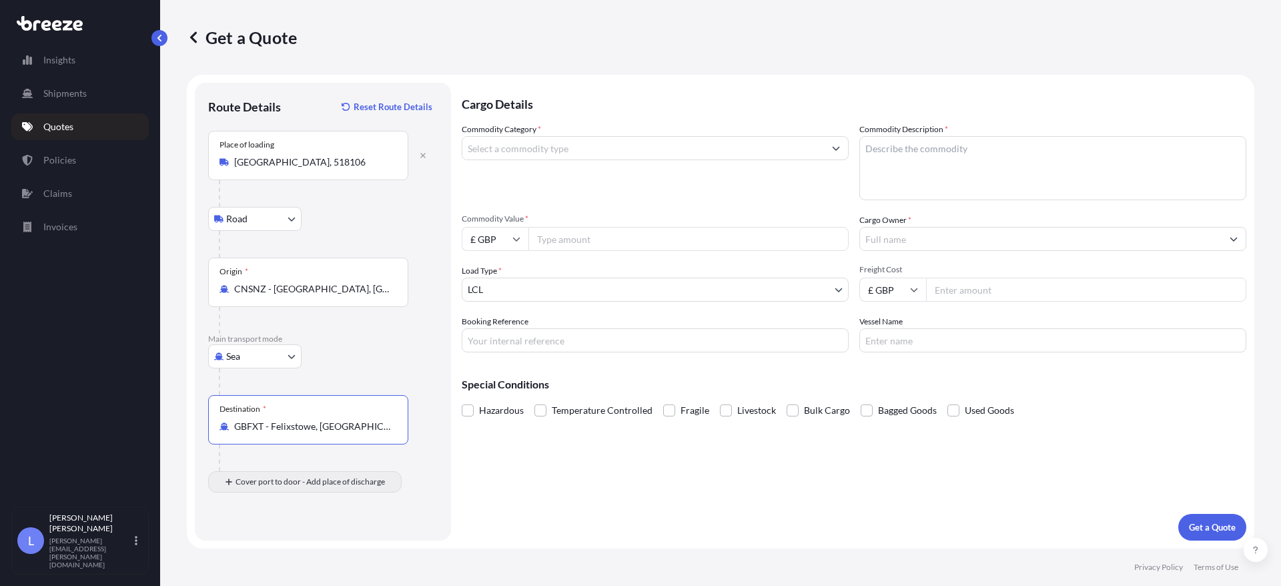
type input "GBFXT - Felixstowe, United Kingdom"
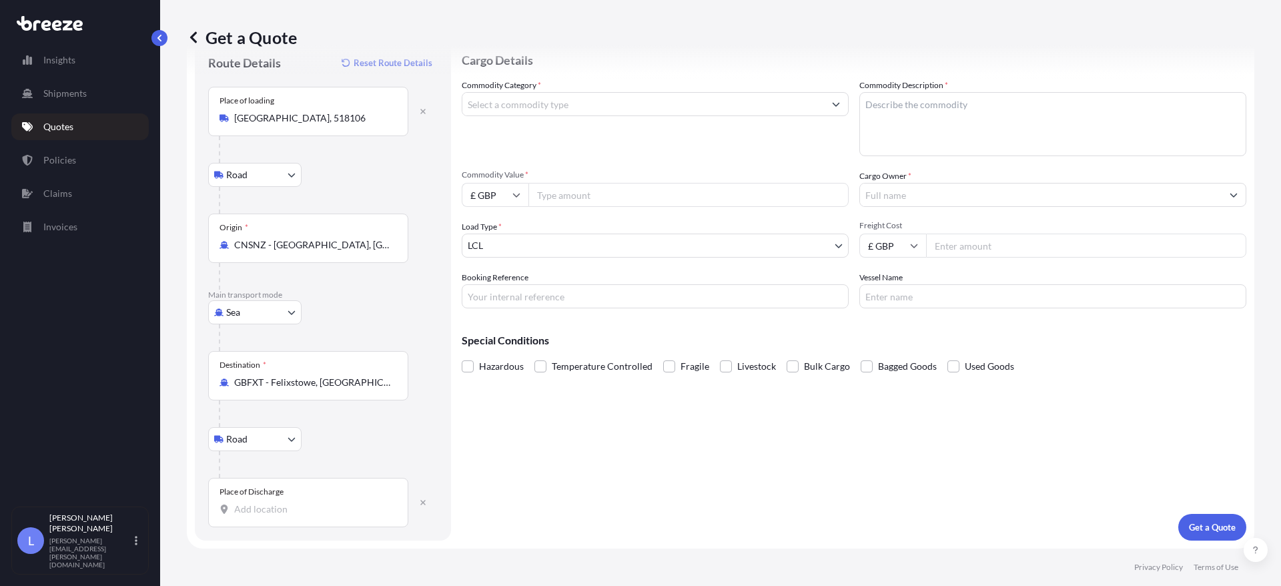
click at [287, 504] on input "Place of Discharge" at bounding box center [312, 508] width 157 height 13
click at [298, 550] on span "Shipdham, Thetford IP25 7SD , UK" at bounding box center [357, 563] width 208 height 40
type input "Shipdham, Thetford IP25 7SD, UK"
click at [646, 102] on input "Commodity Category *" at bounding box center [643, 104] width 362 height 24
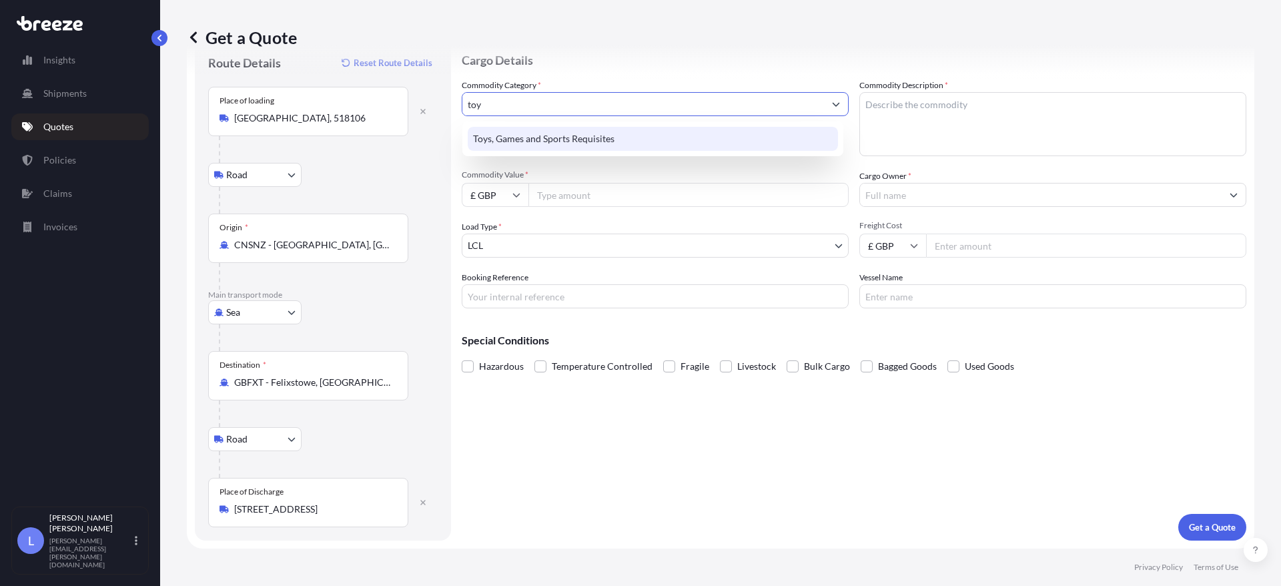
click at [523, 137] on div "Toys, Games and Sports Requisites" at bounding box center [653, 139] width 370 height 24
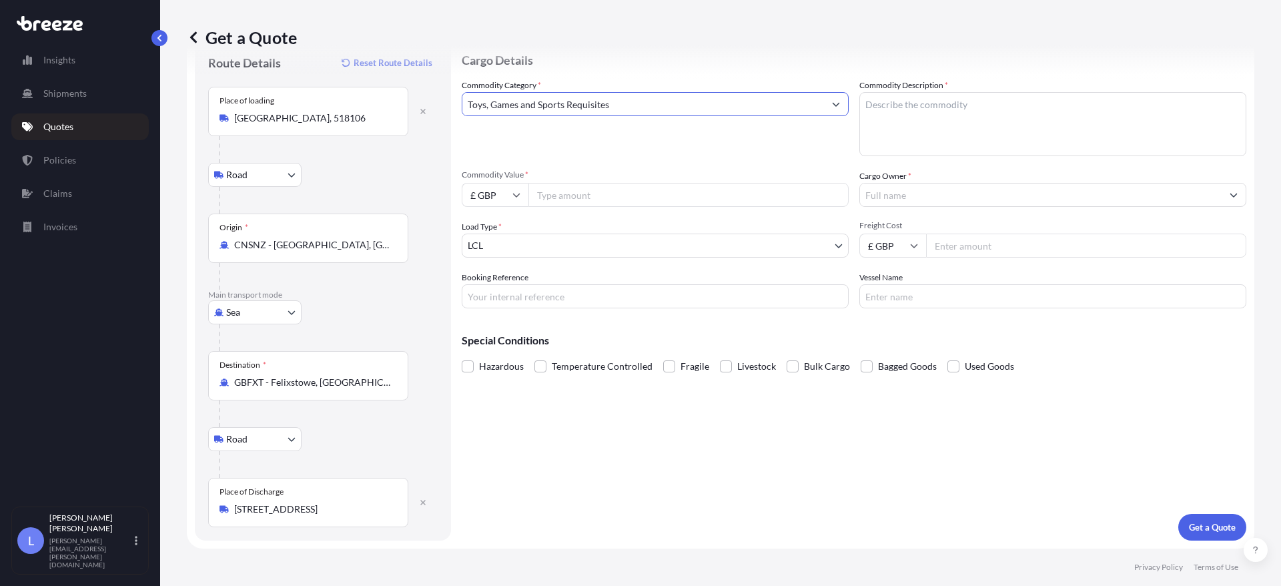
type input "Toys, Games and Sports Requisites"
click at [886, 109] on textarea "Commodity Description *" at bounding box center [1052, 124] width 387 height 64
type textarea "Board Games"
click at [524, 194] on input "£ GBP" at bounding box center [495, 195] width 67 height 24
click at [496, 289] on div "$ USD" at bounding box center [495, 287] width 56 height 25
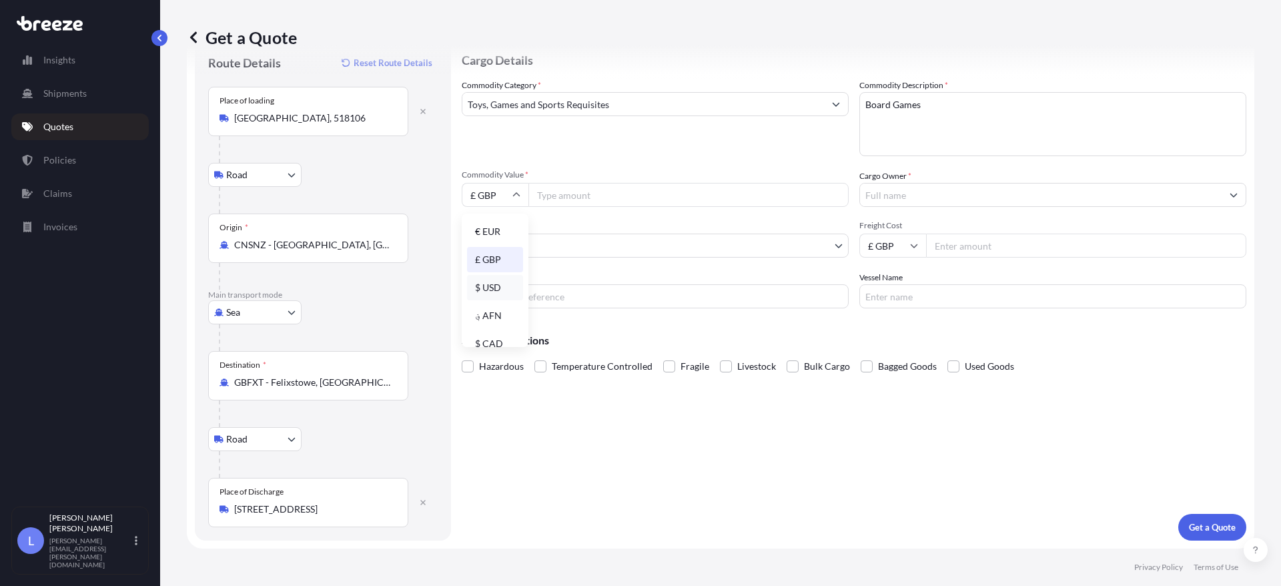
type input "$ USD"
click at [596, 193] on input "Commodity Value *" at bounding box center [688, 195] width 320 height 24
type input "761.05"
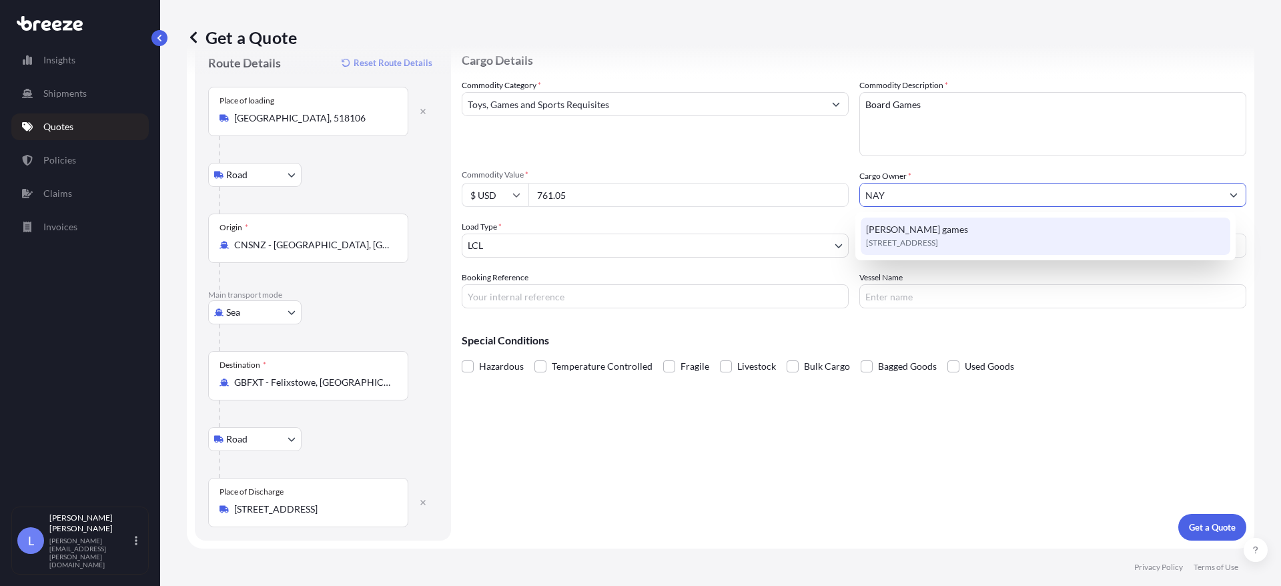
click at [895, 229] on span "naylor games" at bounding box center [917, 229] width 102 height 13
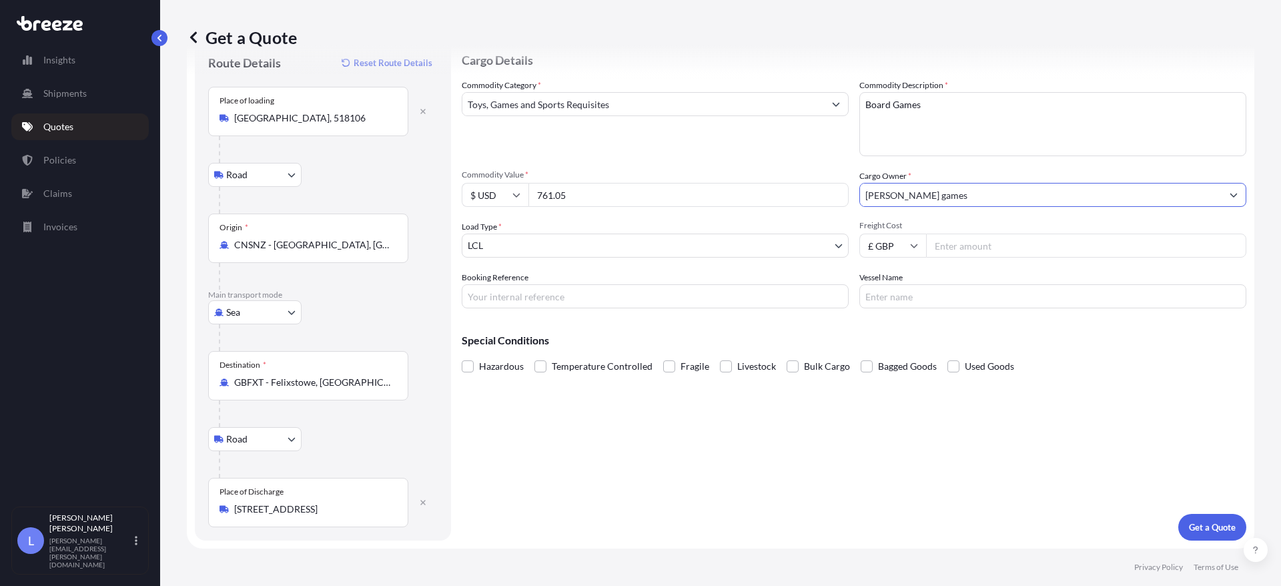
type input "naylor games"
click at [562, 295] on input "Booking Reference" at bounding box center [655, 296] width 387 height 24
click at [474, 298] on input "si3556940" at bounding box center [655, 296] width 387 height 24
type input "SI3556940"
click at [979, 244] on input "Freight Cost" at bounding box center [1086, 245] width 320 height 24
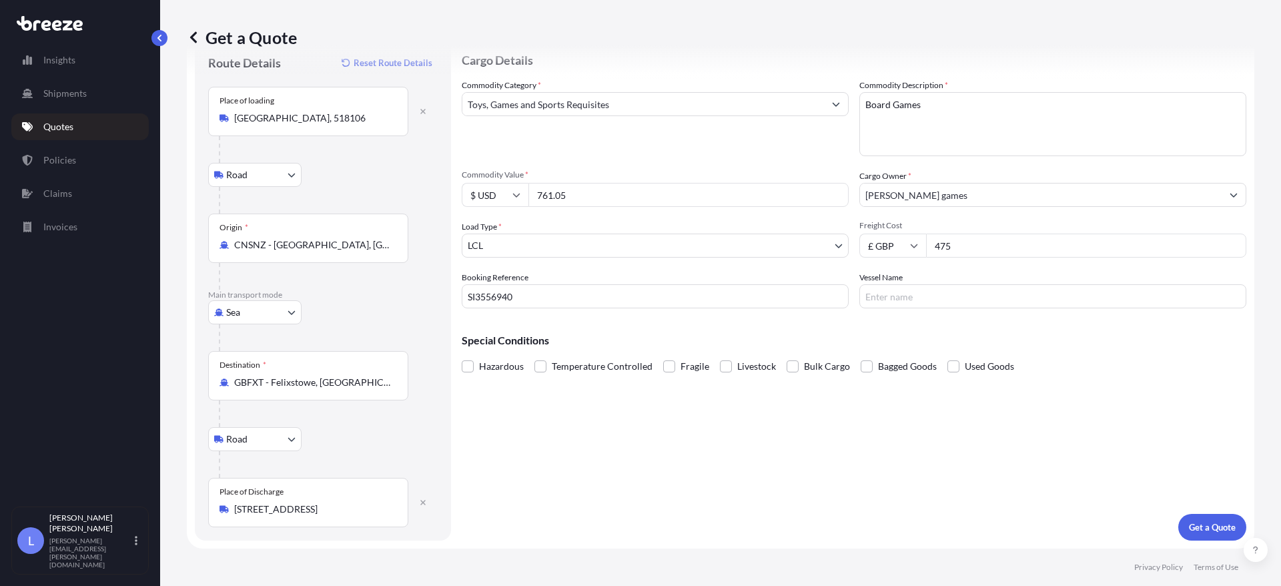
type input "475"
click at [896, 294] on input "Vessel Name" at bounding box center [1052, 296] width 387 height 24
type input "OOCL SPAIN"
drag, startPoint x: 928, startPoint y: 300, endPoint x: 662, endPoint y: 294, distance: 266.2
click at [662, 294] on div "Commodity Category * Toys, Games and Sports Requisites Commodity Description * …" at bounding box center [854, 193] width 784 height 229
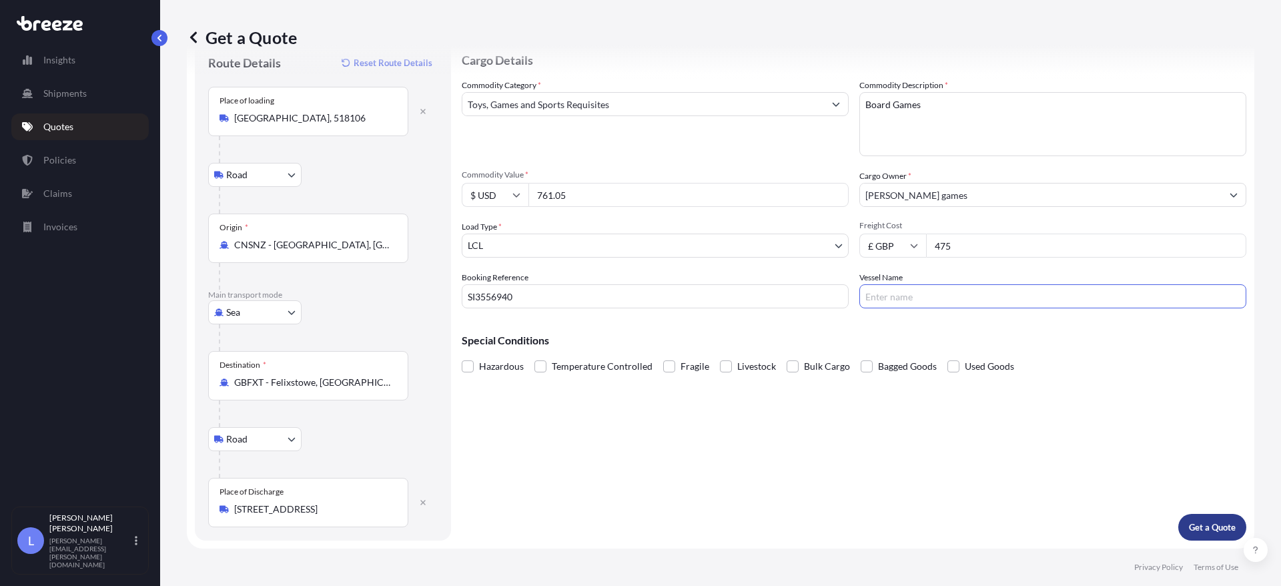
click at [1205, 528] on p "Get a Quote" at bounding box center [1212, 526] width 47 height 13
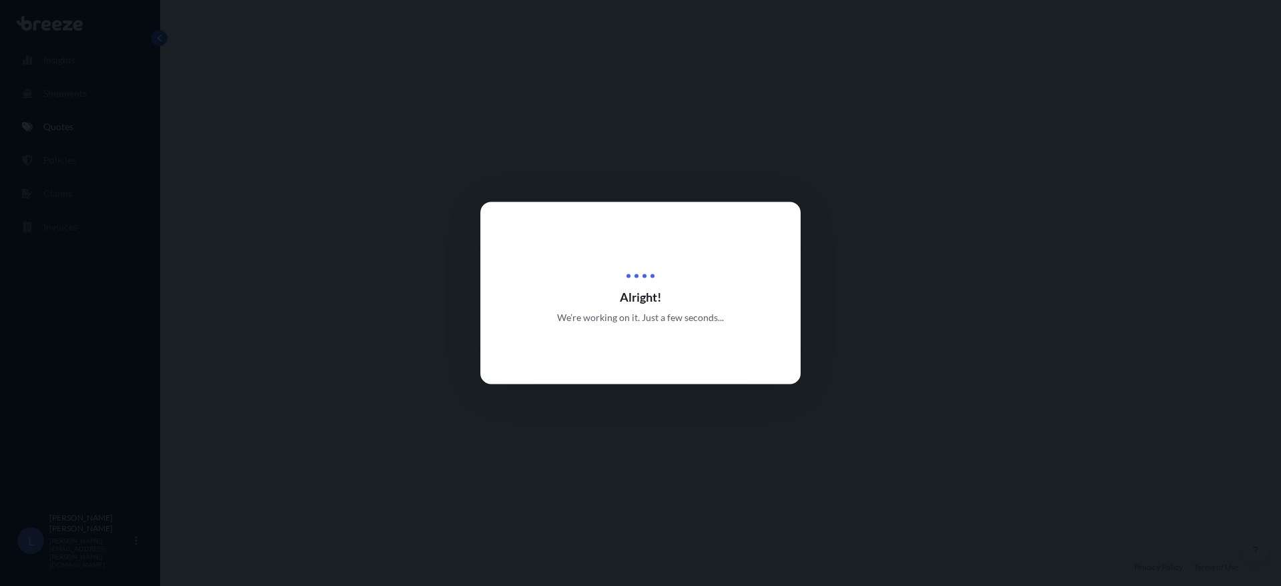
select select "Road"
select select "Sea"
select select "Road"
select select "1"
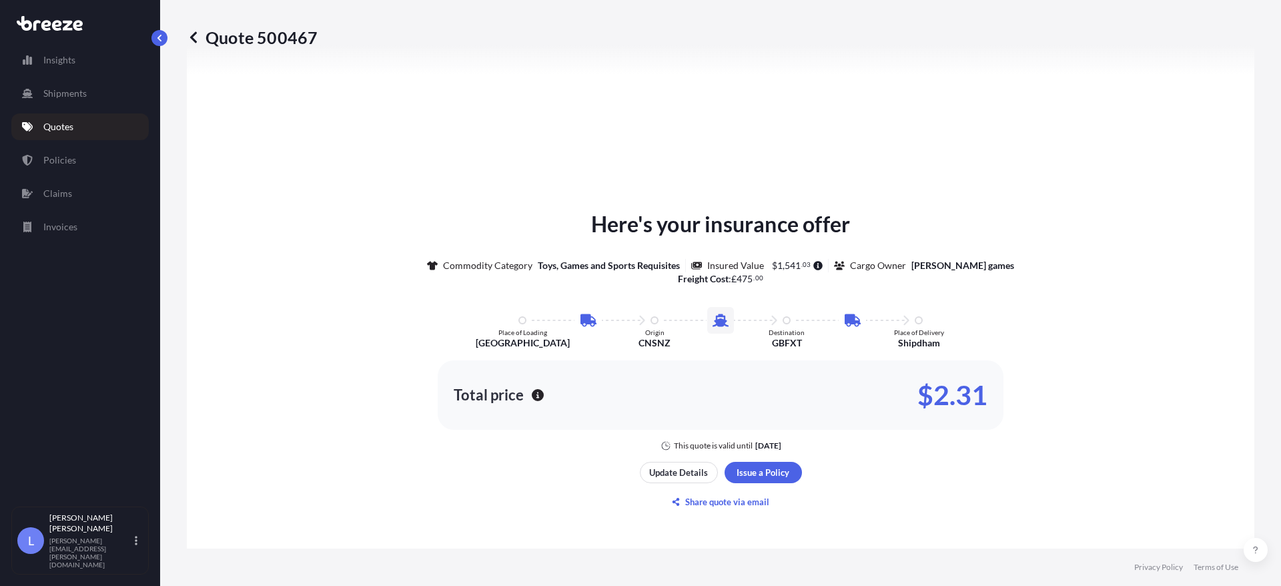
scroll to position [867, 0]
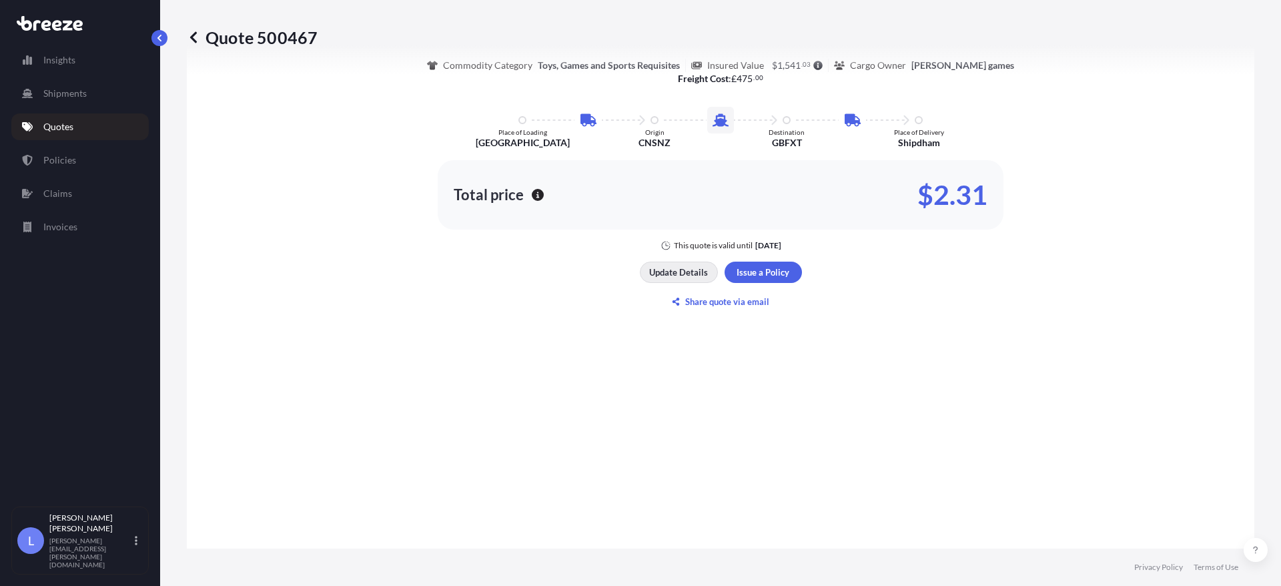
click at [700, 267] on p "Update Details" at bounding box center [678, 271] width 59 height 13
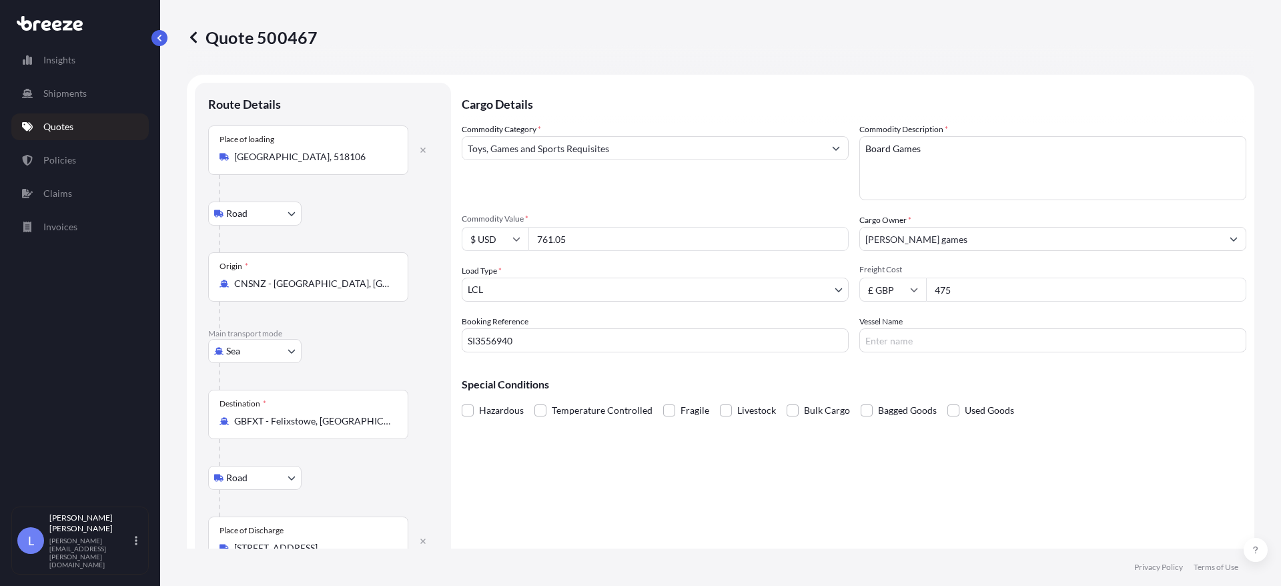
scroll to position [67, 0]
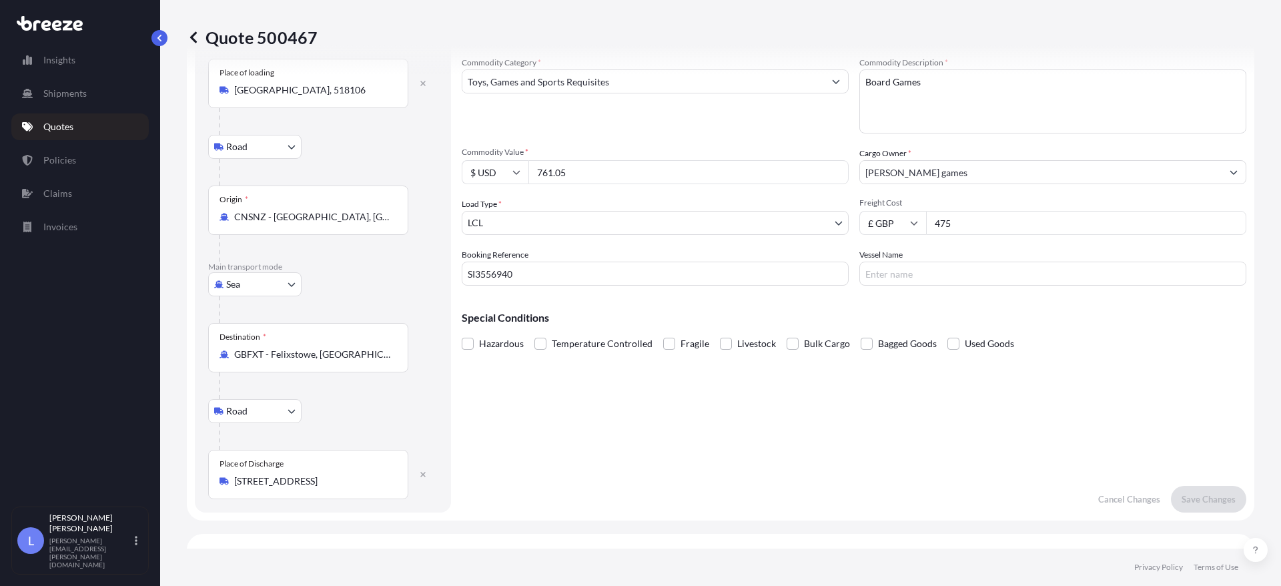
click at [534, 215] on body "Insights Shipments Quotes Policies Claims Invoices L Louis Irving louis.irving@…" at bounding box center [640, 293] width 1281 height 586
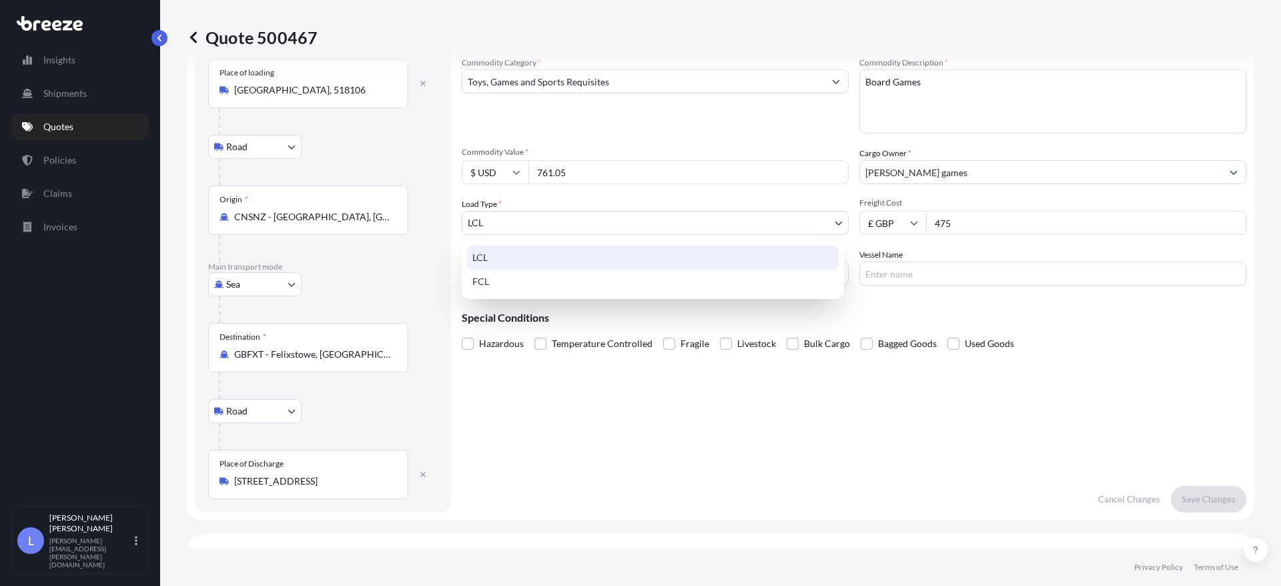
click at [494, 259] on div "LCL" at bounding box center [653, 257] width 372 height 24
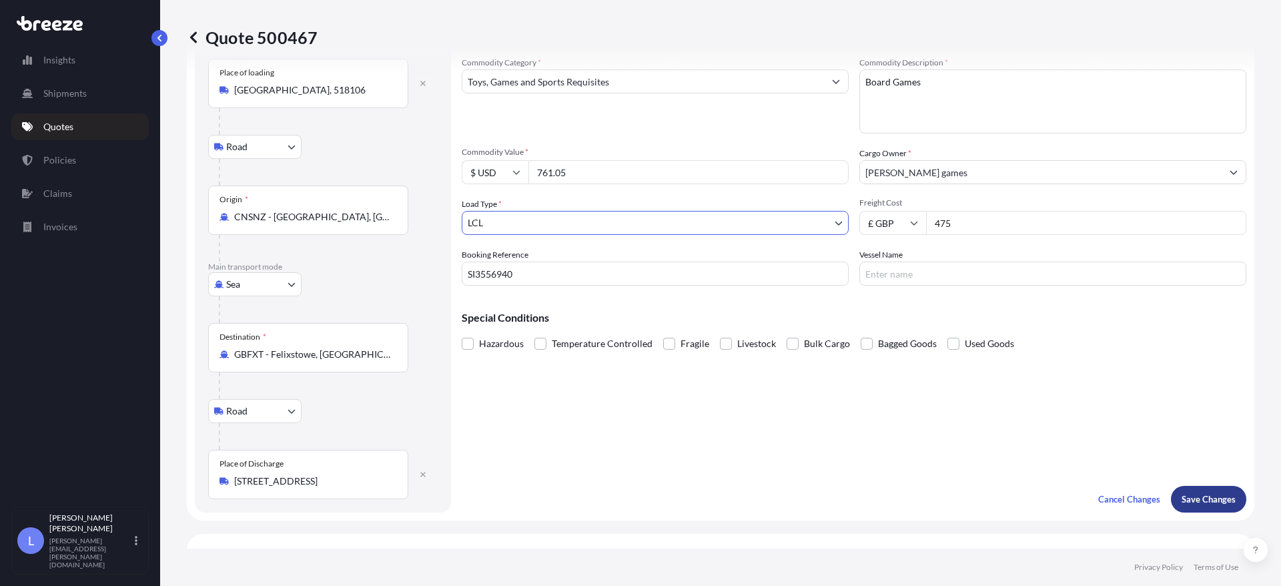
click at [1183, 492] on button "Save Changes" at bounding box center [1208, 499] width 75 height 27
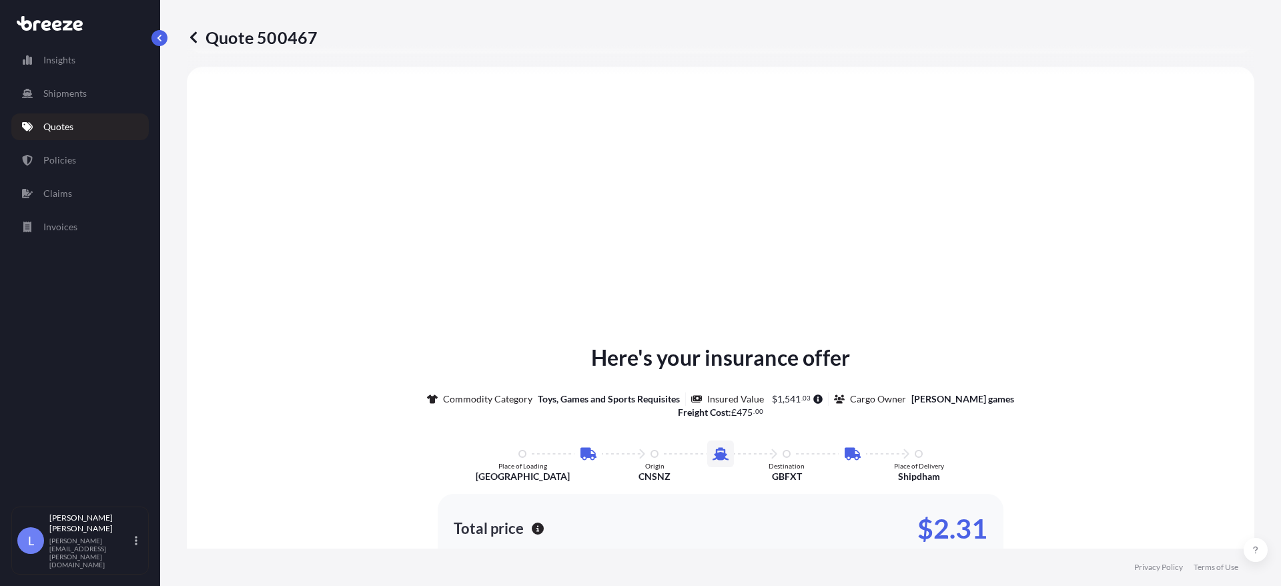
select select "Road"
select select "Sea"
select select "Road"
select select "1"
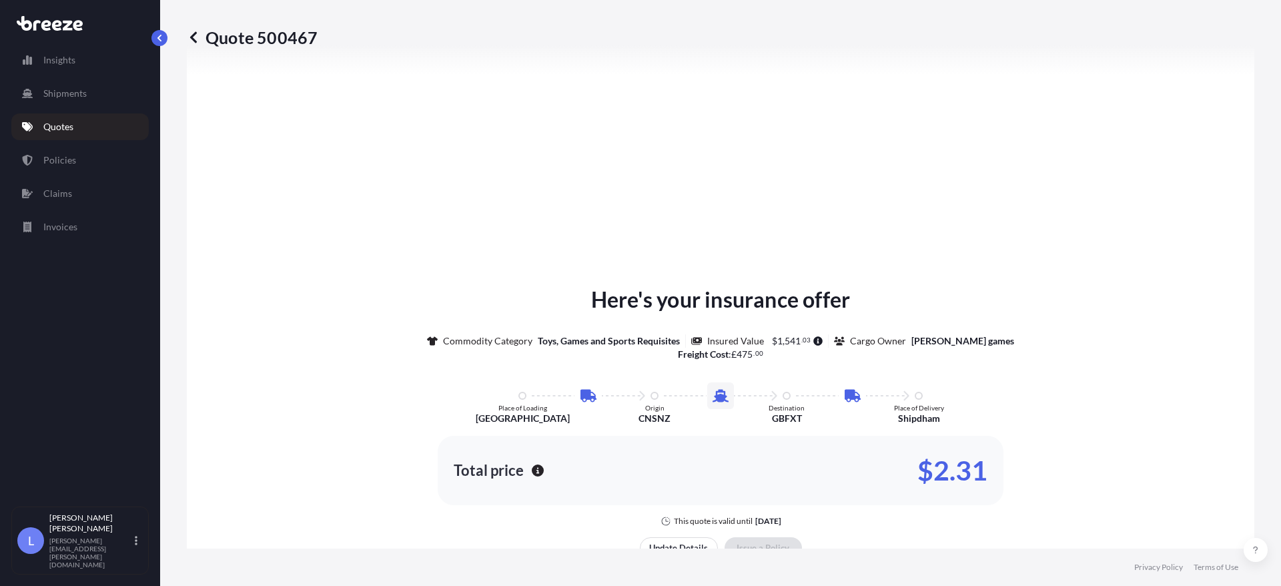
scroll to position [1797, 0]
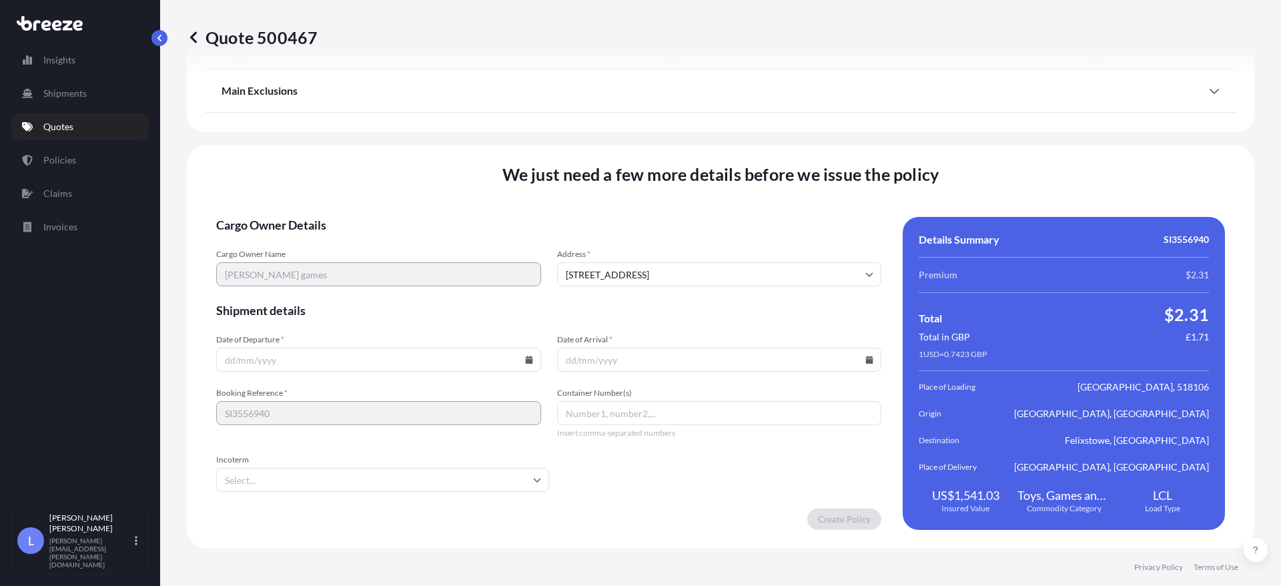
click at [366, 365] on input "Date of Departure *" at bounding box center [378, 360] width 325 height 24
click at [524, 354] on input "Date of Departure *" at bounding box center [378, 360] width 325 height 24
click at [525, 362] on icon at bounding box center [528, 360] width 7 height 8
click at [380, 216] on button "9" at bounding box center [376, 215] width 21 height 21
type input "09/10/2025"
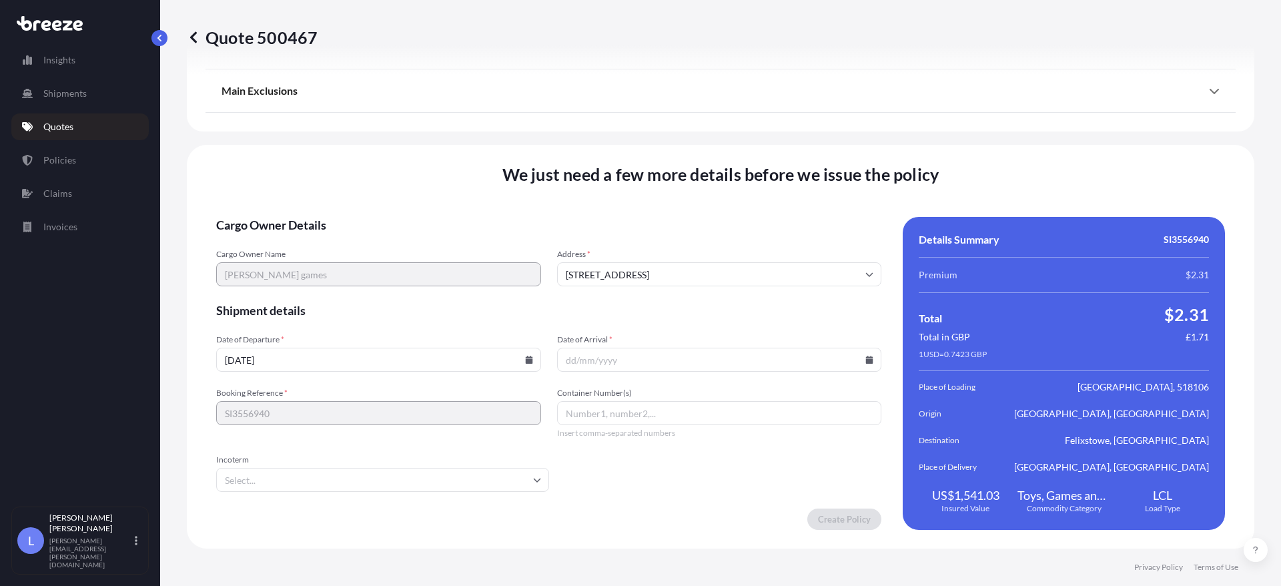
click at [865, 358] on icon at bounding box center [869, 360] width 8 height 8
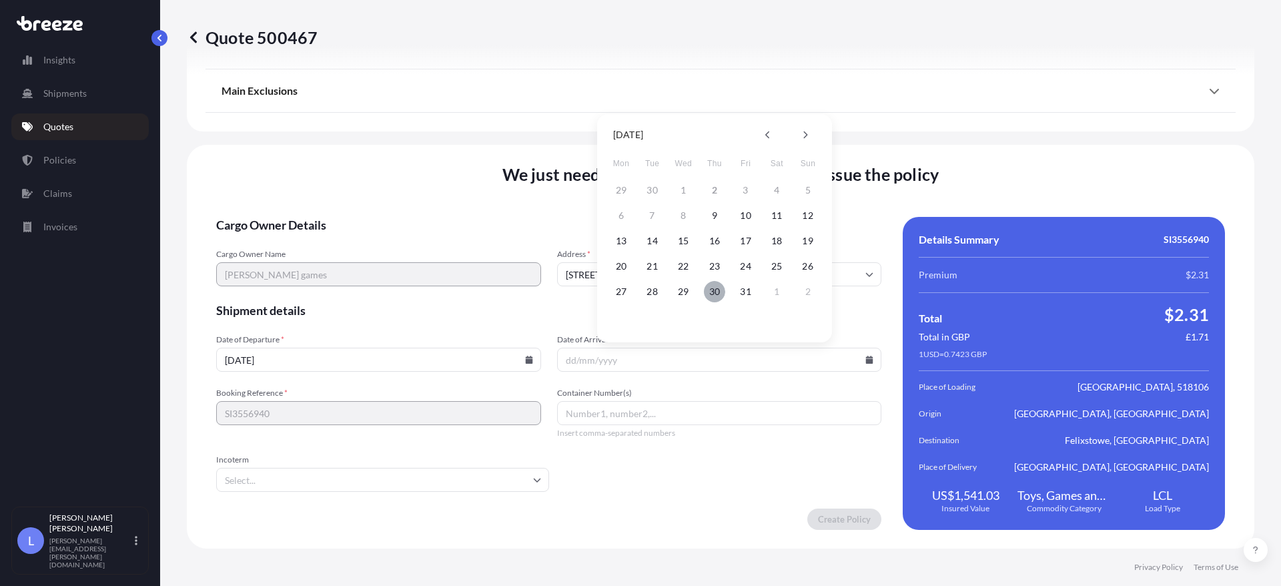
click at [711, 288] on button "30" at bounding box center [714, 291] width 21 height 21
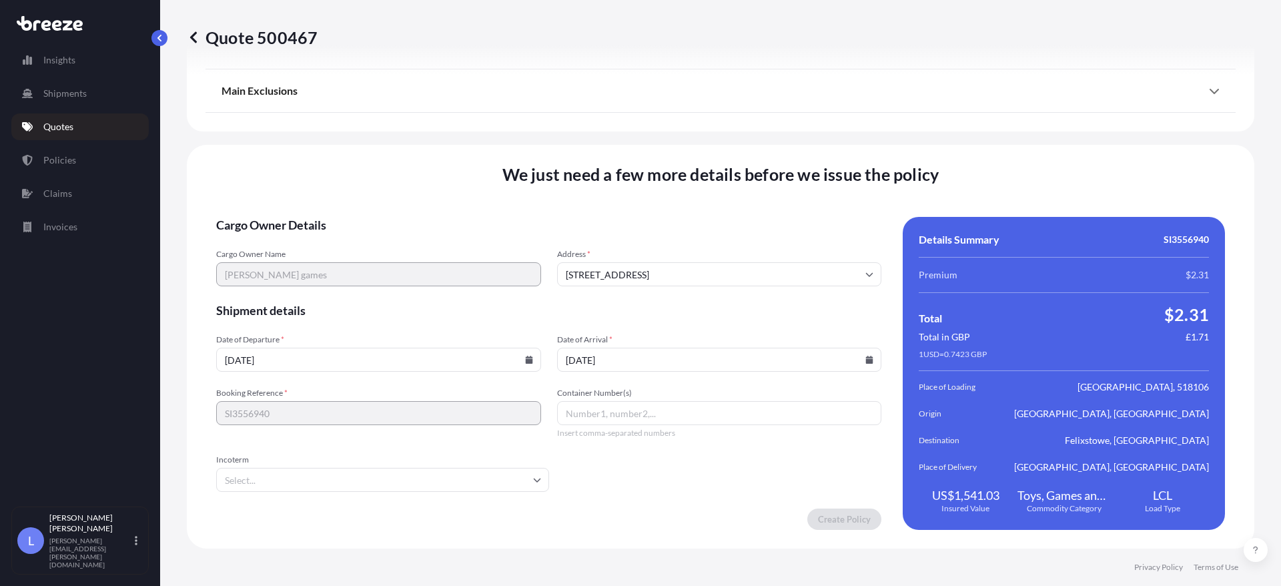
click at [868, 364] on input "30/10/2025" at bounding box center [719, 360] width 325 height 24
click at [858, 367] on input "30/10/2025" at bounding box center [719, 360] width 325 height 24
click at [866, 361] on icon at bounding box center [869, 360] width 7 height 8
click at [804, 134] on icon at bounding box center [804, 135] width 5 height 8
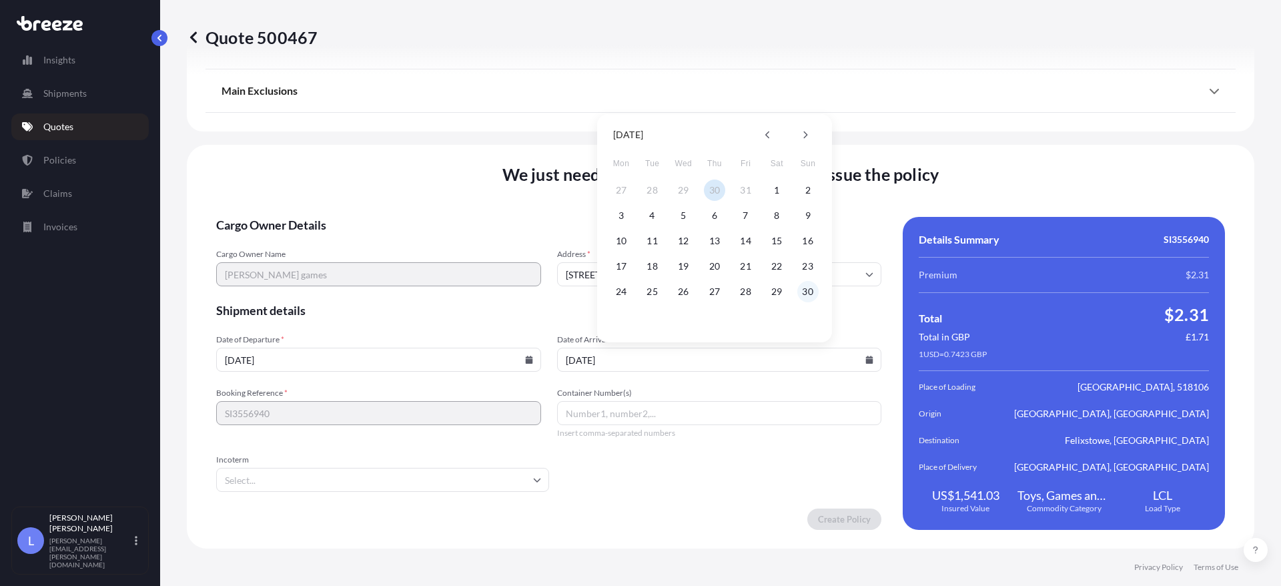
click at [802, 296] on button "30" at bounding box center [807, 291] width 21 height 21
type input "30/11/2025"
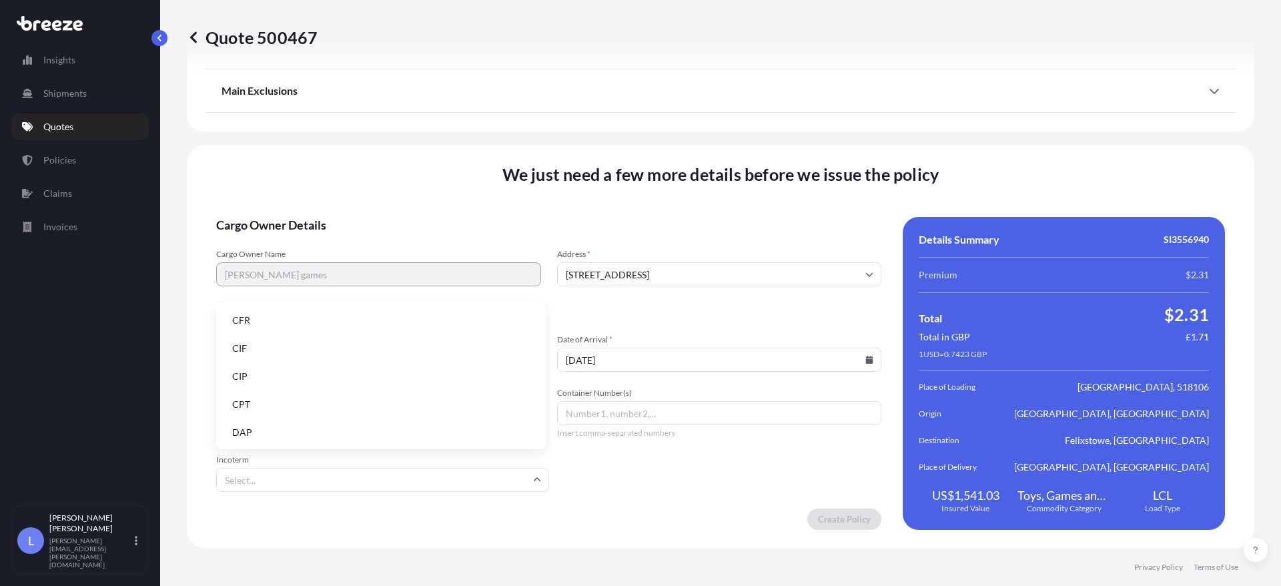
click at [308, 484] on input "Incoterm" at bounding box center [382, 480] width 333 height 24
click at [273, 339] on li "EXW" at bounding box center [380, 346] width 319 height 25
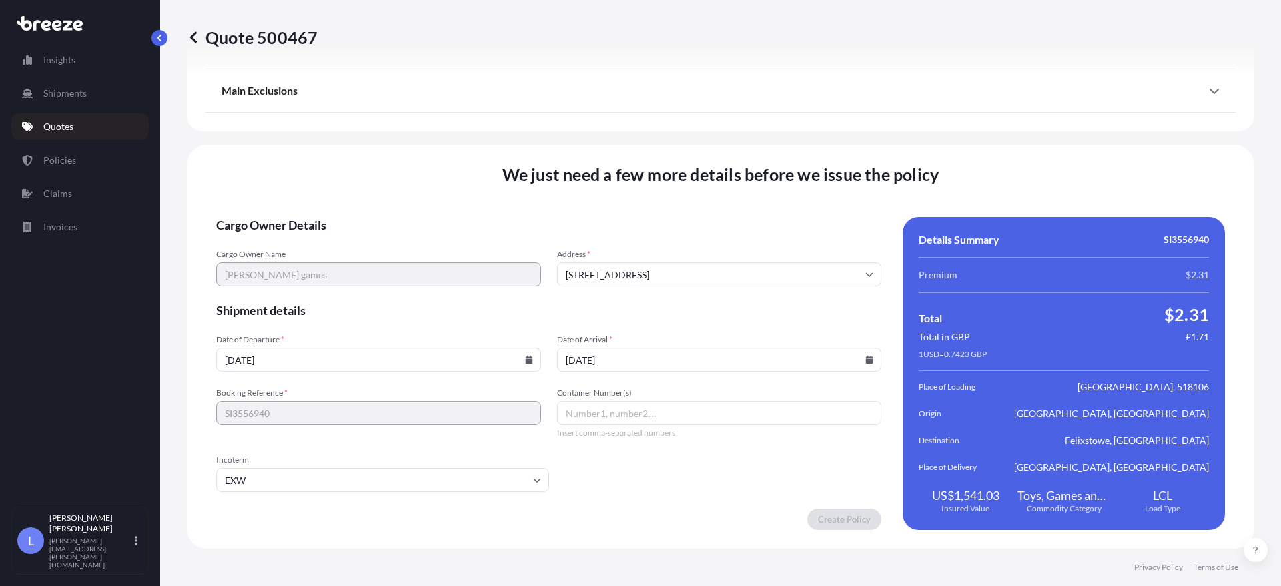
click at [194, 34] on icon at bounding box center [193, 36] width 7 height 11
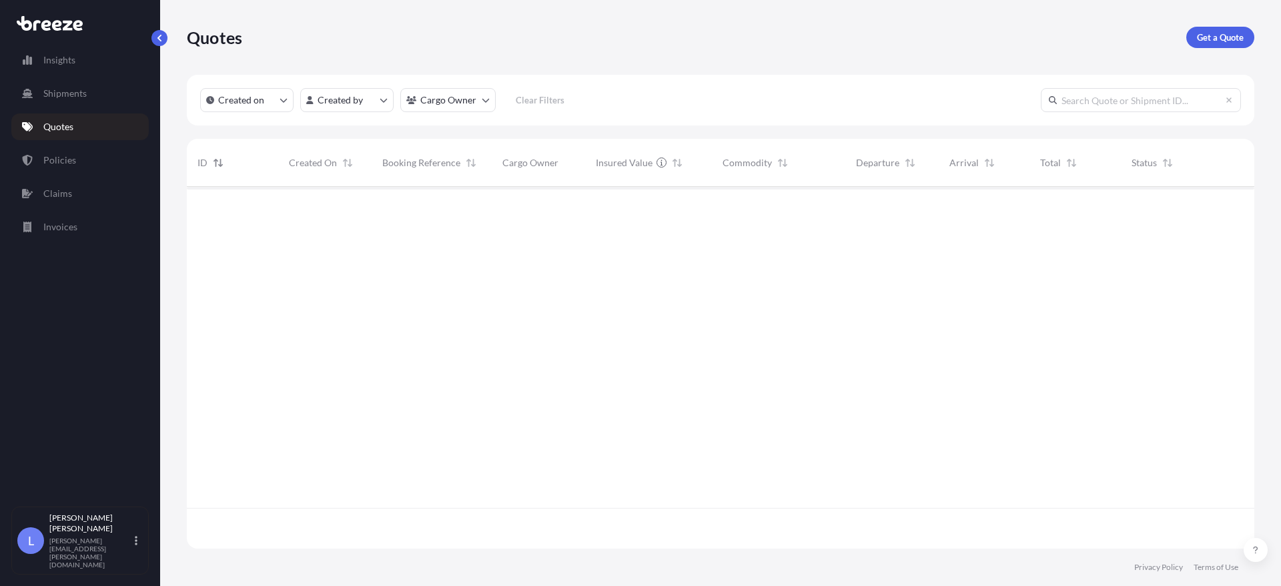
scroll to position [359, 1057]
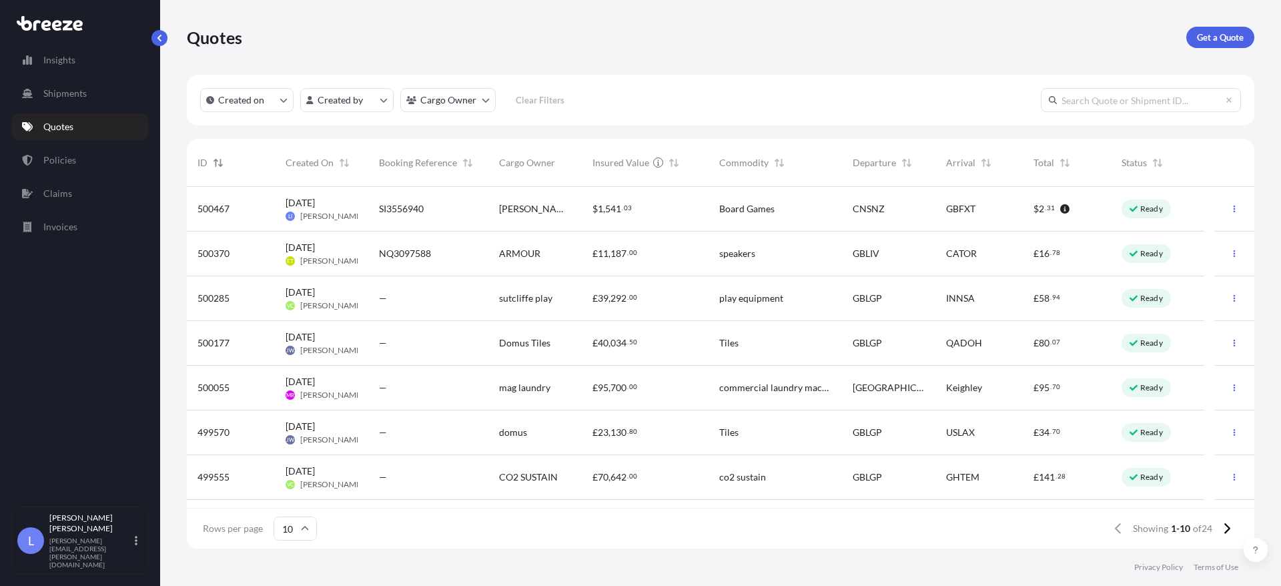
click at [540, 205] on span "naylor games" at bounding box center [535, 208] width 72 height 13
select select "Road"
select select "Sea"
select select "Road"
select select "1"
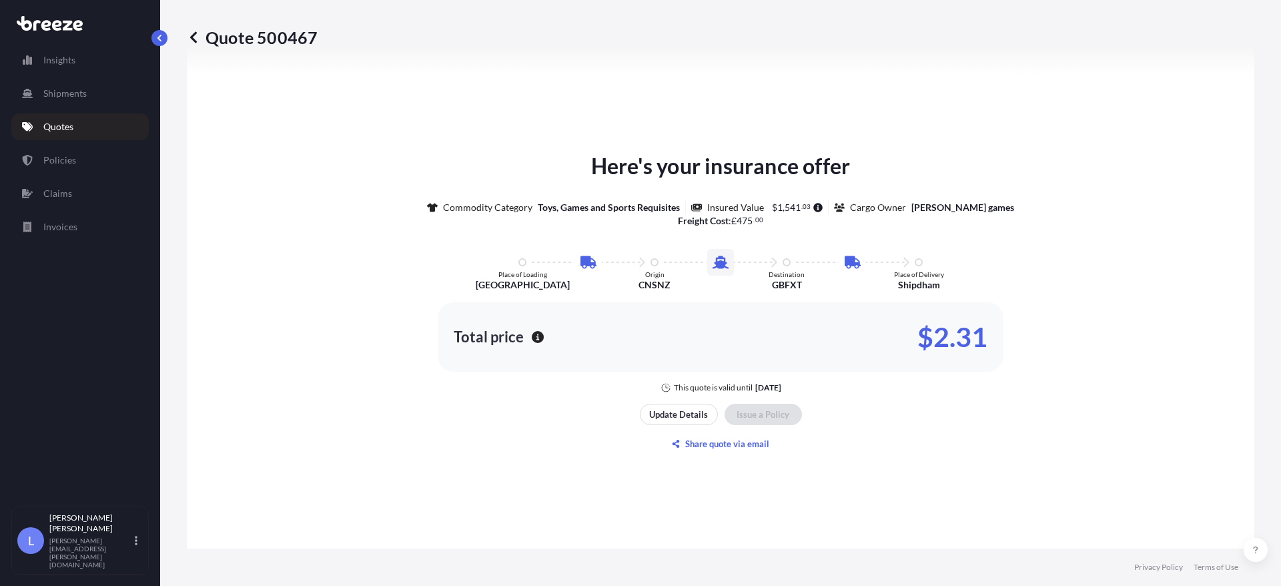
scroll to position [1797, 0]
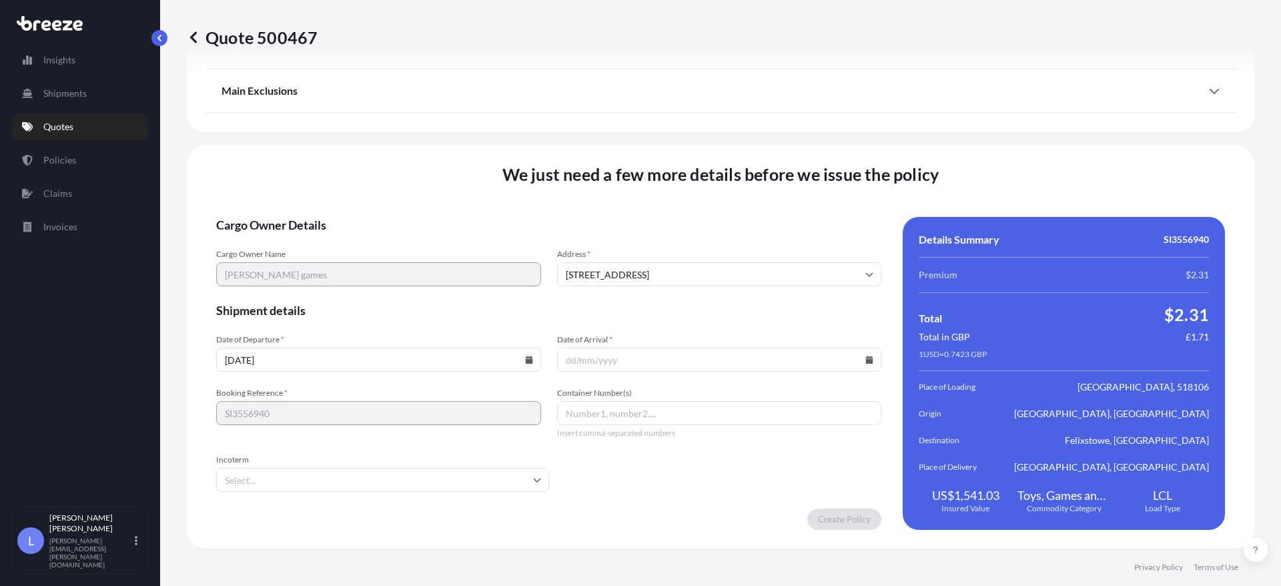
click at [640, 352] on input "Date of Arrival *" at bounding box center [719, 360] width 325 height 24
click at [528, 360] on icon at bounding box center [528, 360] width 7 height 8
click at [378, 213] on button "9" at bounding box center [376, 215] width 21 height 21
type input "09/10/2025"
click at [866, 356] on icon at bounding box center [869, 360] width 8 height 8
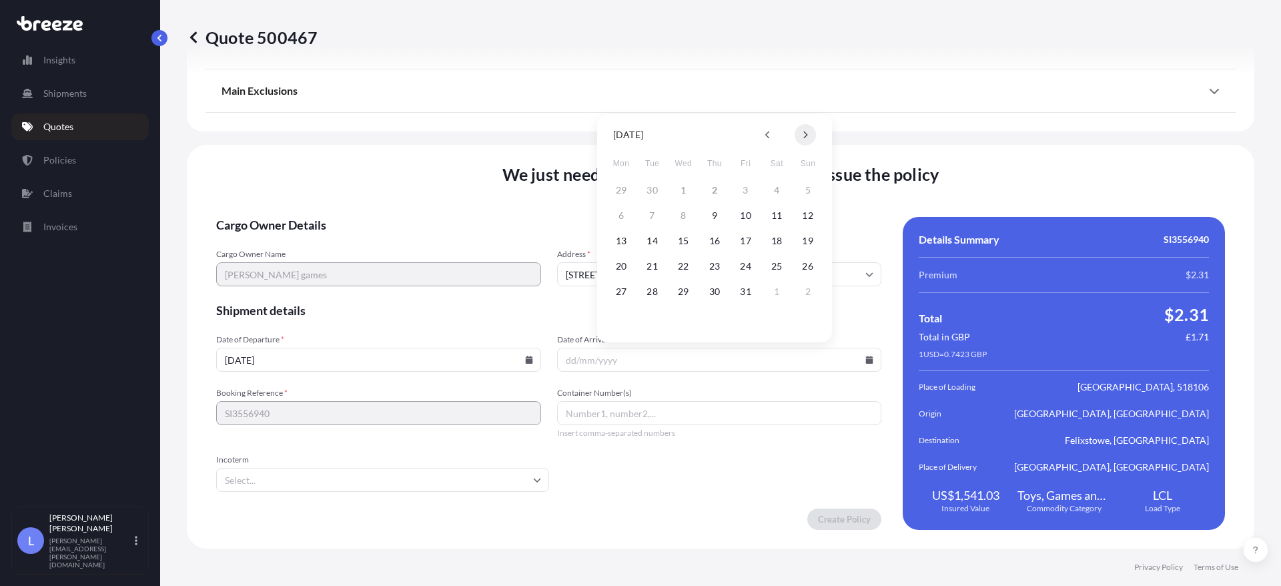
click at [802, 138] on icon at bounding box center [804, 135] width 5 height 8
click at [808, 289] on button "30" at bounding box center [807, 291] width 21 height 21
type input "30/11/2025"
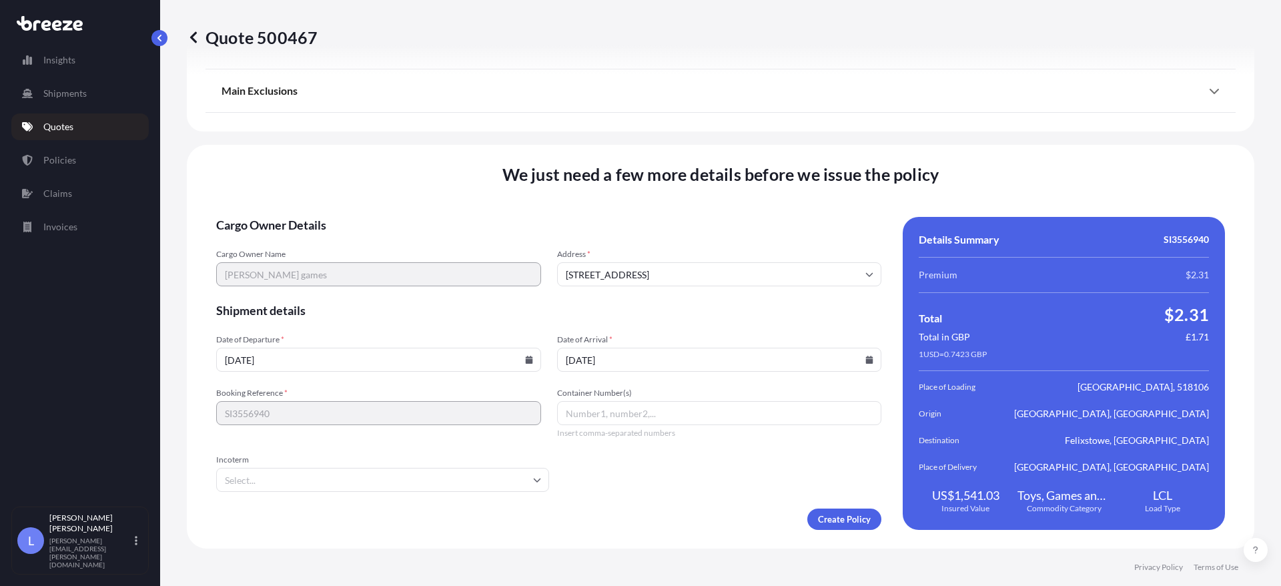
click at [307, 485] on input "Incoterm" at bounding box center [382, 480] width 333 height 24
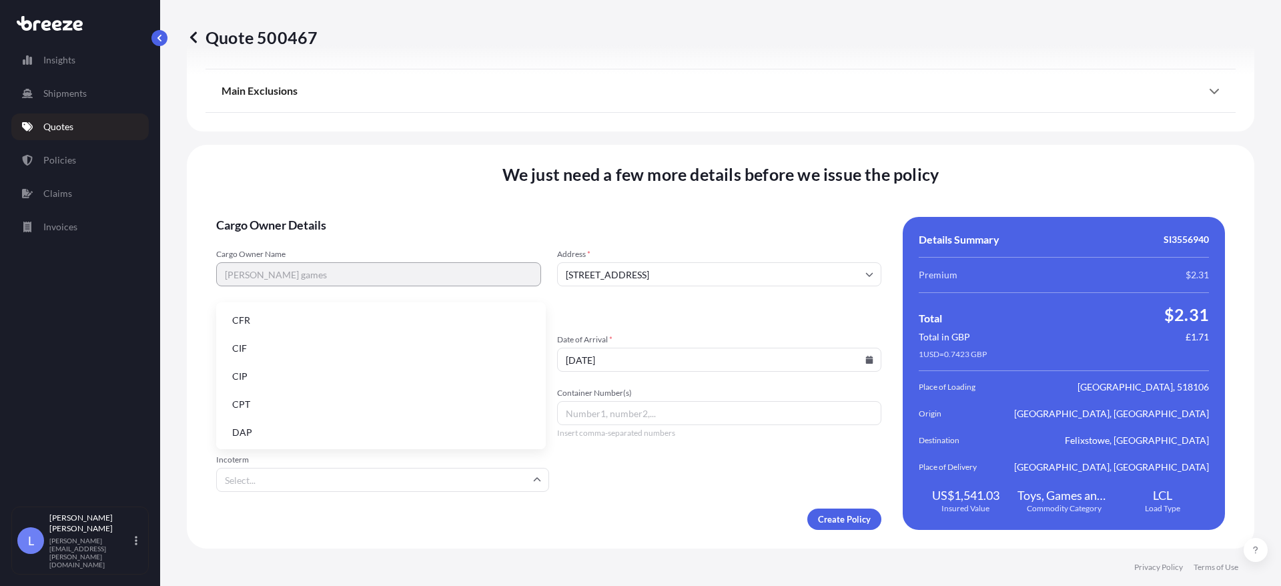
scroll to position [169, 0]
click at [262, 348] on li "EXW" at bounding box center [380, 346] width 319 height 25
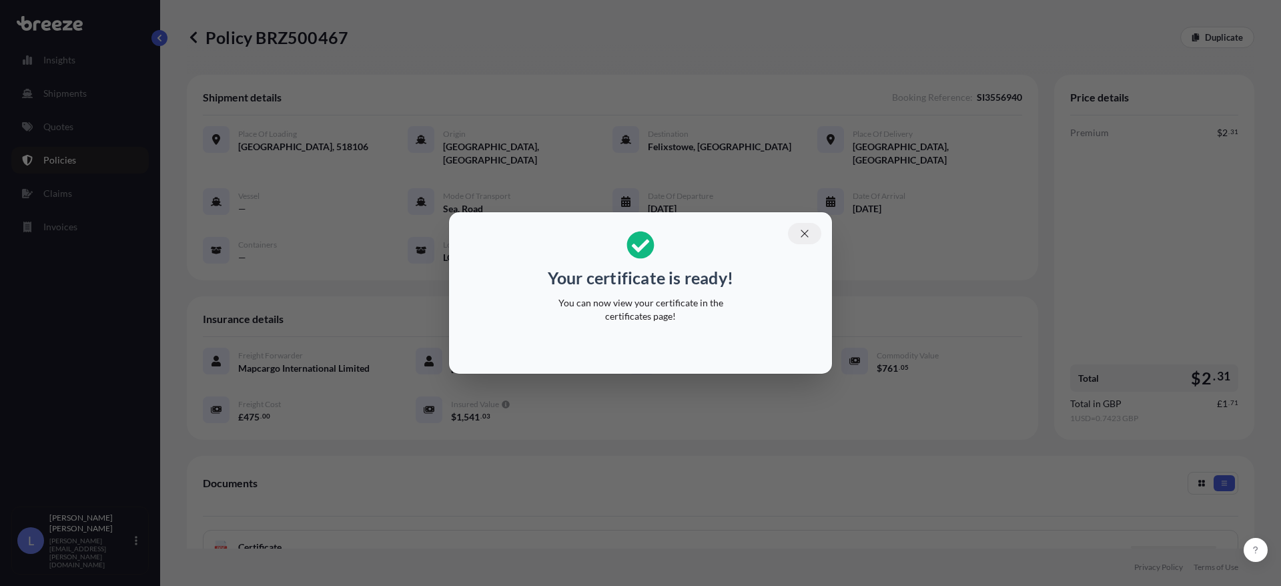
click at [809, 231] on icon "button" at bounding box center [804, 233] width 12 height 12
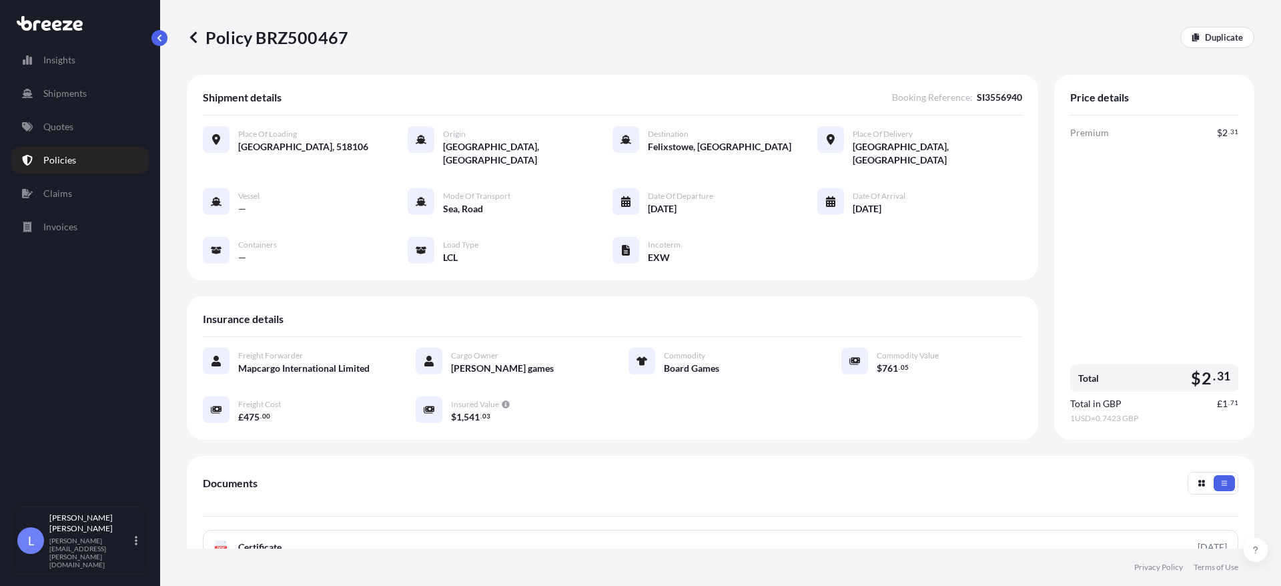
scroll to position [203, 0]
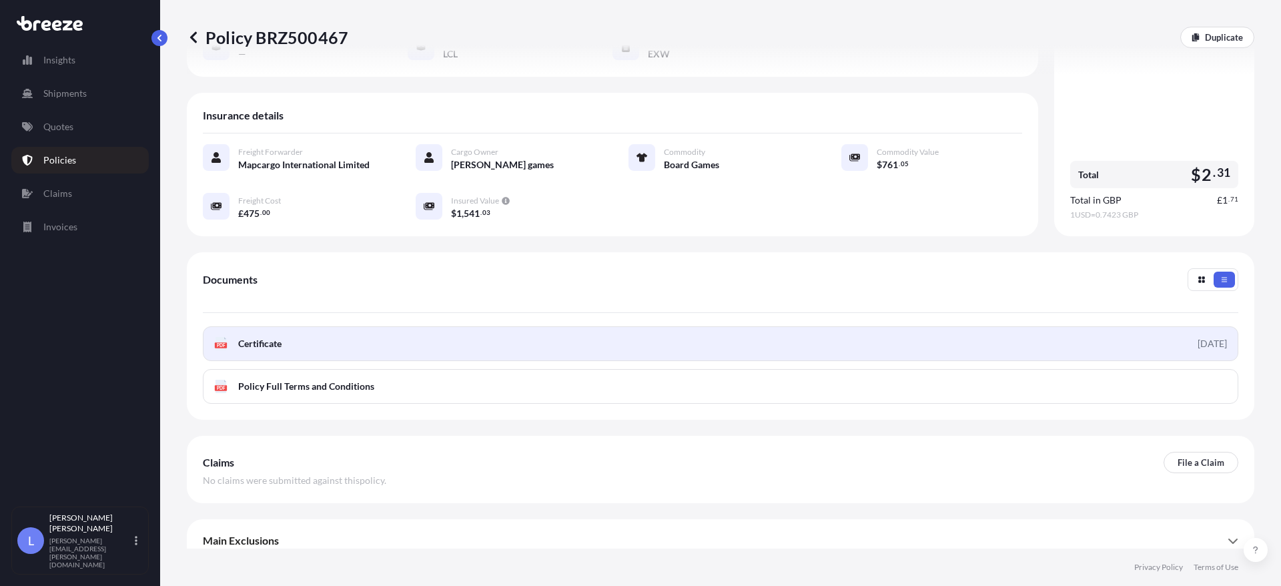
click at [1134, 329] on link "PDF Certificate 2025-10-02" at bounding box center [720, 343] width 1035 height 35
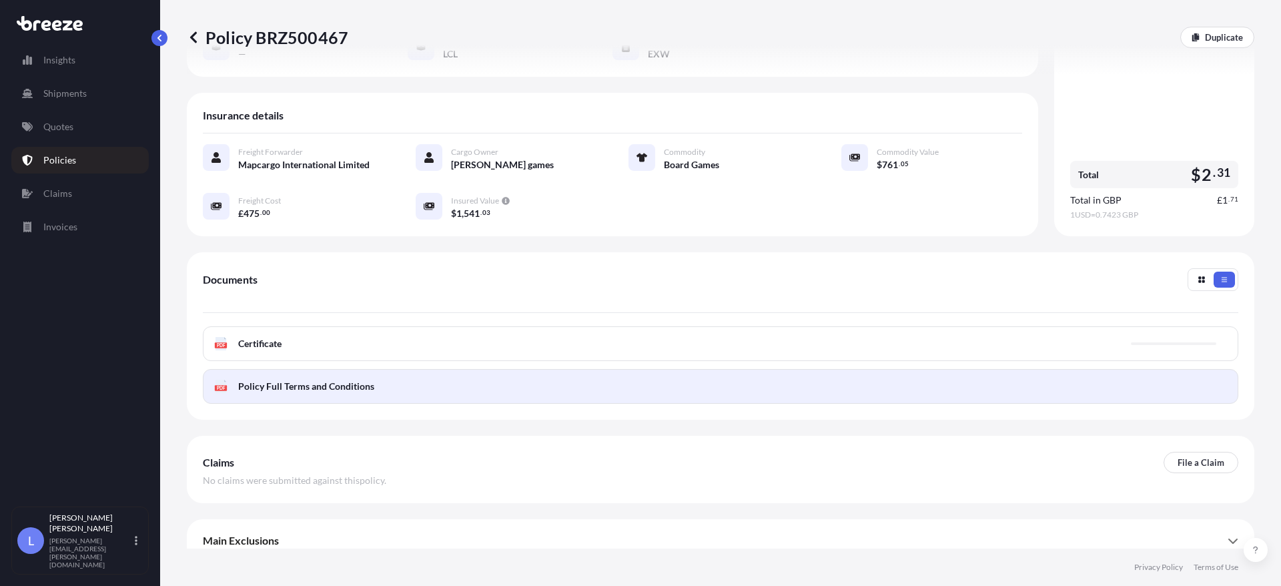
click at [280, 380] on span "Policy Full Terms and Conditions" at bounding box center [306, 386] width 136 height 13
